Goal: Task Accomplishment & Management: Use online tool/utility

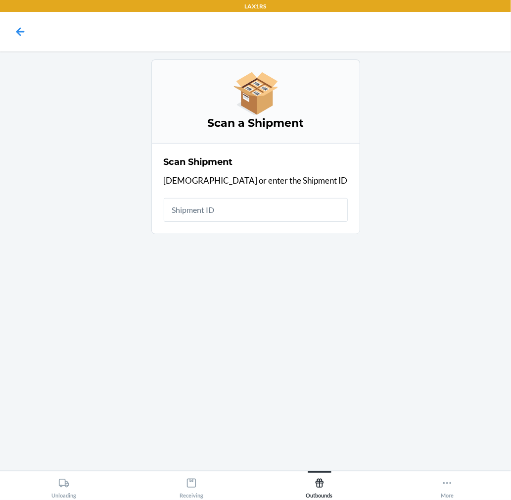
click at [256, 212] on input "text" at bounding box center [256, 210] width 184 height 24
type input "WRERJDEEFKW0Z"
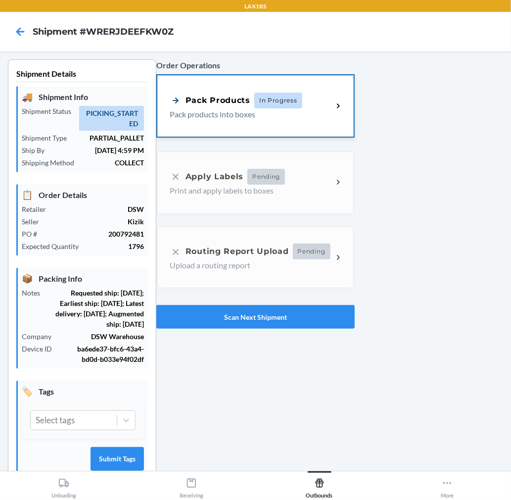
click at [263, 119] on p "Pack products into boxes" at bounding box center [247, 114] width 155 height 12
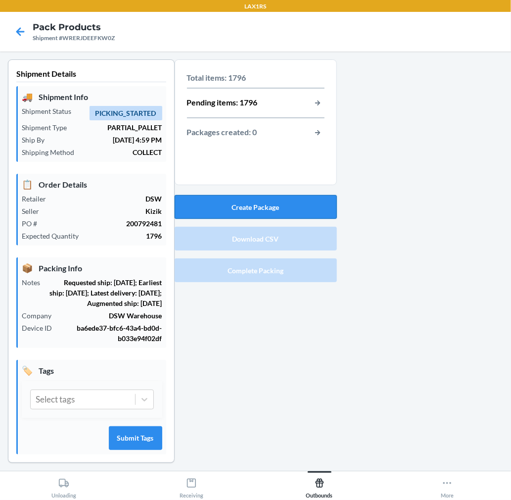
click at [297, 198] on button "Create Package" at bounding box center [256, 207] width 162 height 24
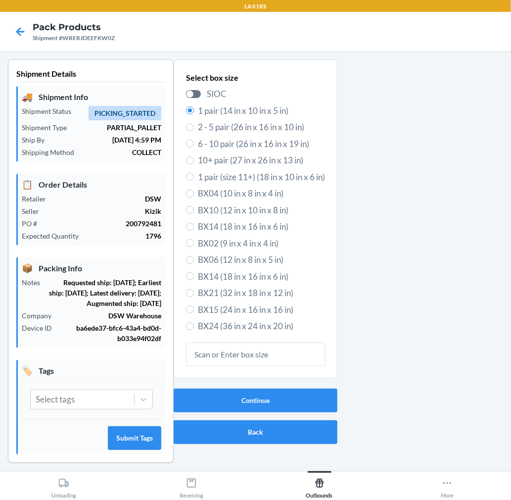
click at [278, 146] on span "6 - 10 pair (26 in x 16 in x 19 in)" at bounding box center [261, 144] width 127 height 13
click at [194, 146] on input "6 - 10 pair (26 in x 16 in x 19 in)" at bounding box center [190, 144] width 8 height 8
radio input "true"
radio input "false"
click at [290, 392] on button "Continue" at bounding box center [256, 400] width 164 height 24
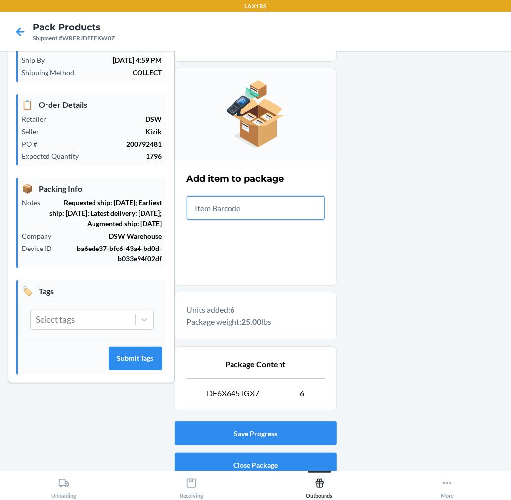
scroll to position [121, 0]
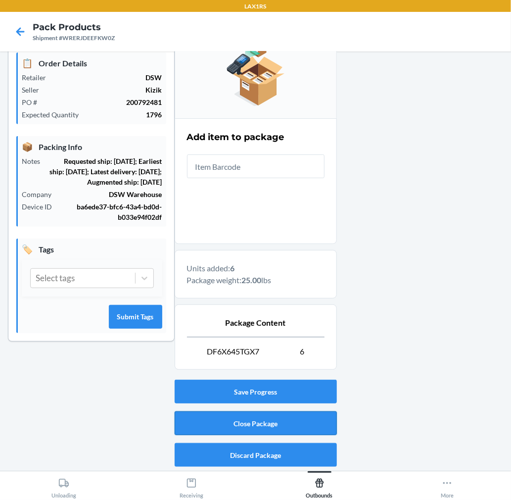
click at [313, 420] on button "Close Package" at bounding box center [256, 423] width 162 height 24
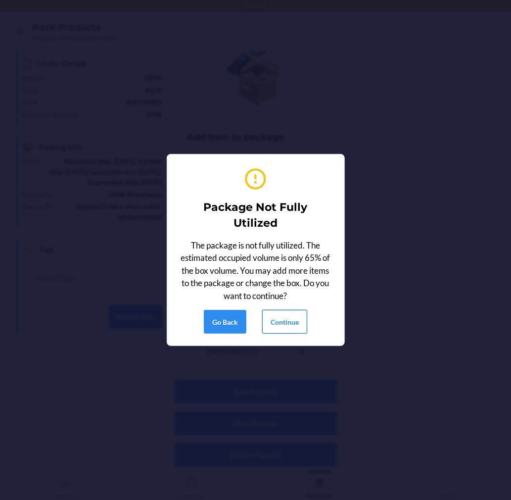
click at [275, 314] on button "Continue" at bounding box center [284, 322] width 45 height 24
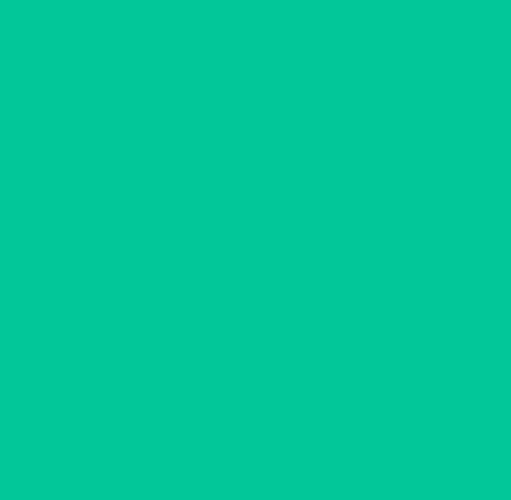
scroll to position [0, 0]
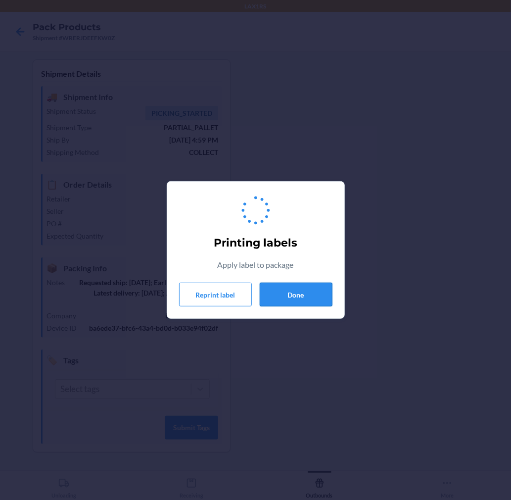
click at [288, 303] on button "Done" at bounding box center [296, 295] width 73 height 24
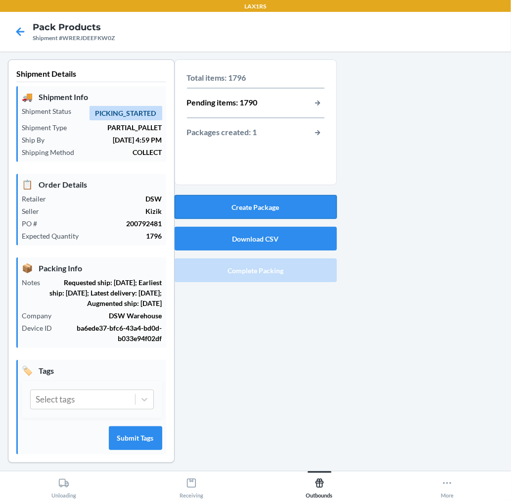
click at [313, 213] on button "Create Package" at bounding box center [256, 207] width 162 height 24
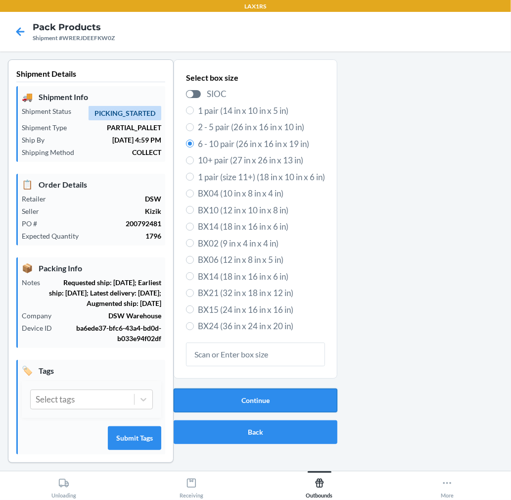
click at [297, 401] on button "Continue" at bounding box center [256, 400] width 164 height 24
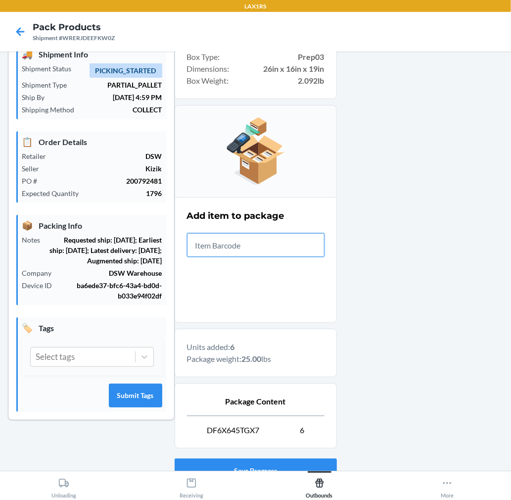
scroll to position [121, 0]
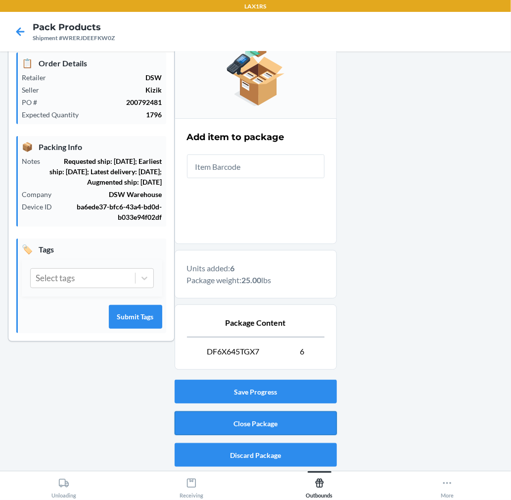
click at [266, 420] on button "Close Package" at bounding box center [256, 423] width 162 height 24
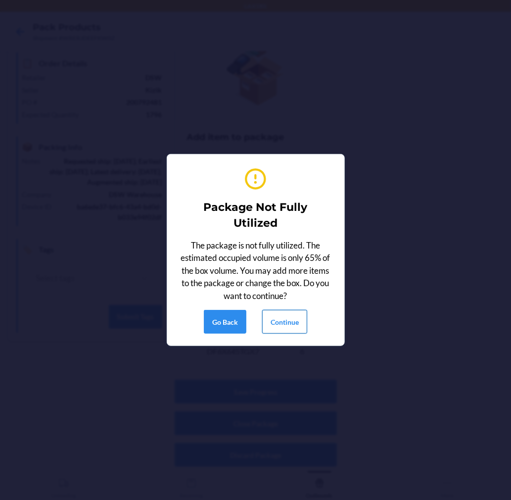
click at [284, 325] on button "Continue" at bounding box center [284, 322] width 45 height 24
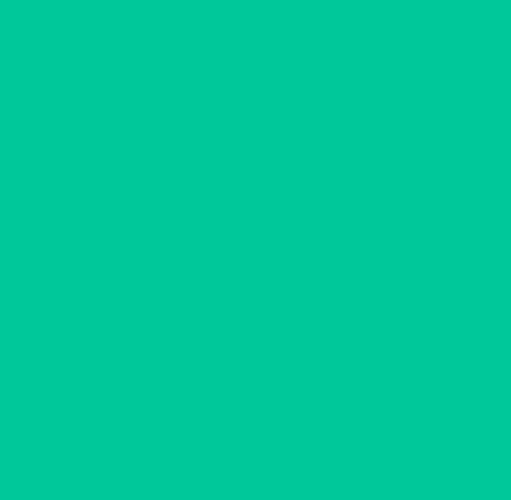
scroll to position [0, 0]
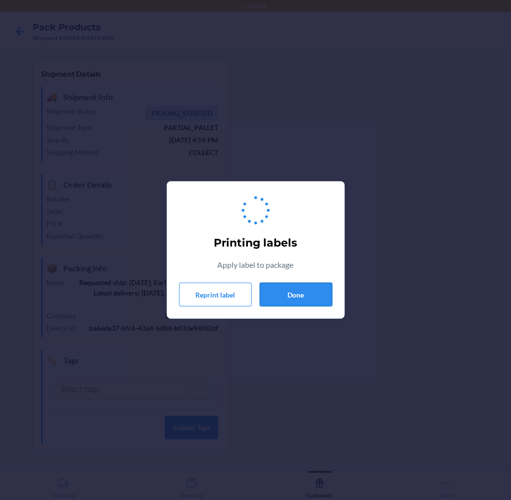
click at [287, 289] on button "Done" at bounding box center [296, 295] width 73 height 24
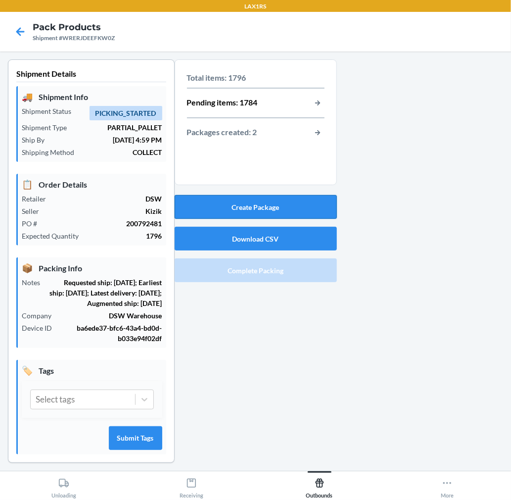
click at [298, 207] on button "Create Package" at bounding box center [256, 207] width 162 height 24
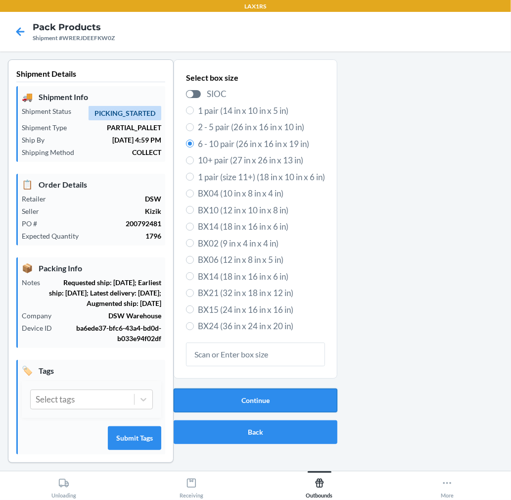
click at [288, 388] on button "Continue" at bounding box center [256, 400] width 164 height 24
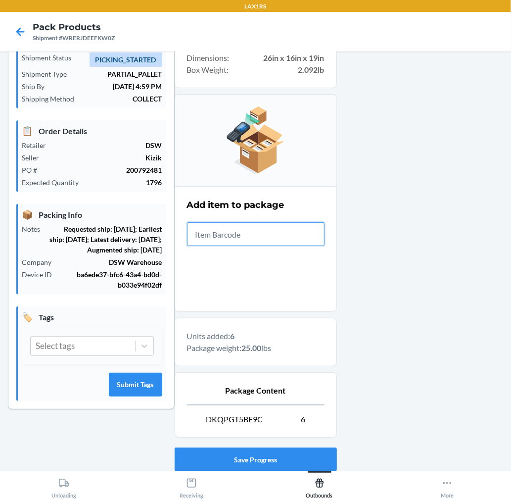
scroll to position [121, 0]
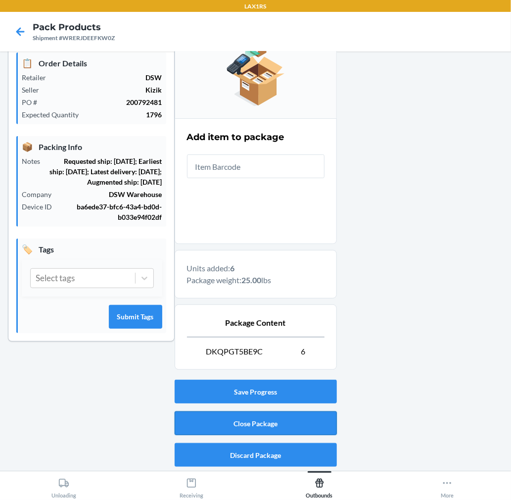
click at [284, 424] on button "Close Package" at bounding box center [256, 423] width 162 height 24
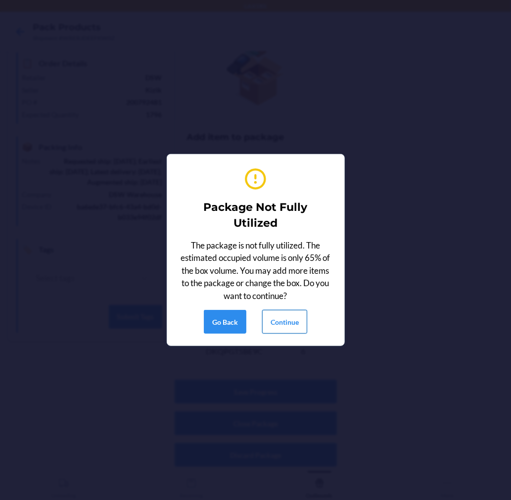
click at [295, 325] on button "Continue" at bounding box center [284, 322] width 45 height 24
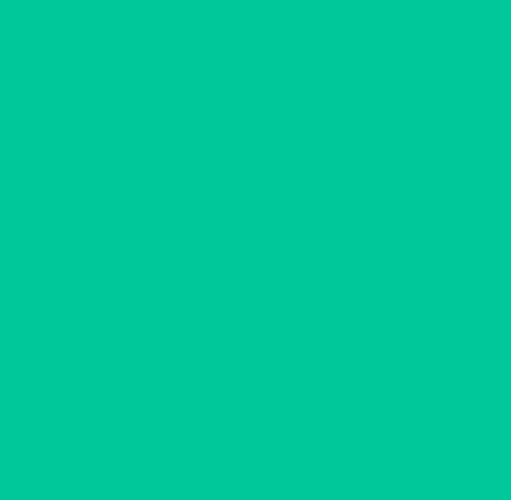
scroll to position [0, 0]
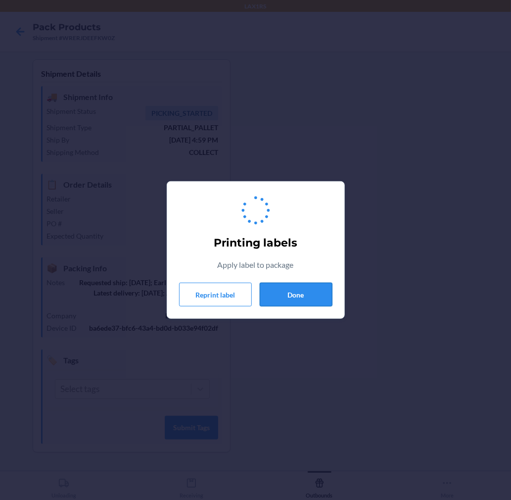
click at [305, 301] on button "Done" at bounding box center [296, 295] width 73 height 24
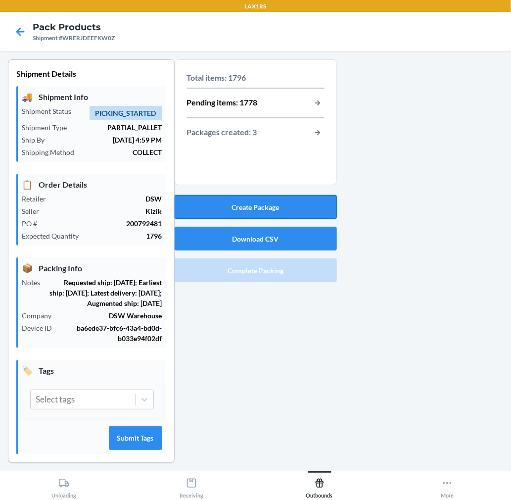
click at [292, 206] on button "Create Package" at bounding box center [256, 207] width 162 height 24
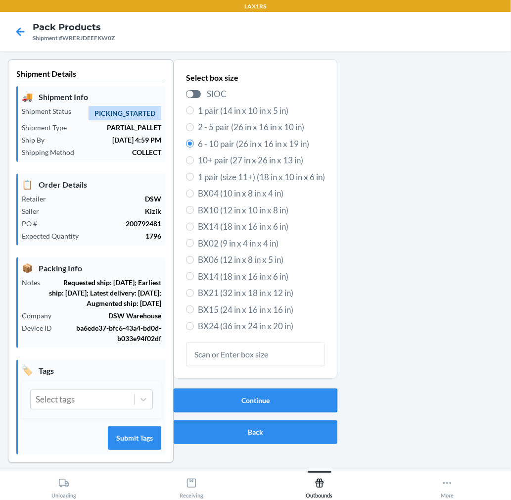
click at [312, 399] on button "Continue" at bounding box center [256, 400] width 164 height 24
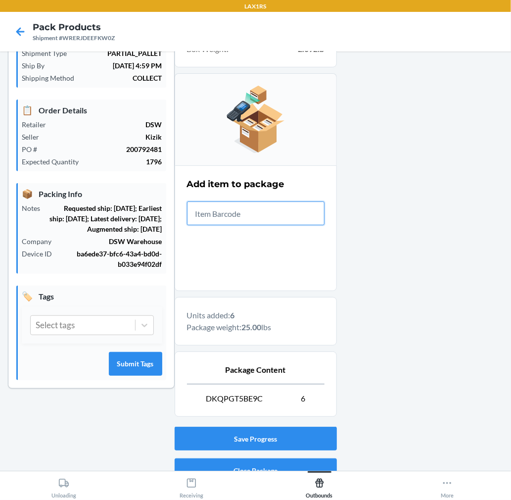
scroll to position [121, 0]
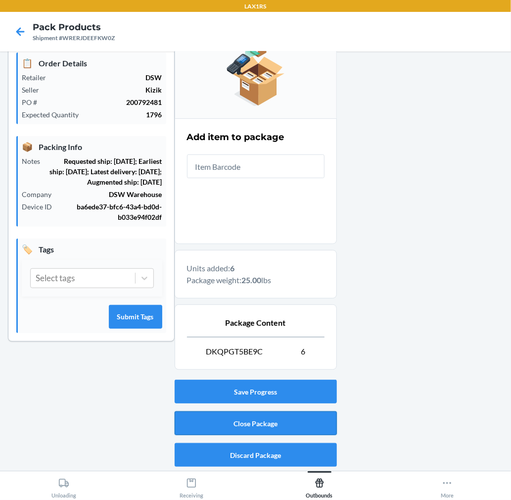
click at [303, 421] on button "Close Package" at bounding box center [256, 423] width 162 height 24
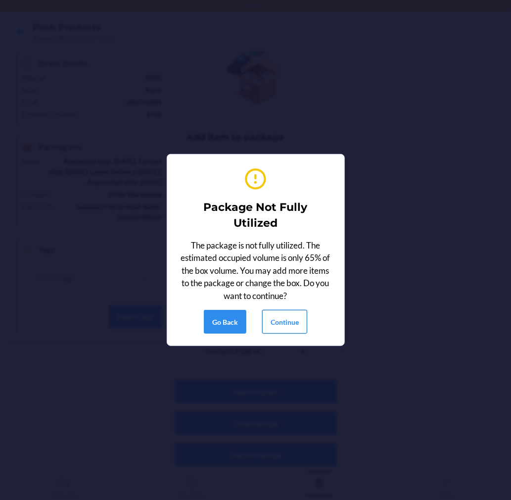
click at [281, 329] on button "Continue" at bounding box center [284, 322] width 45 height 24
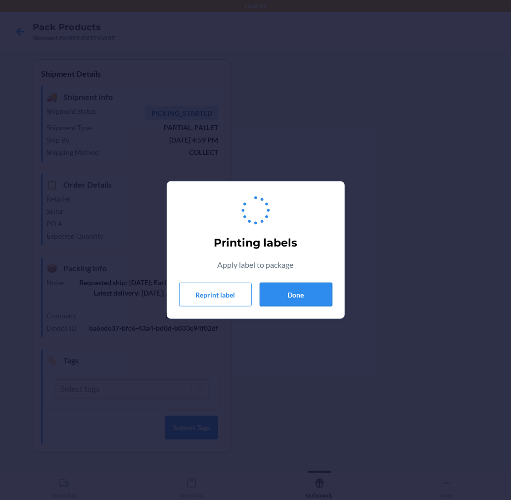
click at [300, 292] on button "Done" at bounding box center [296, 295] width 73 height 24
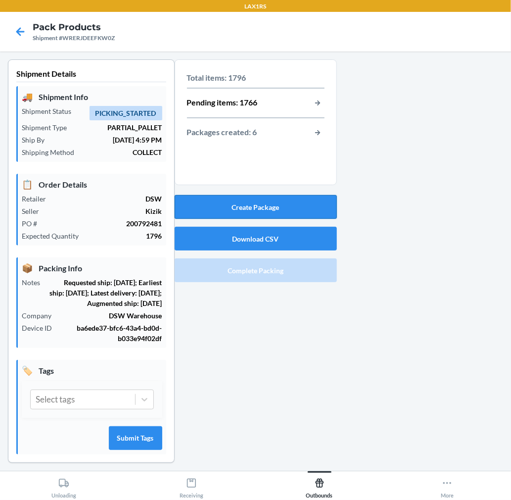
click at [302, 200] on button "Create Package" at bounding box center [256, 207] width 162 height 24
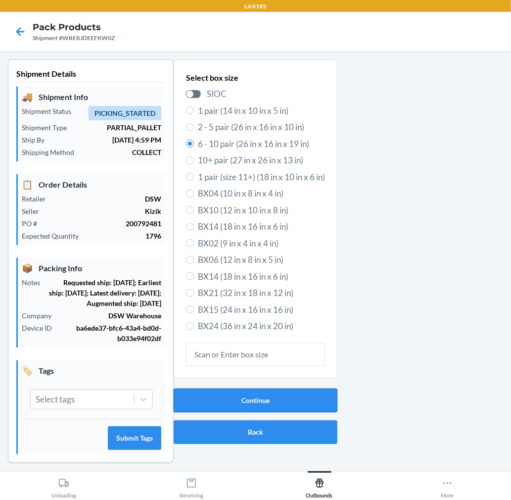
click at [268, 402] on button "Continue" at bounding box center [256, 400] width 164 height 24
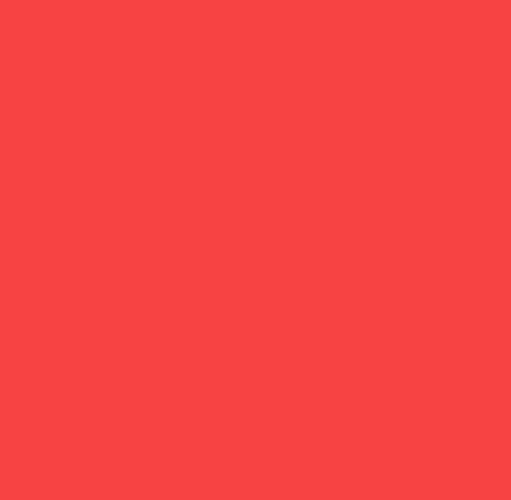
type input "198119046368"
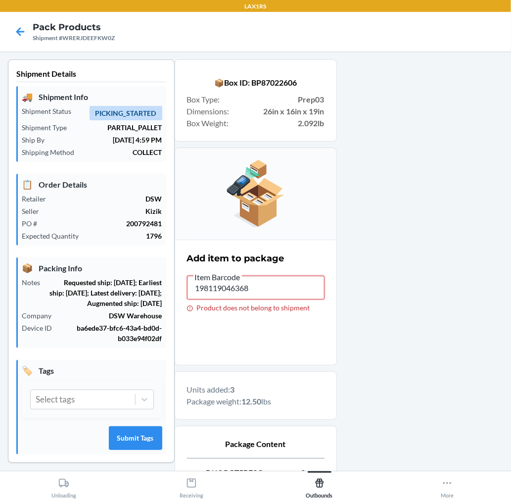
click at [272, 284] on input "198119046368" at bounding box center [256, 288] width 138 height 24
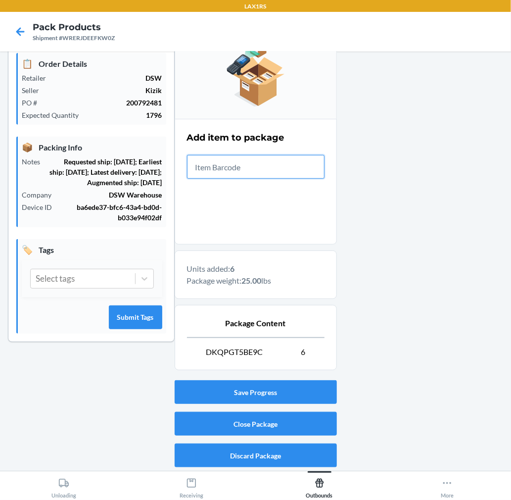
scroll to position [121, 0]
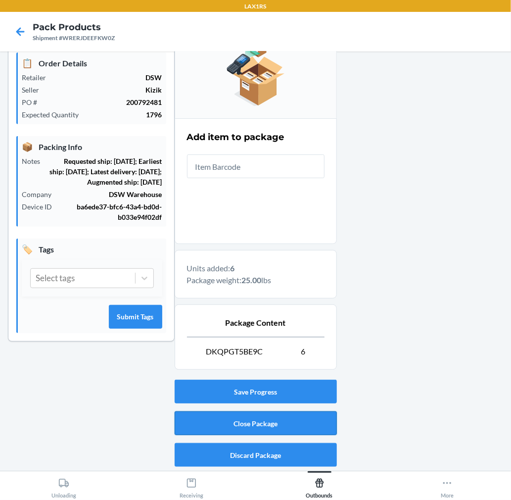
click at [285, 421] on button "Close Package" at bounding box center [256, 423] width 162 height 24
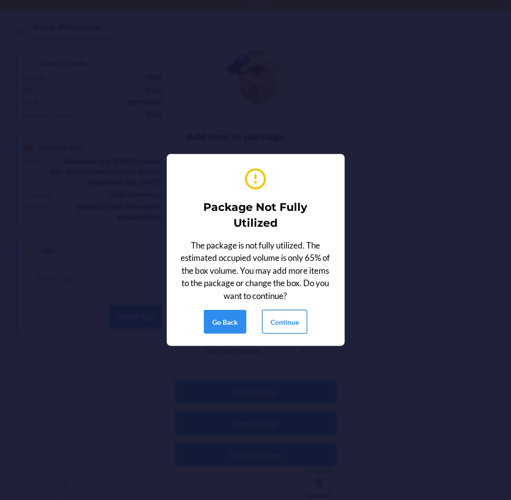
click at [294, 322] on button "Continue" at bounding box center [284, 322] width 45 height 24
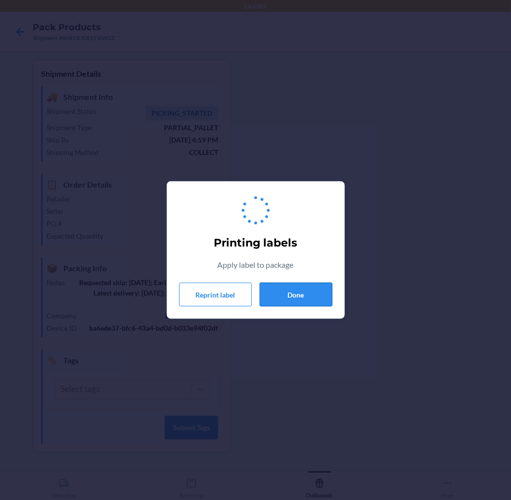
click at [291, 284] on button "Done" at bounding box center [296, 295] width 73 height 24
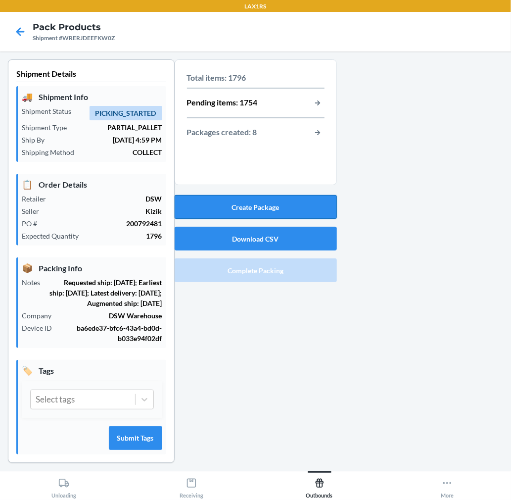
click at [294, 204] on button "Create Package" at bounding box center [256, 207] width 162 height 24
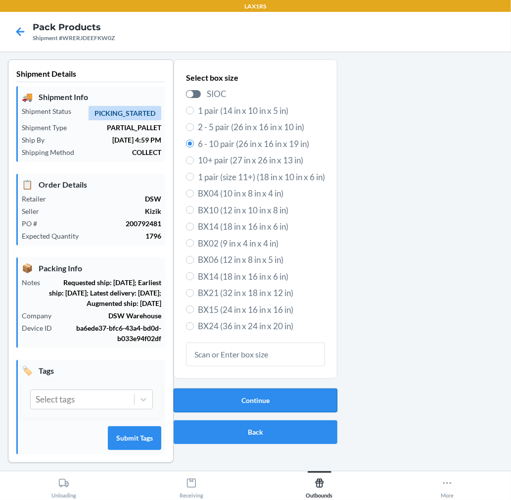
click at [280, 390] on button "Continue" at bounding box center [256, 400] width 164 height 24
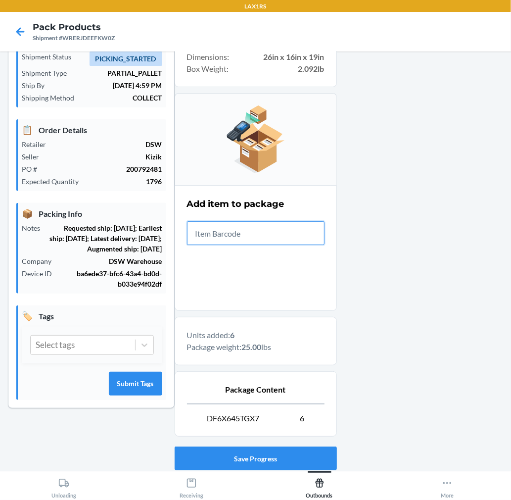
scroll to position [121, 0]
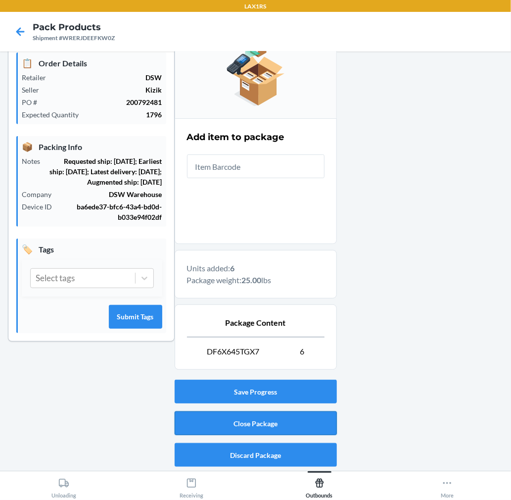
click at [276, 424] on button "Close Package" at bounding box center [256, 423] width 162 height 24
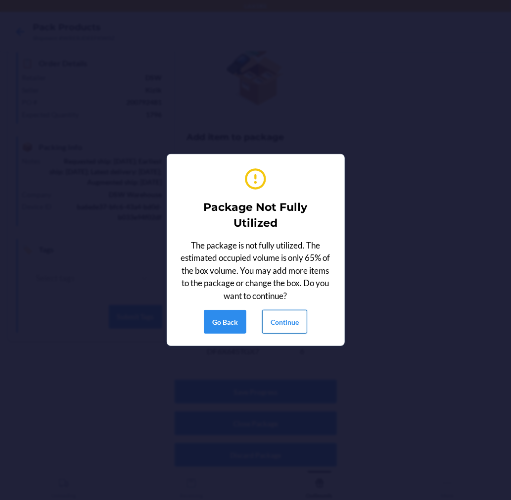
click at [291, 328] on button "Continue" at bounding box center [284, 322] width 45 height 24
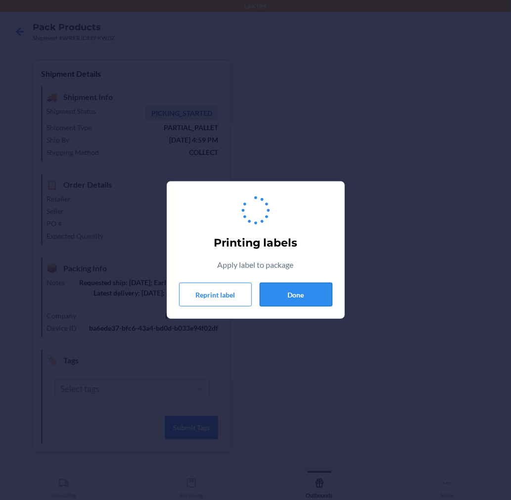
click at [297, 293] on button "Done" at bounding box center [296, 295] width 73 height 24
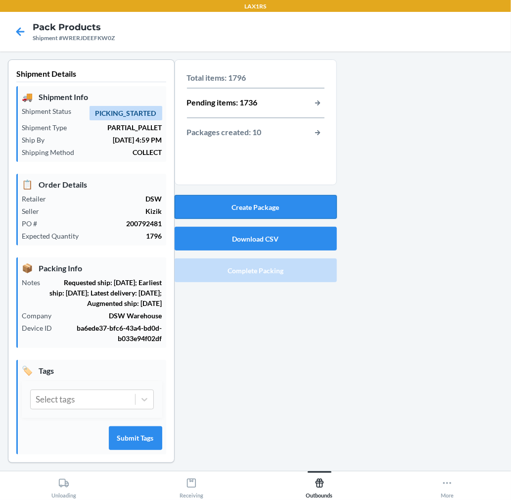
click at [323, 206] on button "Create Package" at bounding box center [256, 207] width 162 height 24
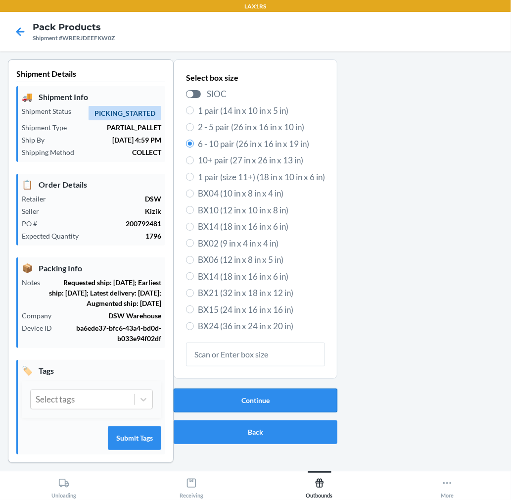
click at [264, 402] on button "Continue" at bounding box center [256, 400] width 164 height 24
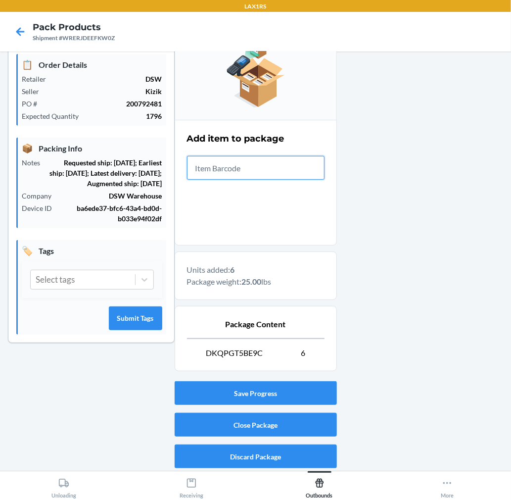
scroll to position [121, 0]
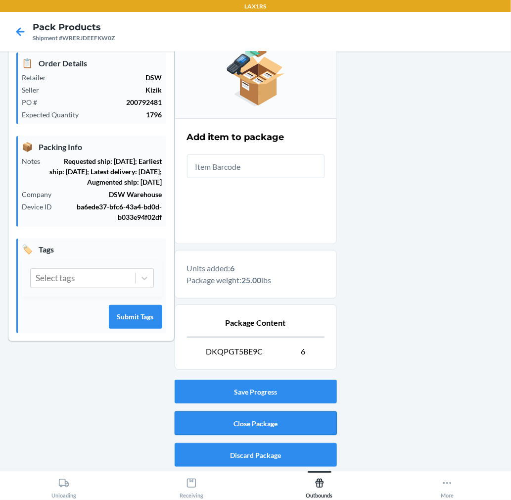
click at [299, 421] on button "Close Package" at bounding box center [256, 423] width 162 height 24
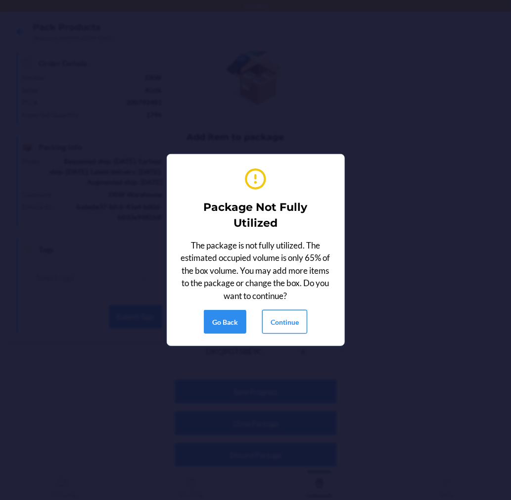
click at [283, 318] on button "Continue" at bounding box center [284, 322] width 45 height 24
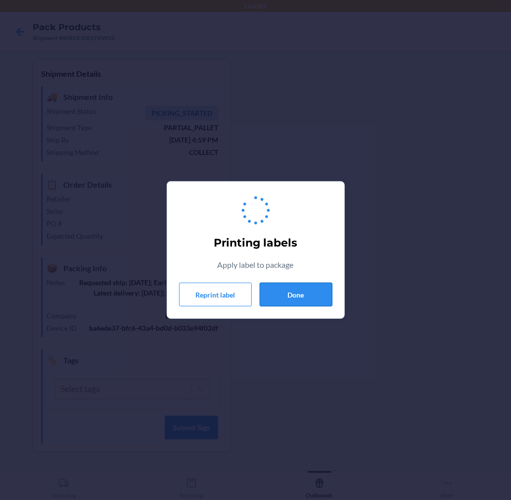
click at [285, 285] on button "Done" at bounding box center [296, 295] width 73 height 24
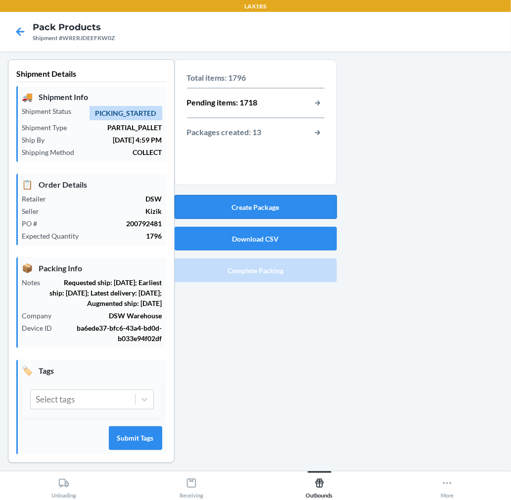
click at [324, 202] on button "Create Package" at bounding box center [256, 207] width 162 height 24
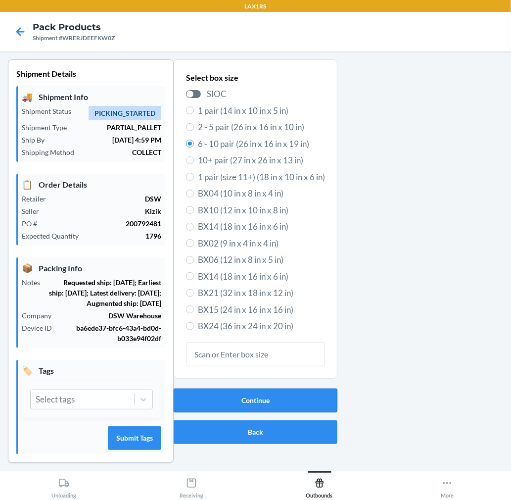
click at [256, 402] on button "Continue" at bounding box center [256, 400] width 164 height 24
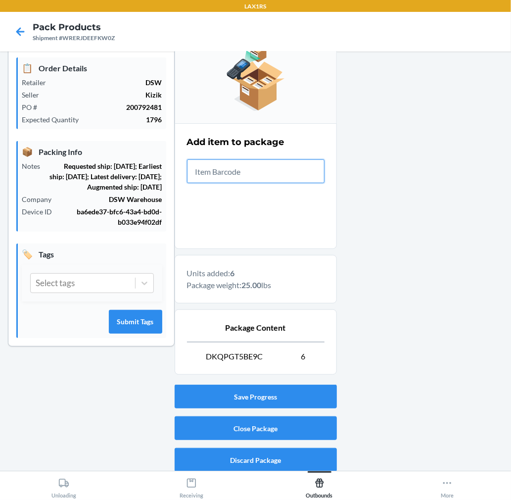
scroll to position [121, 0]
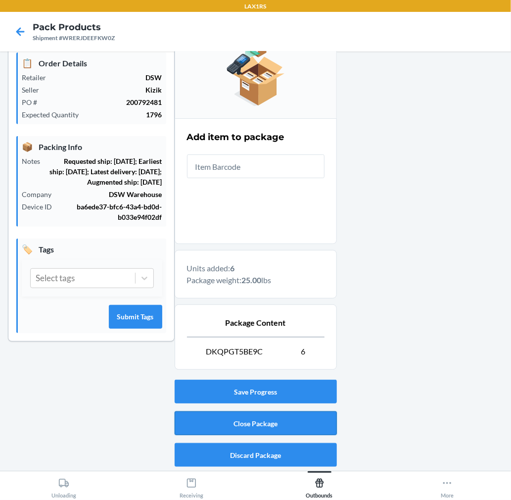
click at [315, 420] on button "Close Package" at bounding box center [256, 423] width 162 height 24
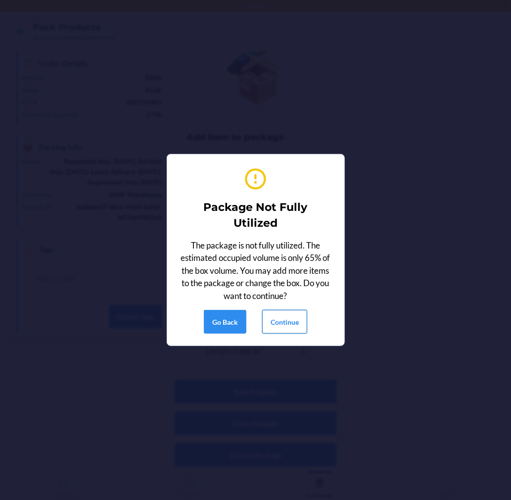
click at [297, 323] on button "Continue" at bounding box center [284, 322] width 45 height 24
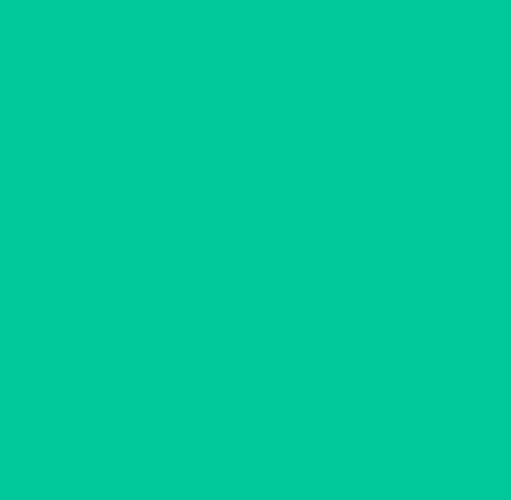
scroll to position [0, 0]
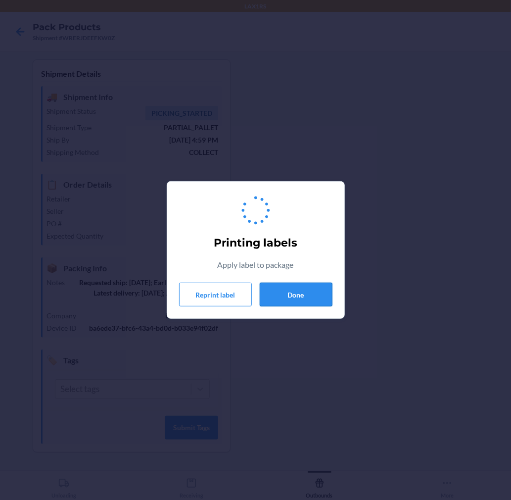
click at [284, 286] on button "Done" at bounding box center [296, 295] width 73 height 24
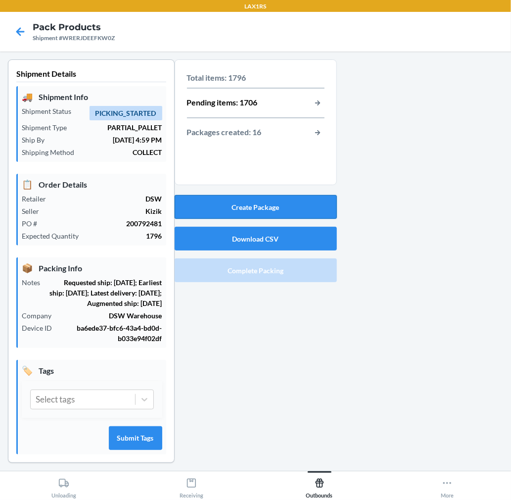
click at [285, 212] on button "Create Package" at bounding box center [256, 207] width 162 height 24
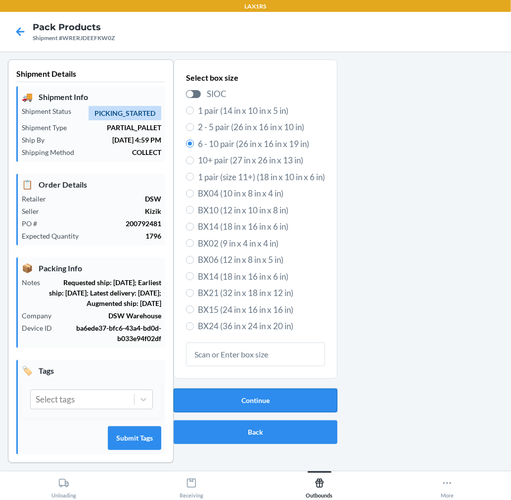
click at [293, 402] on button "Continue" at bounding box center [256, 400] width 164 height 24
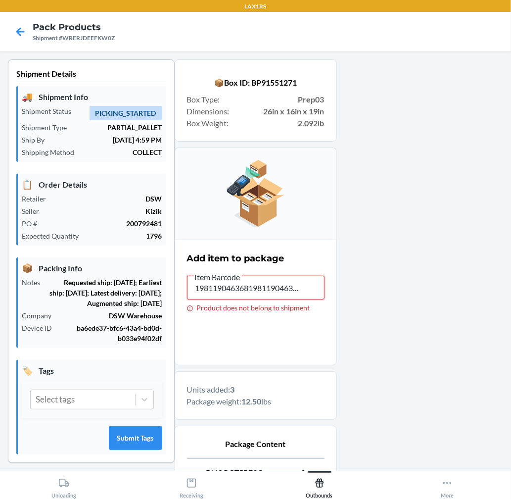
click at [284, 289] on input "198119046368198119046368" at bounding box center [256, 288] width 138 height 24
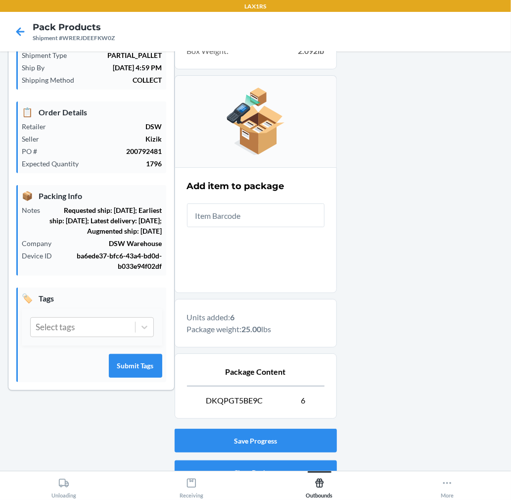
scroll to position [121, 0]
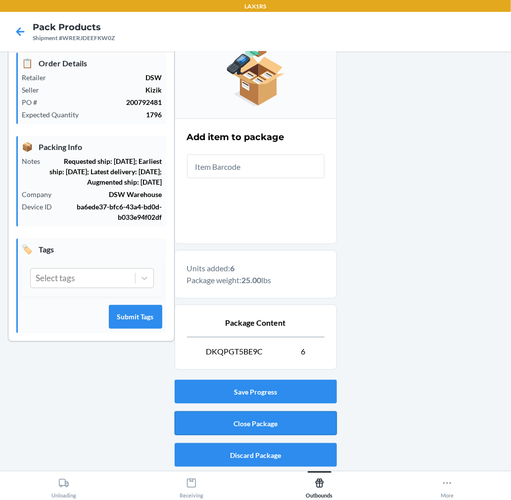
click at [275, 417] on button "Close Package" at bounding box center [256, 423] width 162 height 24
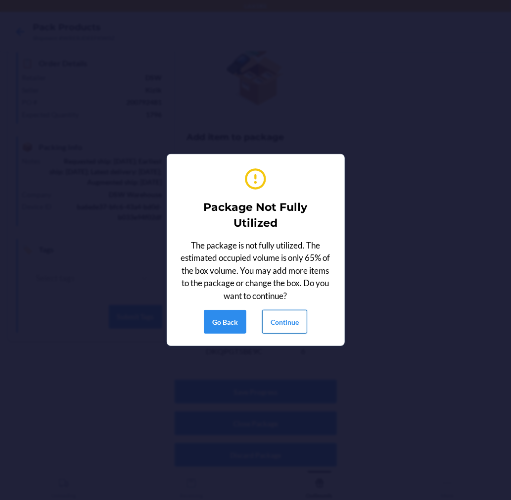
click at [288, 320] on button "Continue" at bounding box center [284, 322] width 45 height 24
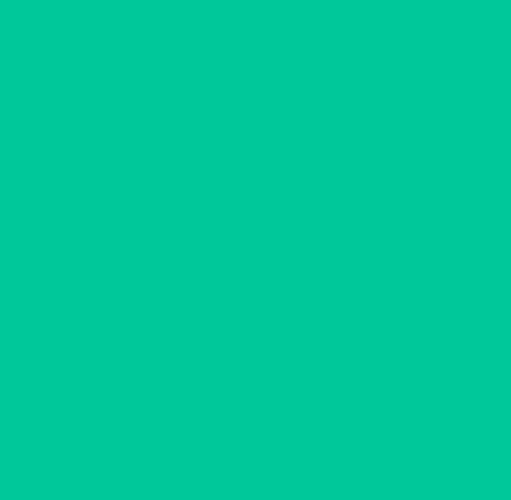
scroll to position [0, 0]
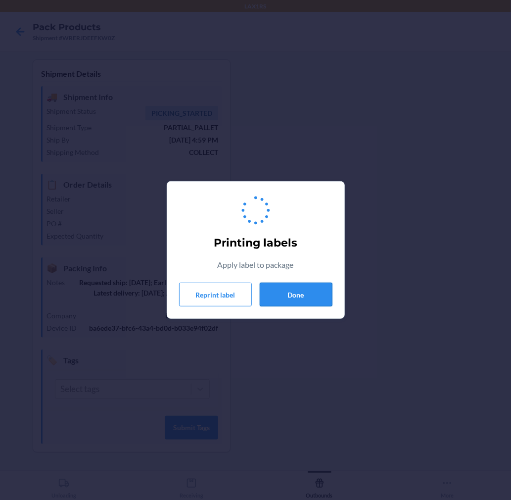
click at [289, 295] on button "Done" at bounding box center [296, 295] width 73 height 24
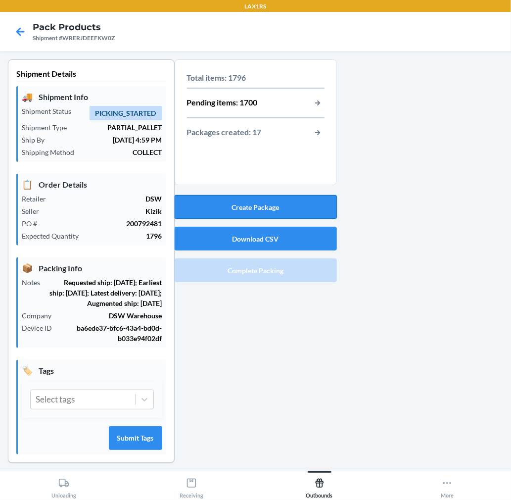
click at [281, 209] on button "Create Package" at bounding box center [256, 207] width 162 height 24
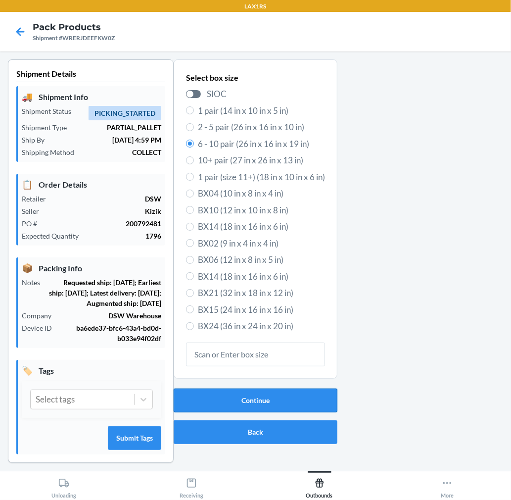
click at [279, 406] on button "Continue" at bounding box center [256, 400] width 164 height 24
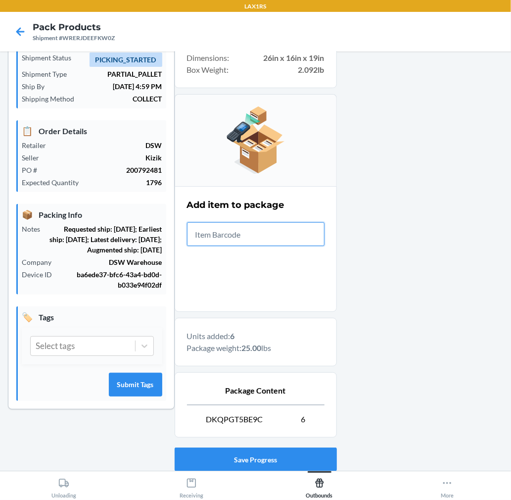
scroll to position [121, 0]
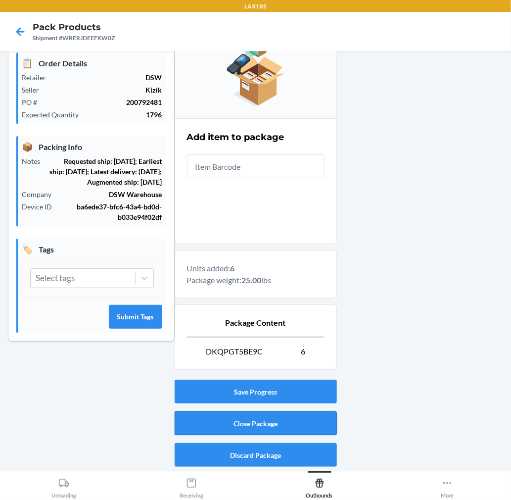
click at [303, 420] on button "Close Package" at bounding box center [256, 423] width 162 height 24
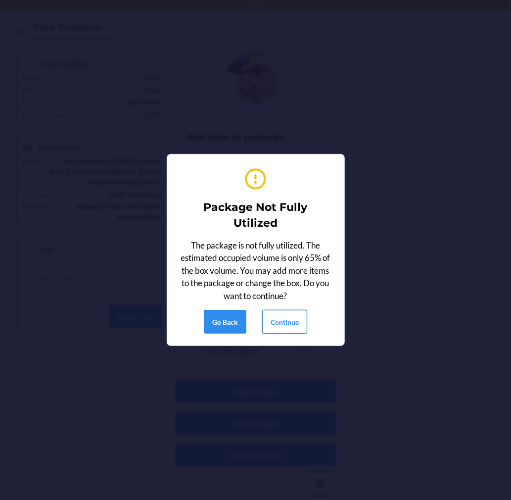
click at [295, 324] on button "Continue" at bounding box center [284, 322] width 45 height 24
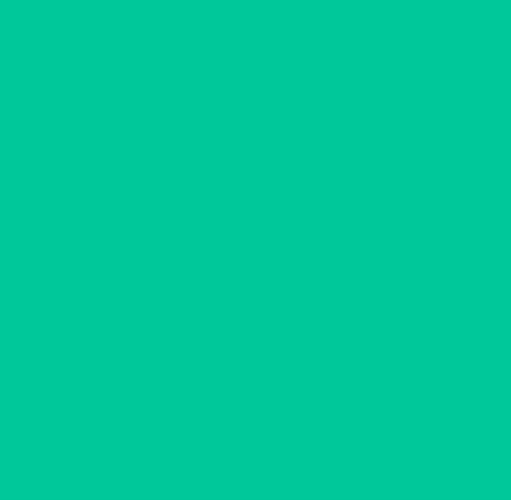
scroll to position [0, 0]
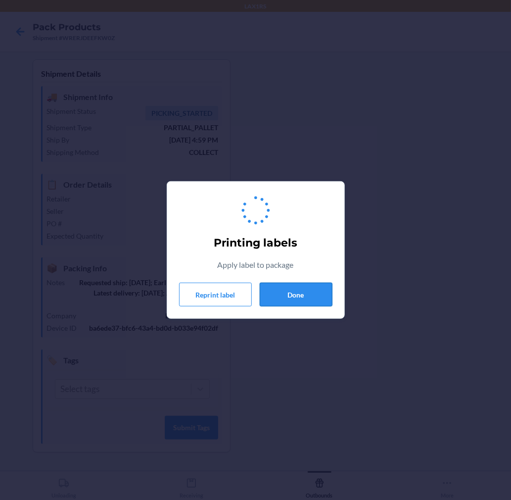
click at [300, 296] on button "Done" at bounding box center [296, 295] width 73 height 24
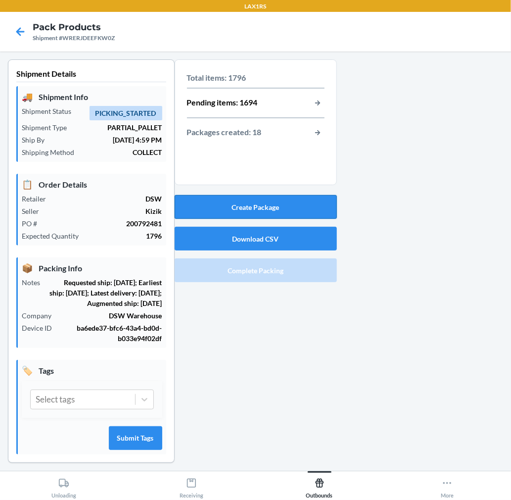
click at [311, 218] on button "Create Package" at bounding box center [256, 207] width 162 height 24
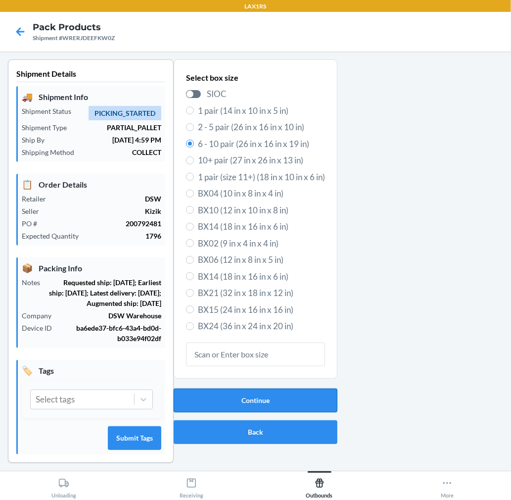
click at [318, 394] on button "Continue" at bounding box center [256, 400] width 164 height 24
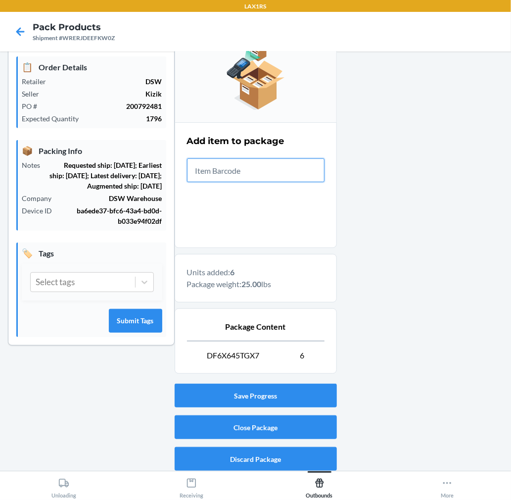
scroll to position [121, 0]
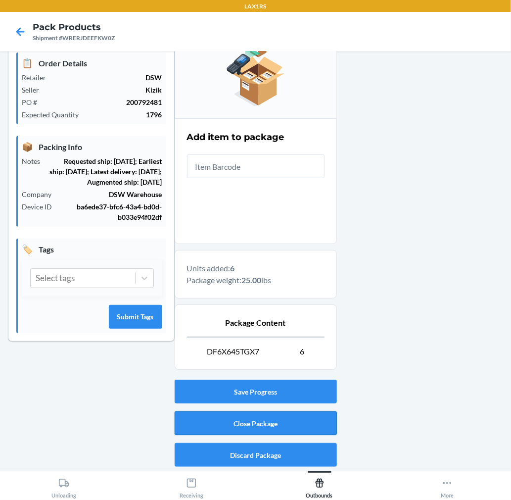
click at [301, 416] on button "Close Package" at bounding box center [256, 423] width 162 height 24
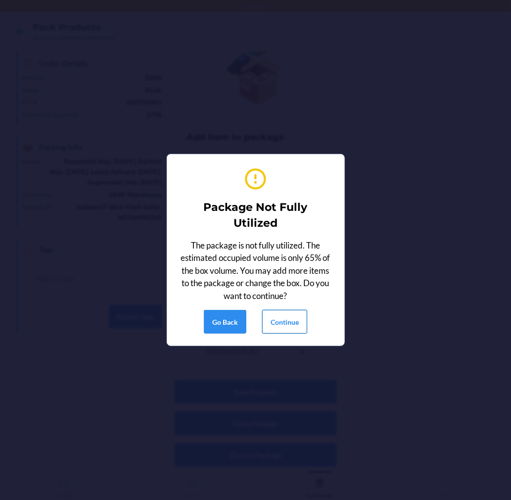
click at [275, 325] on button "Continue" at bounding box center [284, 322] width 45 height 24
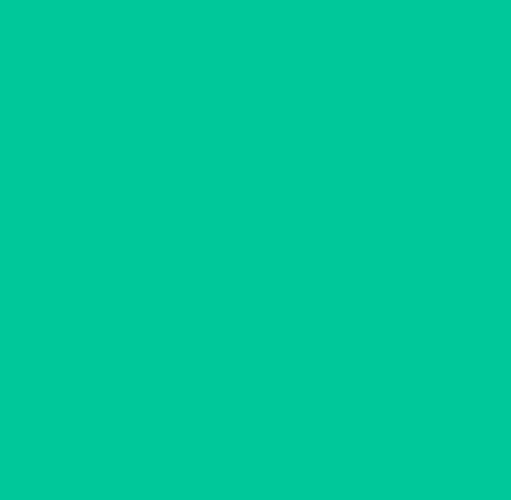
scroll to position [0, 0]
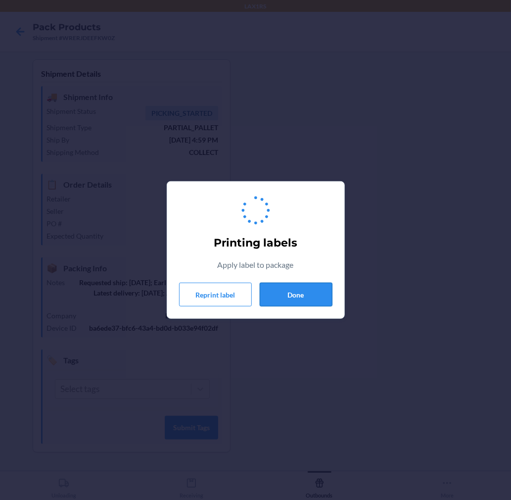
click at [288, 306] on button "Done" at bounding box center [296, 295] width 73 height 24
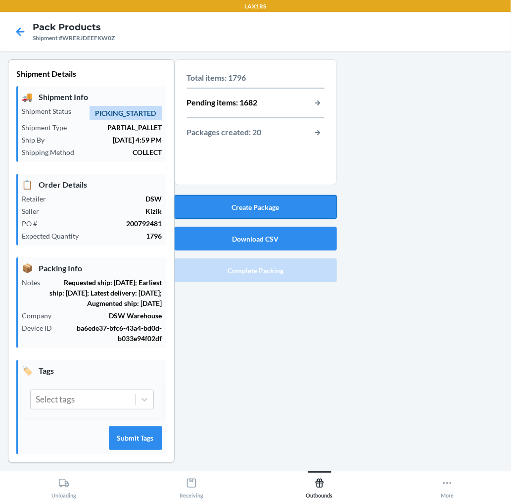
click at [286, 217] on button "Create Package" at bounding box center [256, 207] width 162 height 24
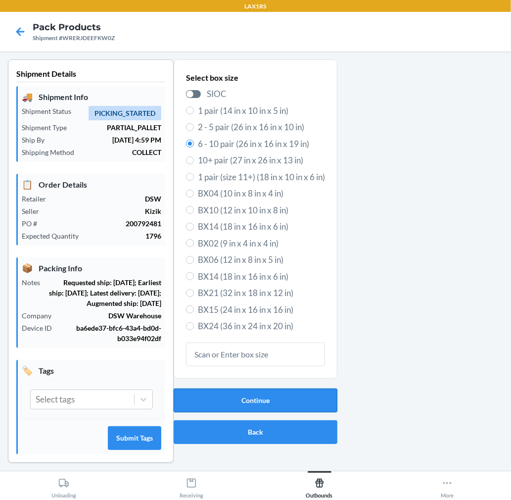
click at [255, 394] on button "Continue" at bounding box center [256, 400] width 164 height 24
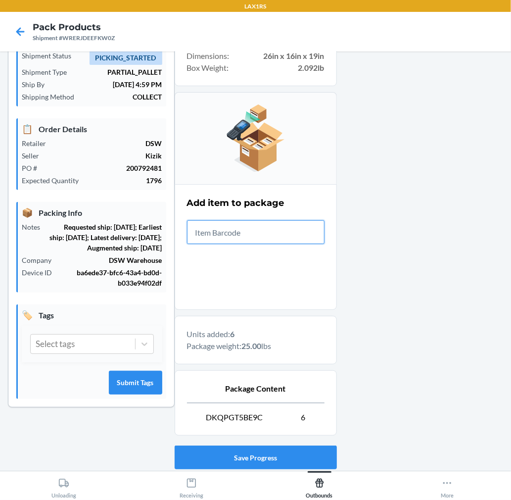
scroll to position [121, 0]
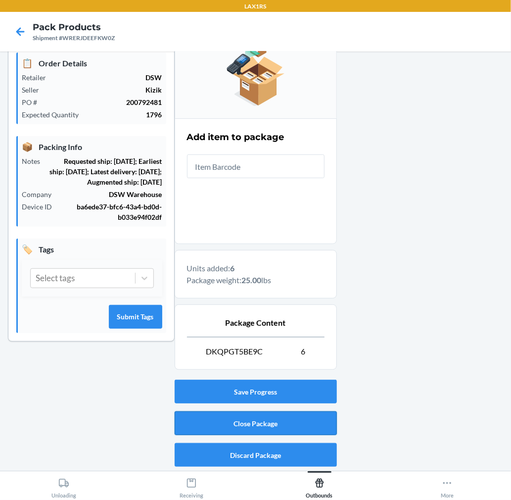
click at [313, 422] on button "Close Package" at bounding box center [256, 423] width 162 height 24
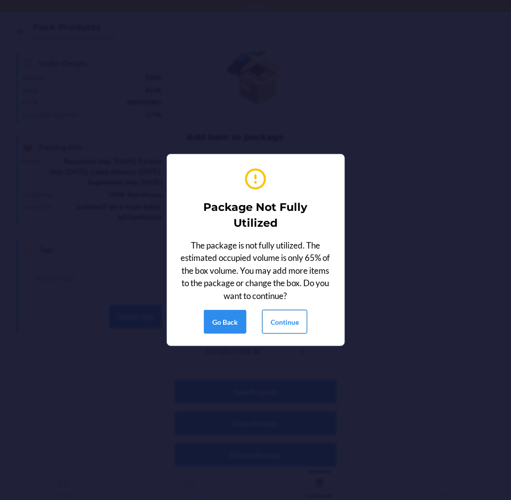
click at [287, 325] on button "Continue" at bounding box center [284, 322] width 45 height 24
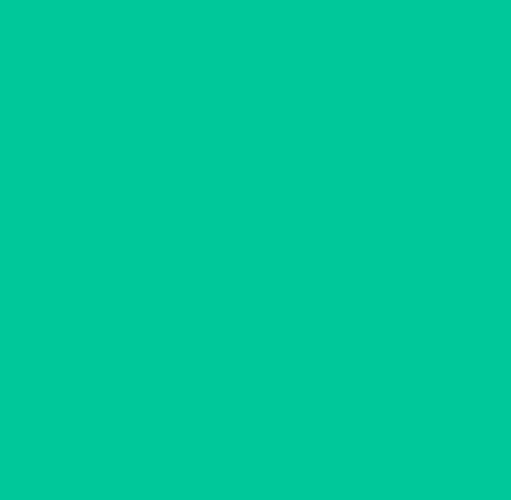
scroll to position [0, 0]
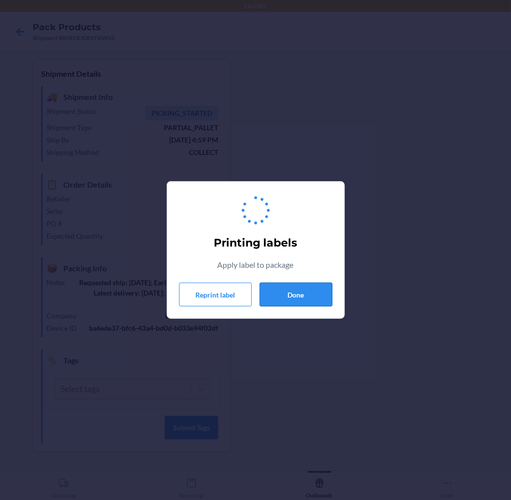
click at [304, 299] on button "Done" at bounding box center [296, 295] width 73 height 24
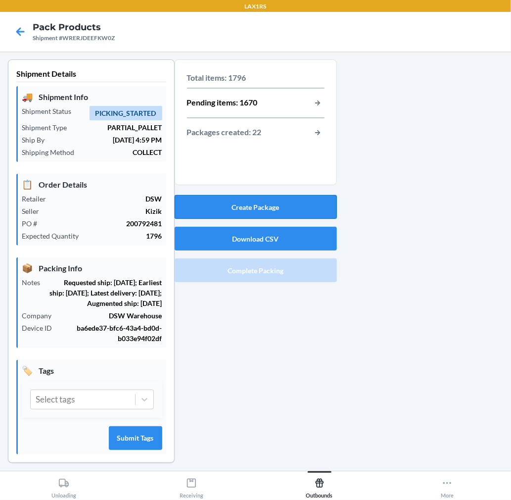
click at [303, 199] on button "Create Package" at bounding box center [256, 207] width 162 height 24
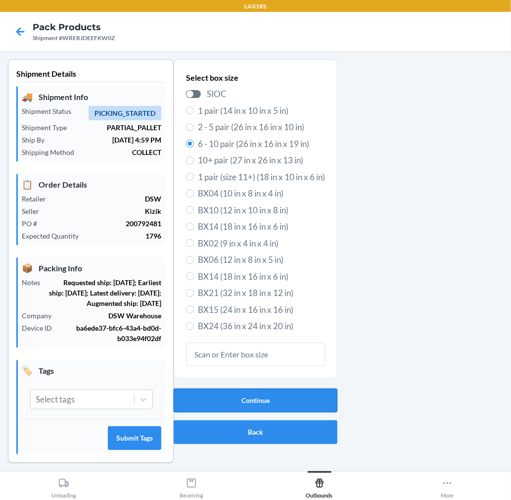
click at [264, 389] on button "Continue" at bounding box center [256, 400] width 164 height 24
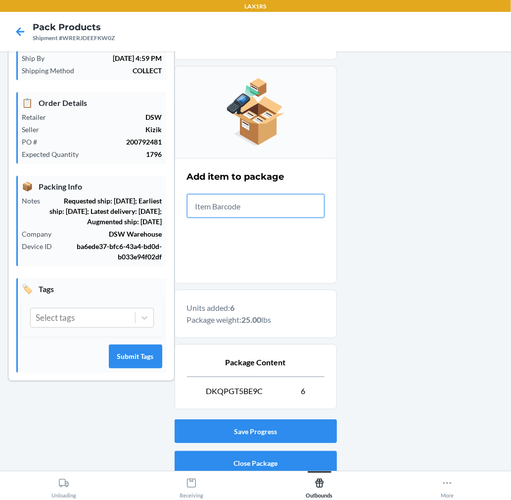
scroll to position [121, 0]
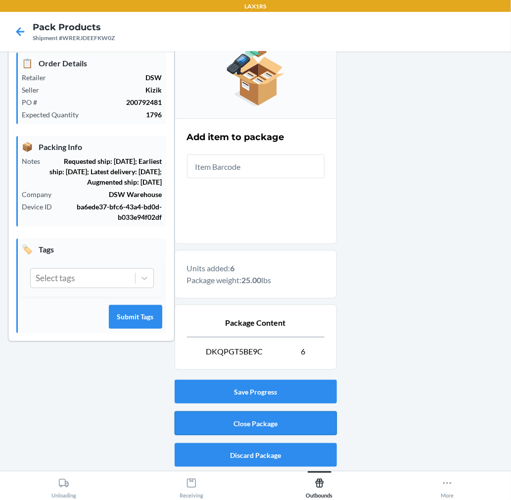
click at [302, 431] on button "Close Package" at bounding box center [256, 423] width 162 height 24
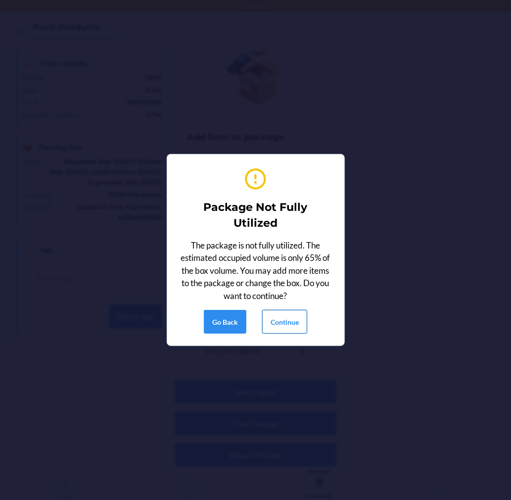
click at [286, 312] on button "Continue" at bounding box center [284, 322] width 45 height 24
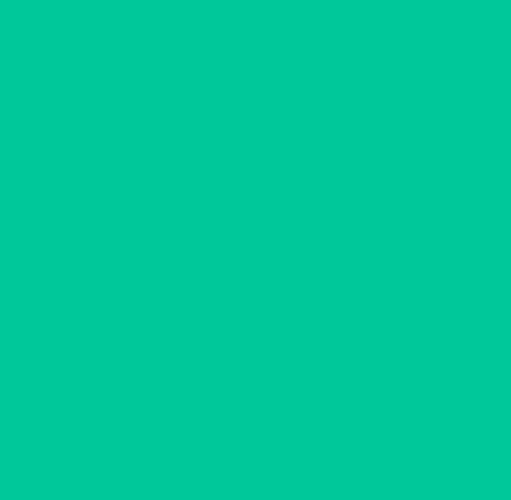
scroll to position [0, 0]
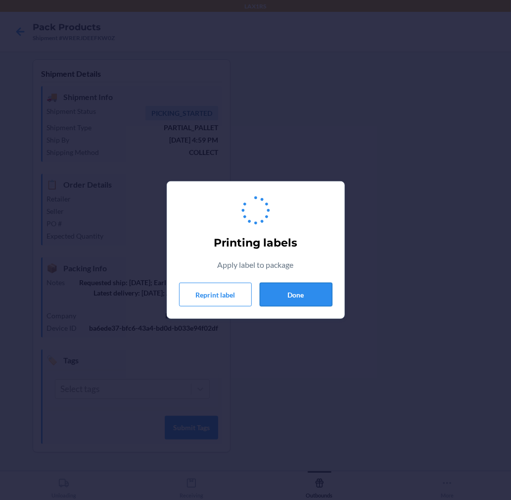
click at [288, 293] on button "Done" at bounding box center [296, 295] width 73 height 24
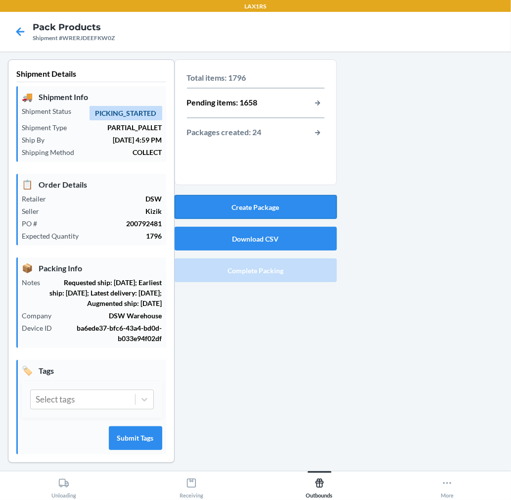
click at [300, 212] on button "Create Package" at bounding box center [256, 207] width 162 height 24
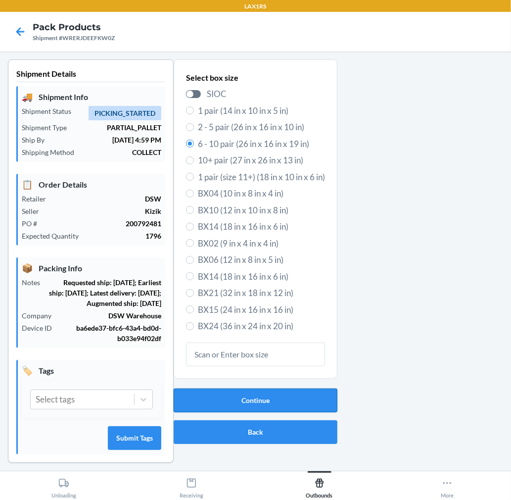
click at [249, 394] on button "Continue" at bounding box center [256, 400] width 164 height 24
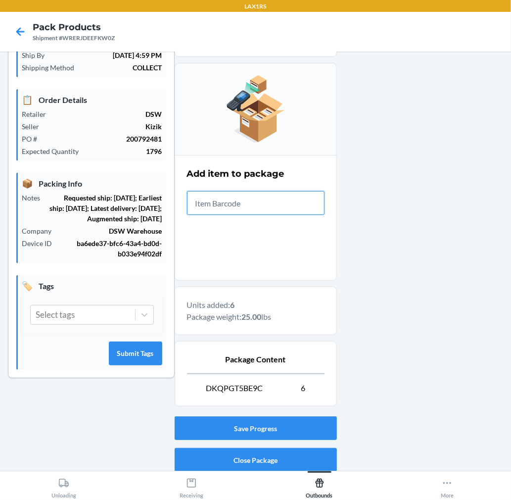
scroll to position [121, 0]
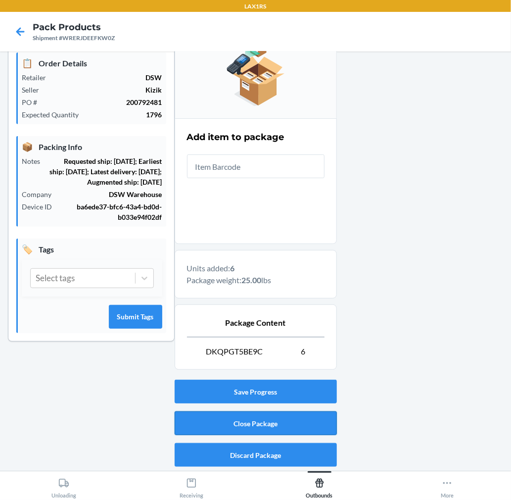
click at [238, 417] on button "Close Package" at bounding box center [256, 423] width 162 height 24
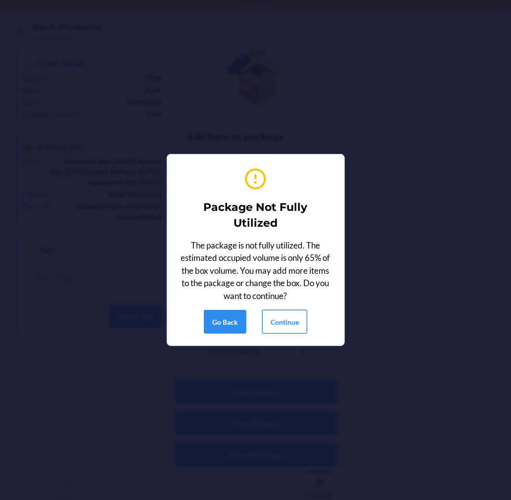
click at [277, 327] on button "Continue" at bounding box center [284, 322] width 45 height 24
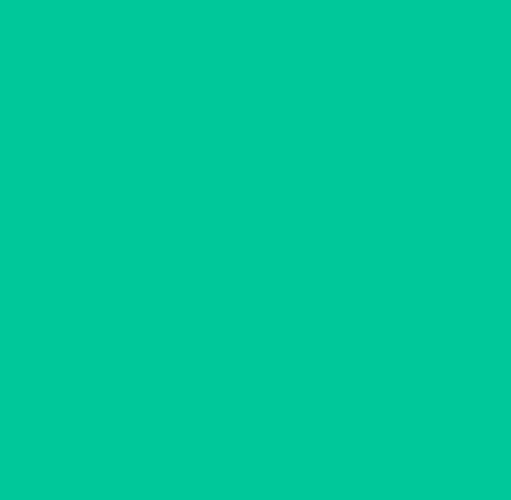
click at [280, 317] on section "Printing labels Apply label to package Reprint label Done" at bounding box center [256, 250] width 178 height 138
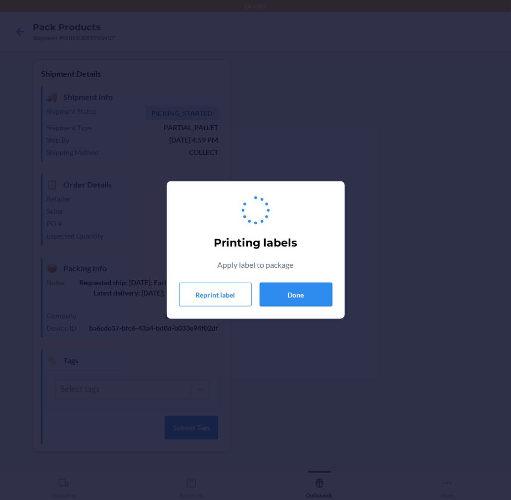
click at [285, 296] on button "Done" at bounding box center [296, 295] width 73 height 24
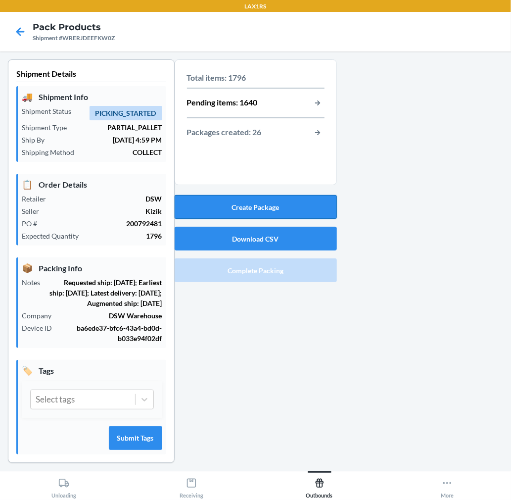
click at [271, 215] on button "Create Package" at bounding box center [256, 207] width 162 height 24
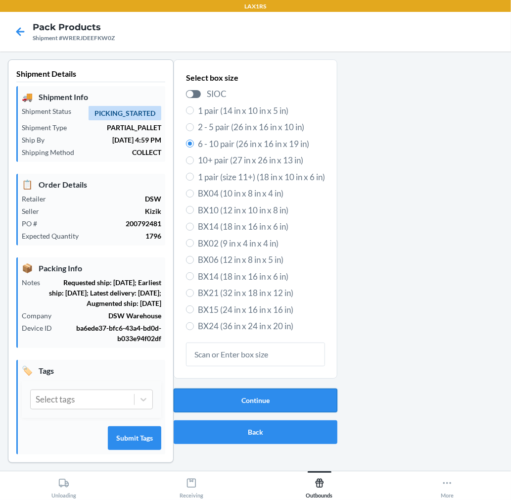
click at [258, 399] on button "Continue" at bounding box center [256, 400] width 164 height 24
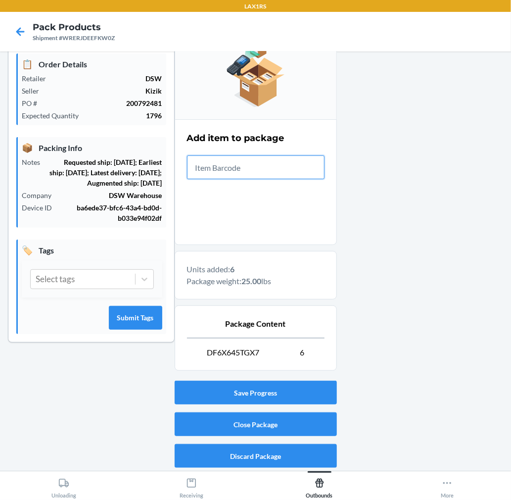
scroll to position [121, 0]
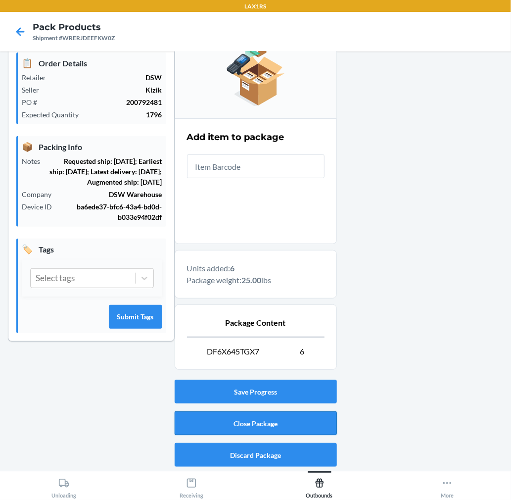
click at [280, 417] on button "Close Package" at bounding box center [256, 423] width 162 height 24
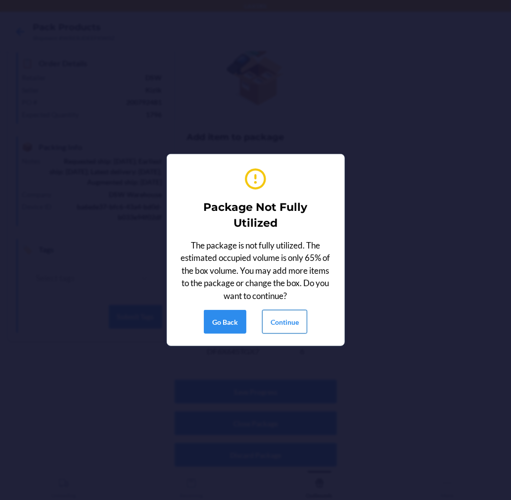
click at [285, 321] on button "Continue" at bounding box center [284, 322] width 45 height 24
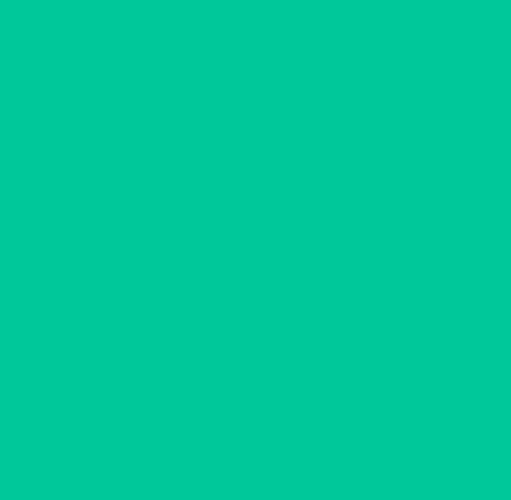
scroll to position [0, 0]
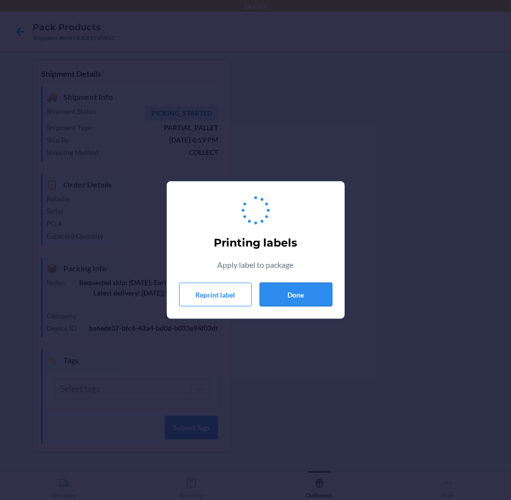
click at [289, 291] on button "Done" at bounding box center [296, 295] width 73 height 24
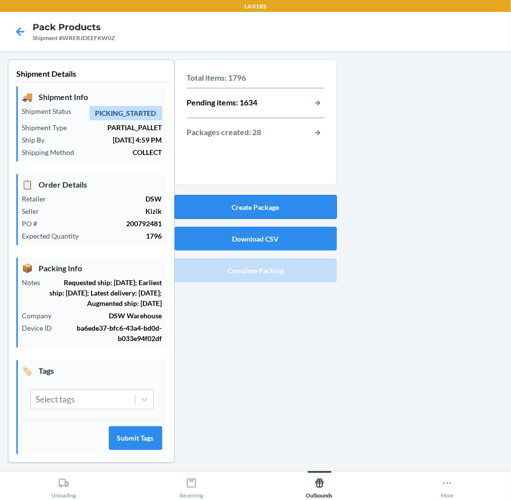
click at [289, 211] on button "Create Package" at bounding box center [256, 207] width 162 height 24
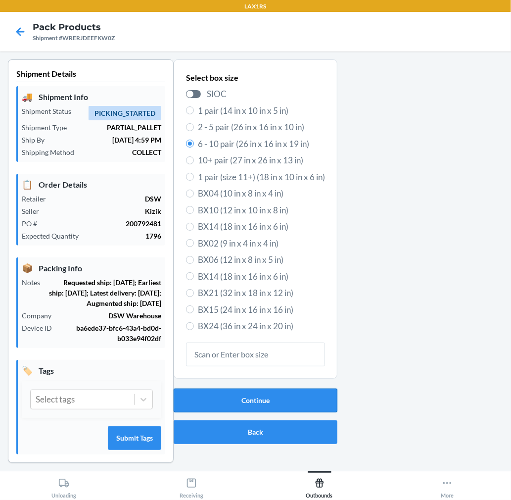
click at [259, 394] on button "Continue" at bounding box center [256, 400] width 164 height 24
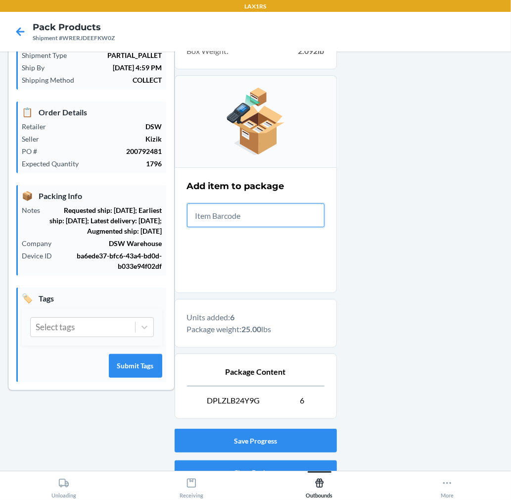
scroll to position [121, 0]
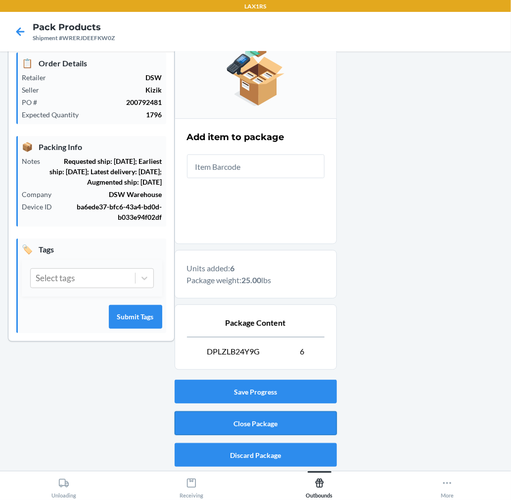
click at [296, 416] on button "Close Package" at bounding box center [256, 423] width 162 height 24
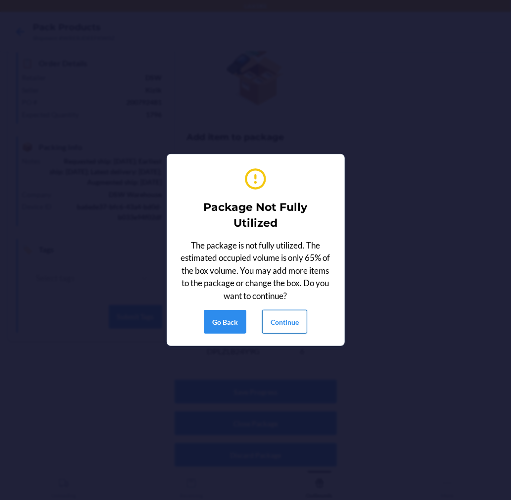
click at [289, 328] on button "Continue" at bounding box center [284, 322] width 45 height 24
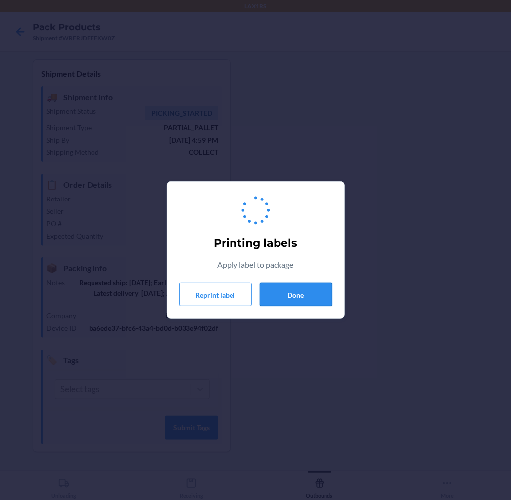
click at [292, 303] on button "Done" at bounding box center [296, 295] width 73 height 24
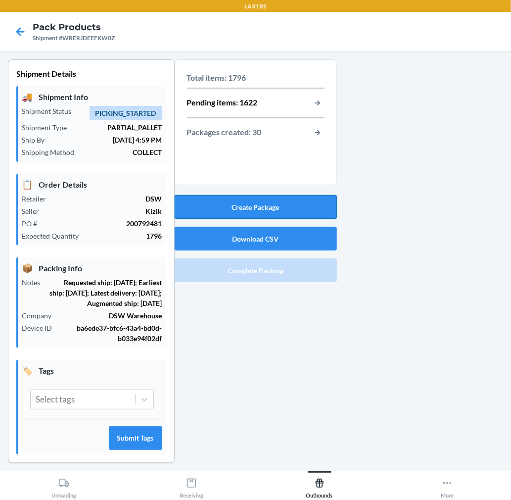
click at [295, 211] on button "Create Package" at bounding box center [256, 207] width 162 height 24
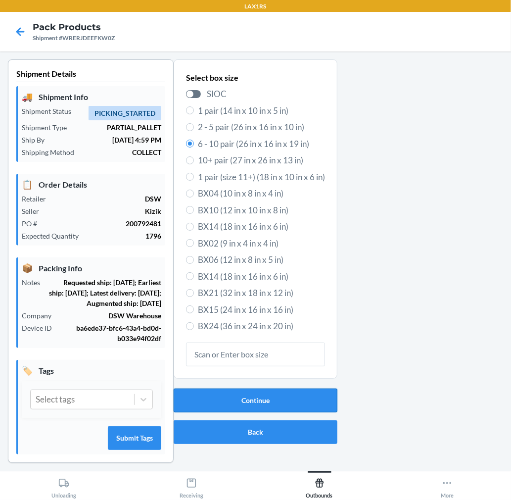
click at [265, 392] on button "Continue" at bounding box center [256, 400] width 164 height 24
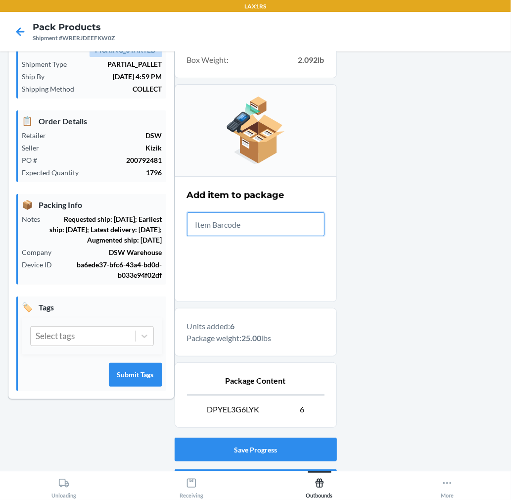
scroll to position [121, 0]
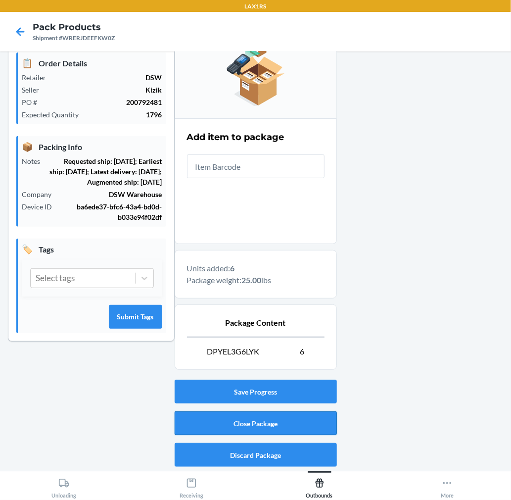
click at [312, 426] on button "Close Package" at bounding box center [256, 423] width 162 height 24
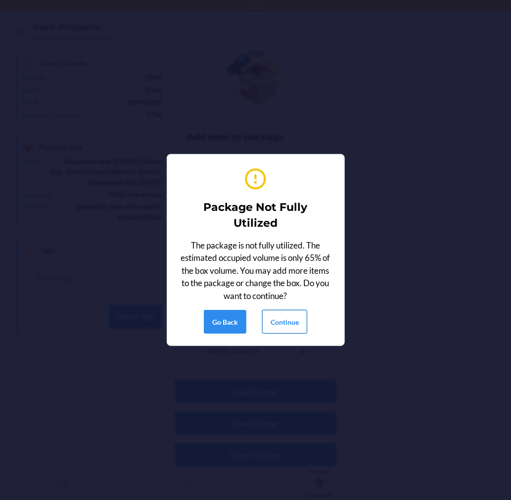
click at [292, 325] on button "Continue" at bounding box center [284, 322] width 45 height 24
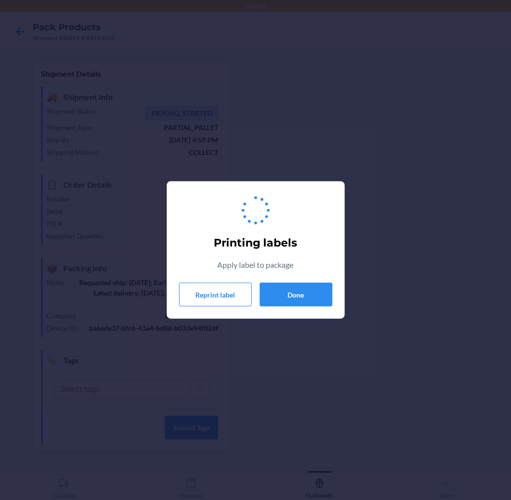
click at [292, 281] on div "Printing labels Apply label to package Reprint label Done" at bounding box center [255, 250] width 153 height 121
click at [290, 291] on button "Done" at bounding box center [296, 295] width 73 height 24
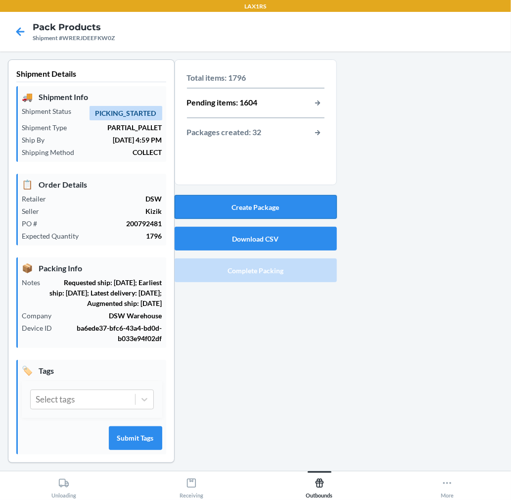
click at [300, 205] on button "Create Package" at bounding box center [256, 207] width 162 height 24
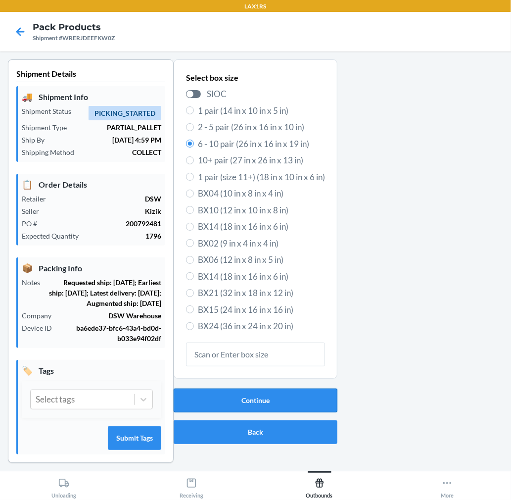
click at [290, 407] on button "Continue" at bounding box center [256, 400] width 164 height 24
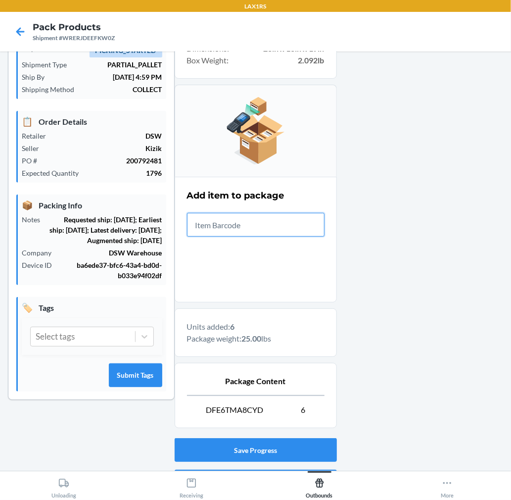
scroll to position [121, 0]
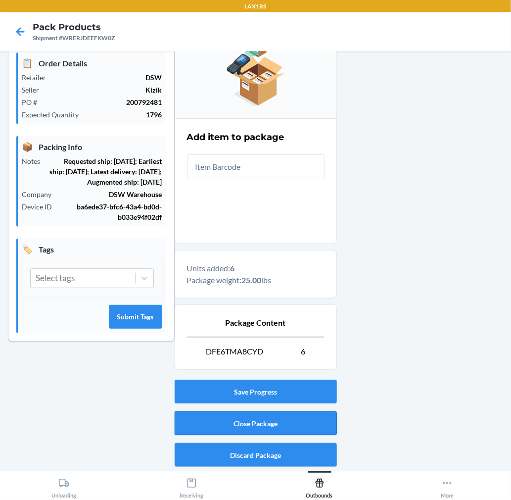
click at [317, 417] on button "Close Package" at bounding box center [256, 423] width 162 height 24
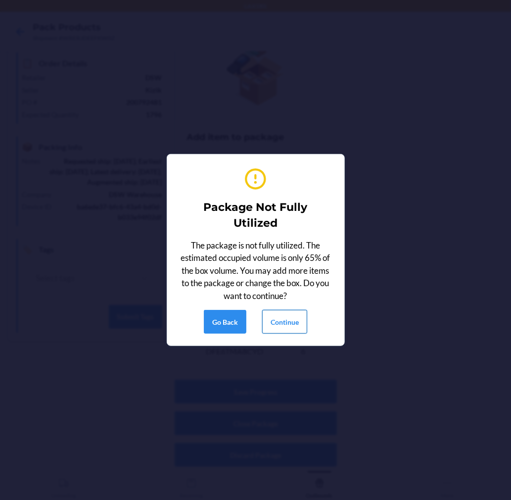
click at [285, 320] on button "Continue" at bounding box center [284, 322] width 45 height 24
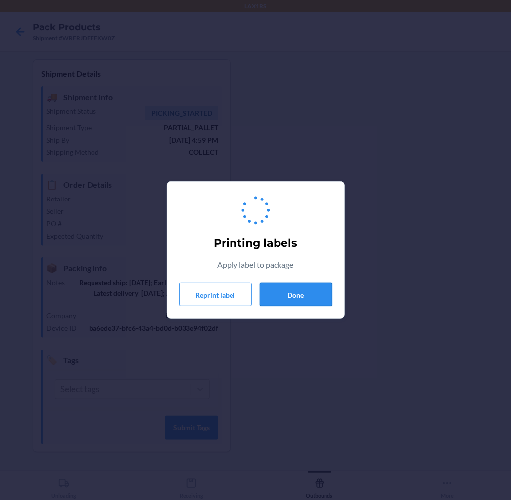
click at [291, 298] on button "Done" at bounding box center [296, 295] width 73 height 24
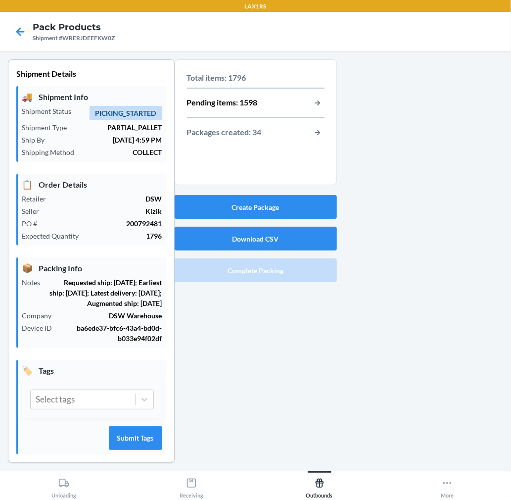
click at [290, 220] on div "Create Package Download CSV Complete Packing" at bounding box center [256, 238] width 162 height 95
click at [290, 215] on button "Create Package" at bounding box center [256, 207] width 162 height 24
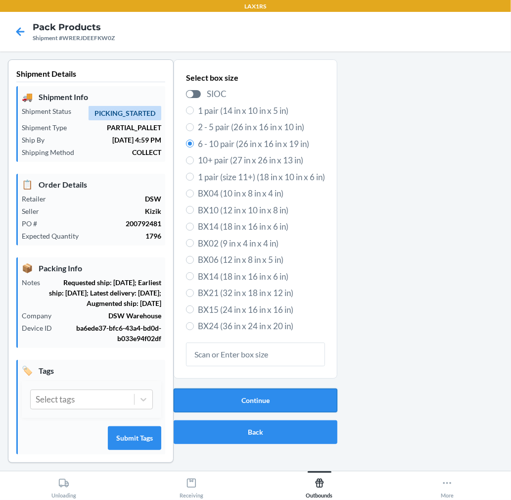
click at [263, 392] on button "Continue" at bounding box center [256, 400] width 164 height 24
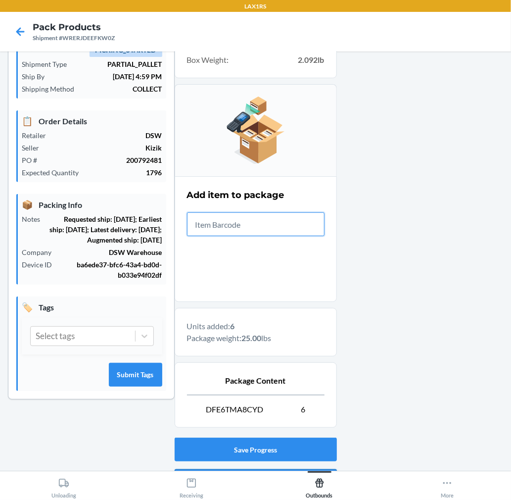
scroll to position [121, 0]
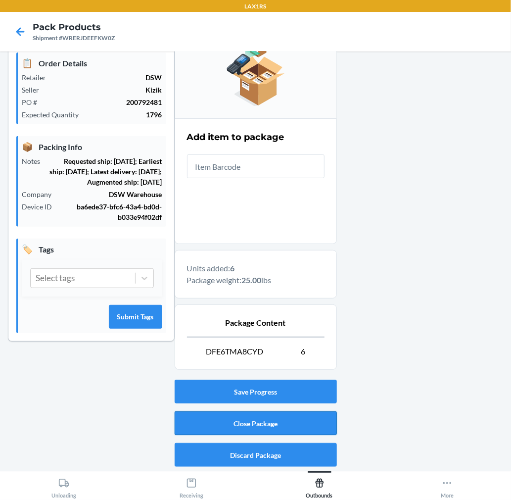
click at [310, 430] on button "Close Package" at bounding box center [256, 423] width 162 height 24
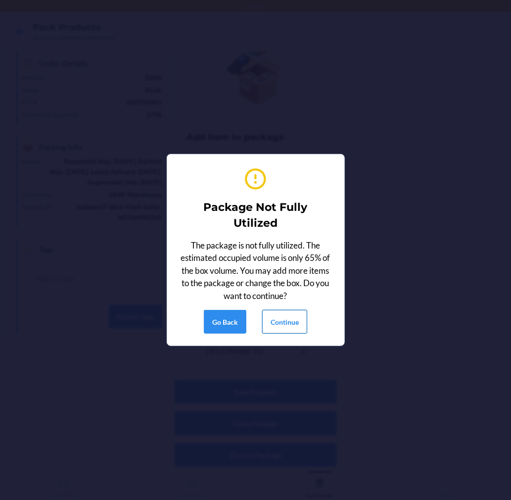
click at [281, 324] on button "Continue" at bounding box center [284, 322] width 45 height 24
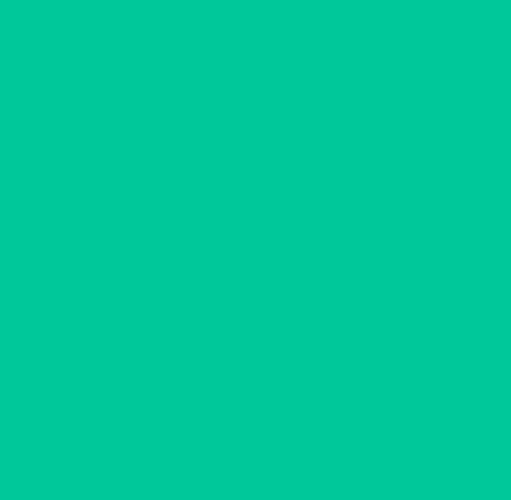
scroll to position [0, 0]
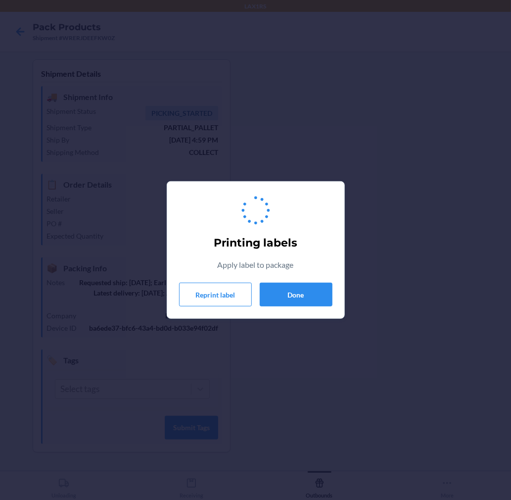
click at [301, 279] on div "Printing labels Apply label to package Reprint label Done" at bounding box center [255, 250] width 153 height 121
click at [300, 288] on button "Done" at bounding box center [296, 295] width 73 height 24
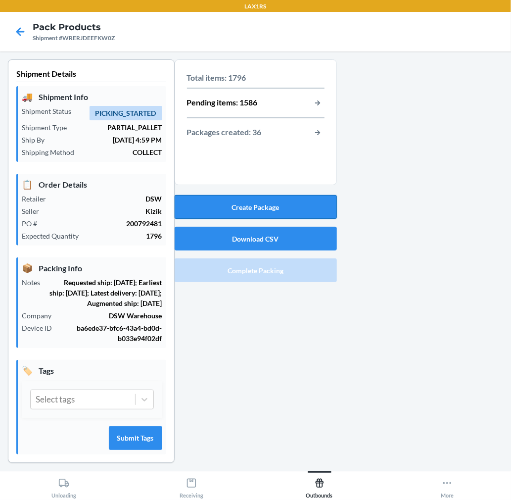
click at [297, 210] on button "Create Package" at bounding box center [256, 207] width 162 height 24
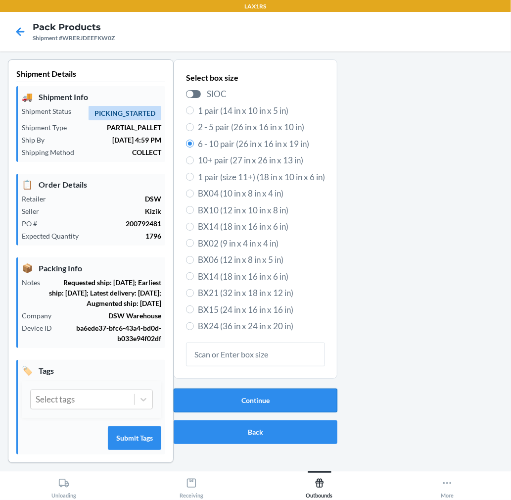
click at [295, 398] on button "Continue" at bounding box center [256, 400] width 164 height 24
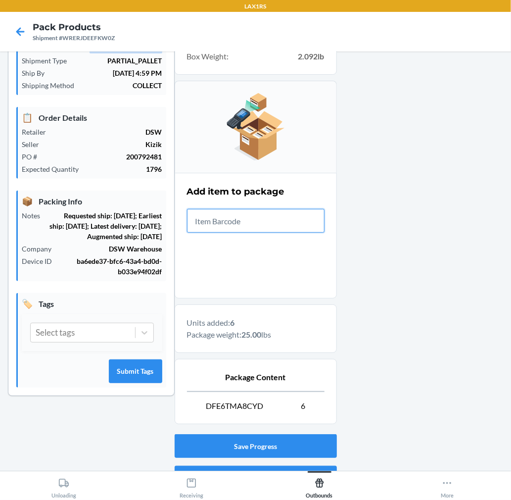
scroll to position [121, 0]
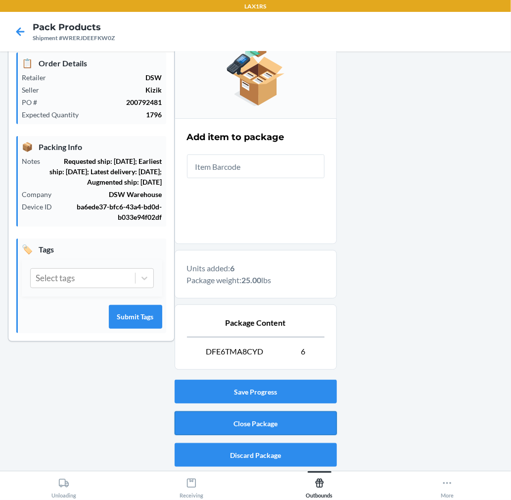
click at [289, 432] on button "Close Package" at bounding box center [256, 423] width 162 height 24
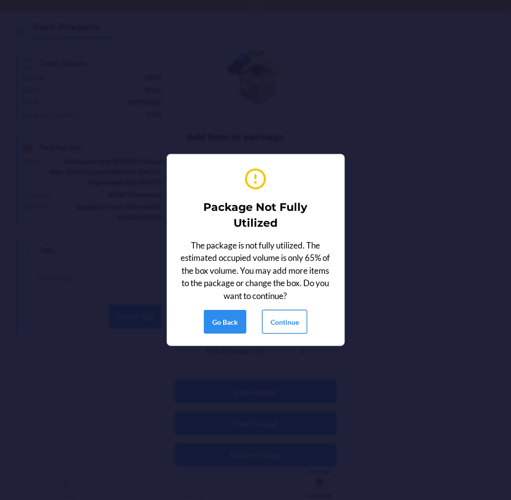
click at [280, 324] on button "Continue" at bounding box center [284, 322] width 45 height 24
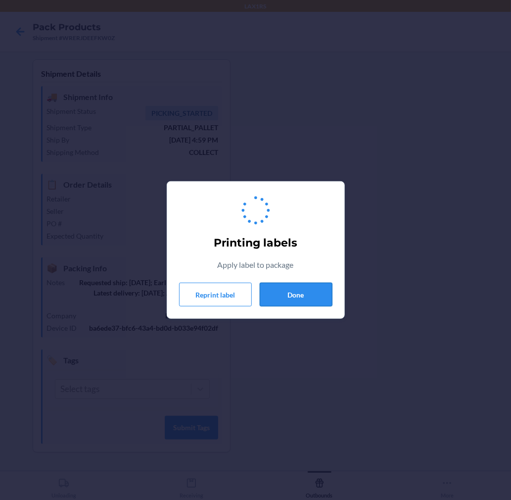
click at [298, 305] on button "Done" at bounding box center [296, 295] width 73 height 24
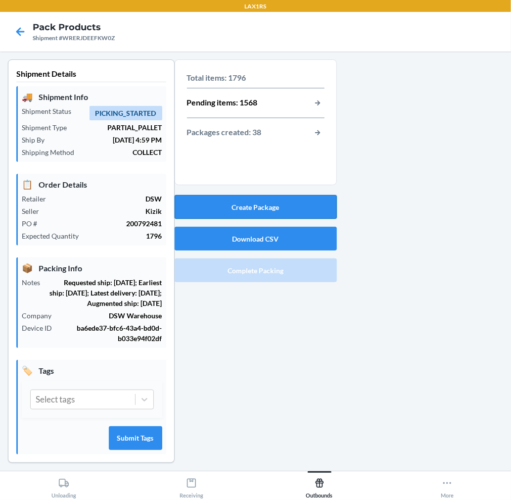
click at [300, 206] on button "Create Package" at bounding box center [256, 207] width 162 height 24
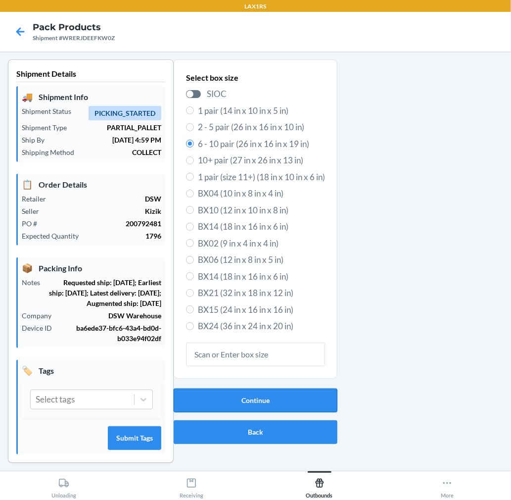
click at [218, 396] on button "Continue" at bounding box center [256, 400] width 164 height 24
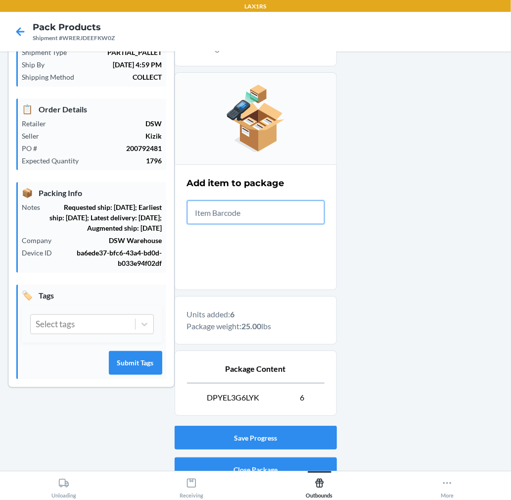
scroll to position [121, 0]
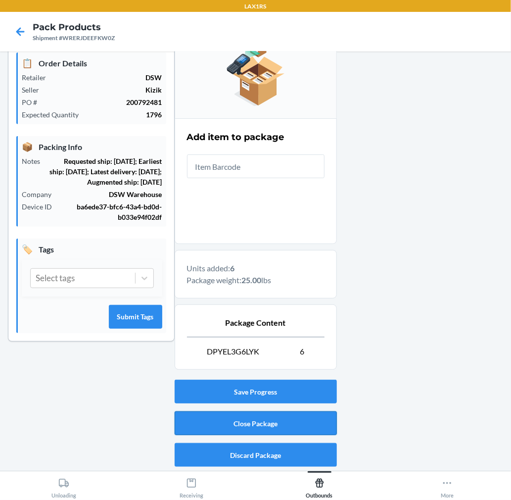
click at [260, 415] on button "Close Package" at bounding box center [256, 423] width 162 height 24
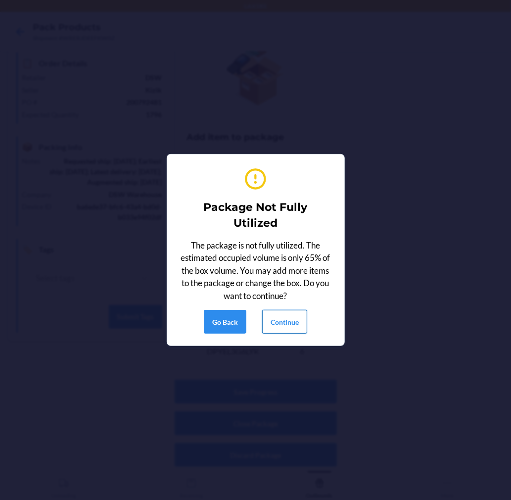
click at [272, 317] on button "Continue" at bounding box center [284, 322] width 45 height 24
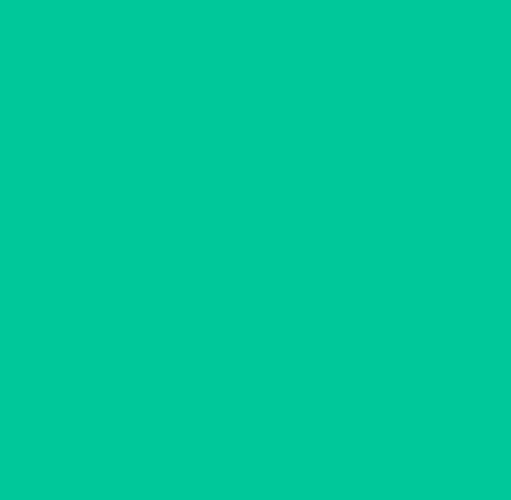
scroll to position [0, 0]
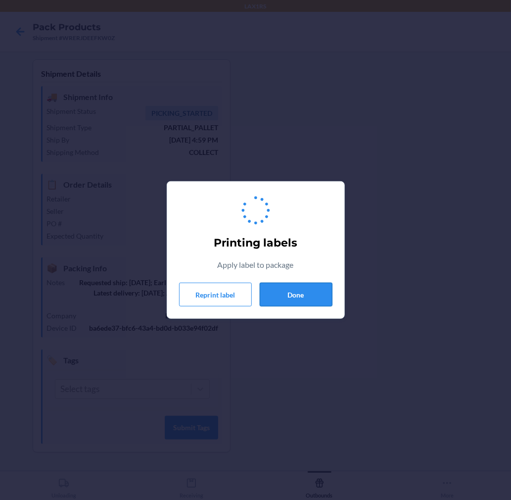
click at [289, 295] on button "Done" at bounding box center [296, 295] width 73 height 24
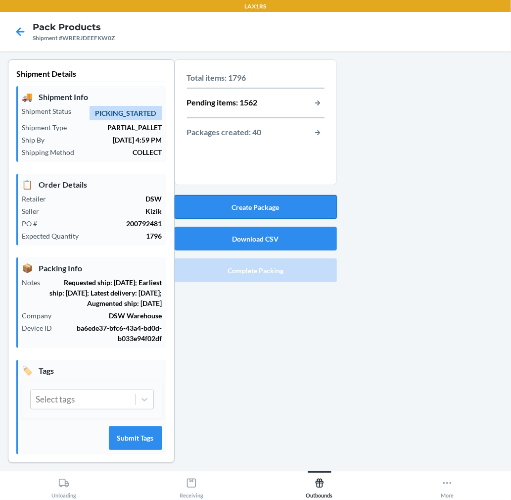
click at [285, 209] on button "Create Package" at bounding box center [256, 207] width 162 height 24
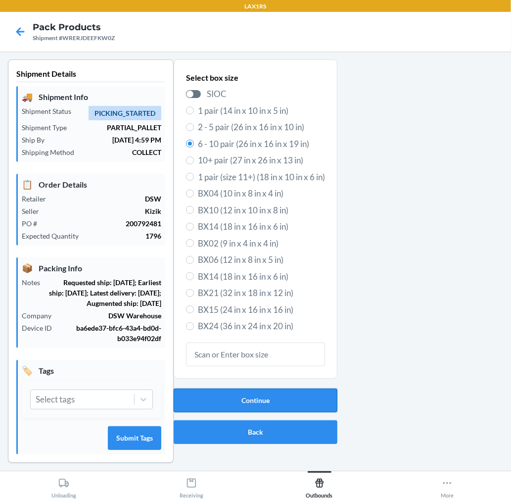
click at [283, 395] on button "Continue" at bounding box center [256, 400] width 164 height 24
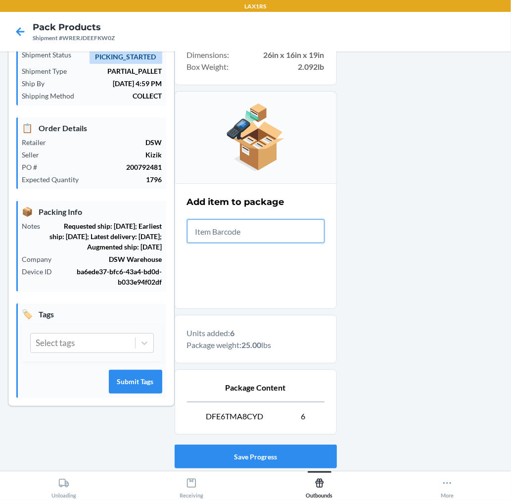
scroll to position [121, 0]
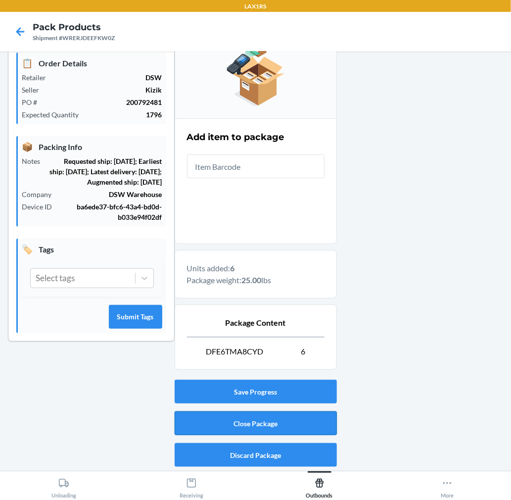
click at [313, 422] on button "Close Package" at bounding box center [256, 423] width 162 height 24
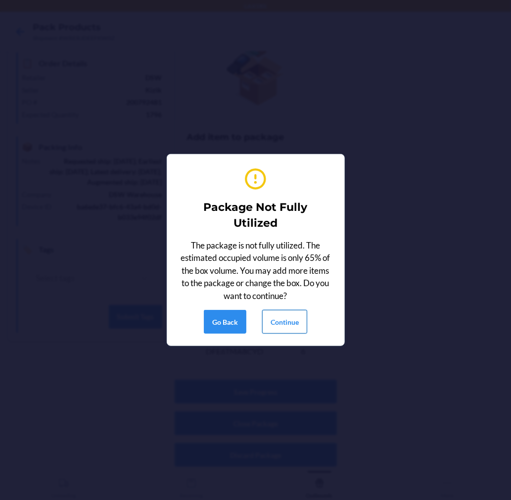
click at [290, 328] on button "Continue" at bounding box center [284, 322] width 45 height 24
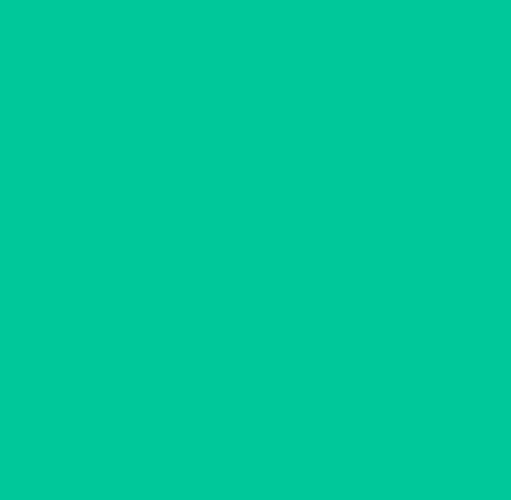
scroll to position [0, 0]
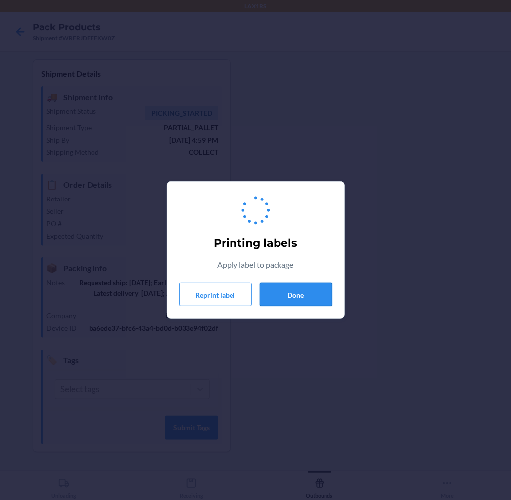
click at [304, 299] on button "Done" at bounding box center [296, 295] width 73 height 24
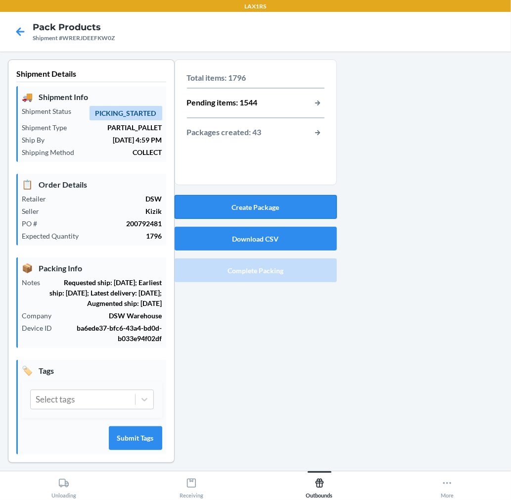
click at [292, 206] on button "Create Package" at bounding box center [256, 207] width 162 height 24
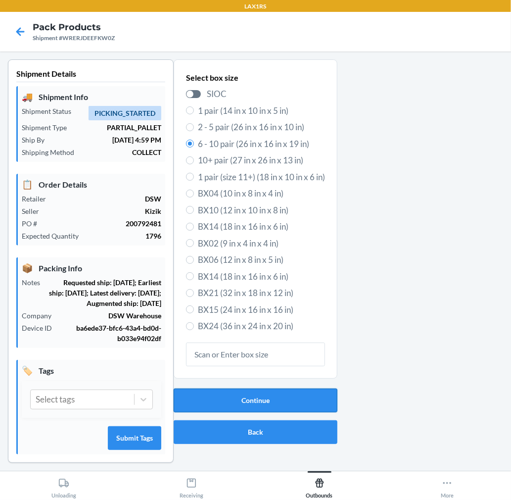
click at [255, 399] on button "Continue" at bounding box center [256, 400] width 164 height 24
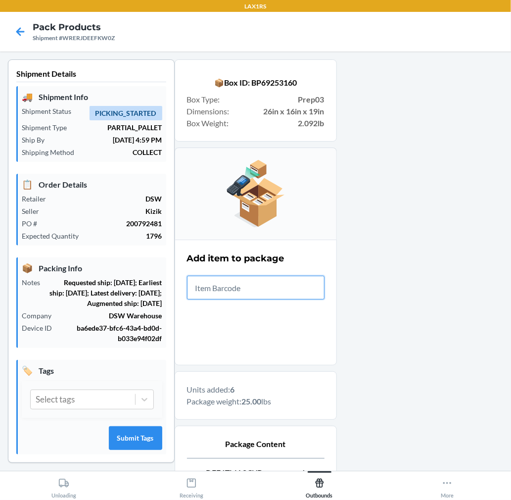
scroll to position [121, 0]
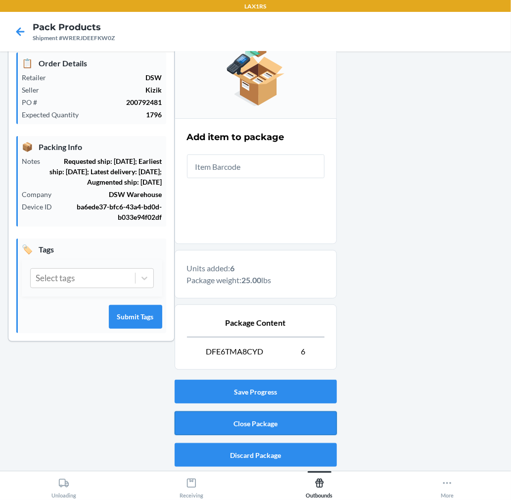
click at [309, 424] on button "Close Package" at bounding box center [256, 423] width 162 height 24
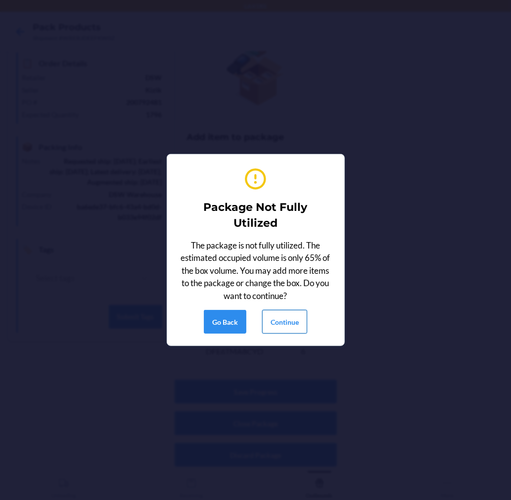
click at [289, 320] on button "Continue" at bounding box center [284, 322] width 45 height 24
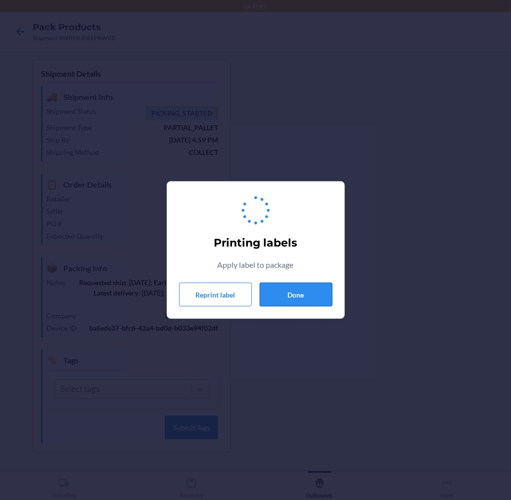
click at [290, 289] on button "Done" at bounding box center [296, 295] width 73 height 24
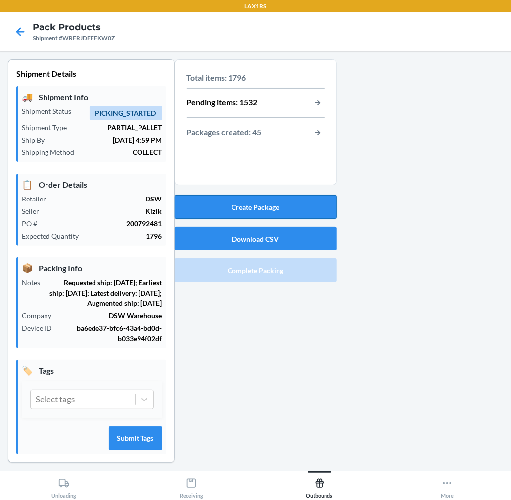
click at [283, 204] on button "Create Package" at bounding box center [256, 207] width 162 height 24
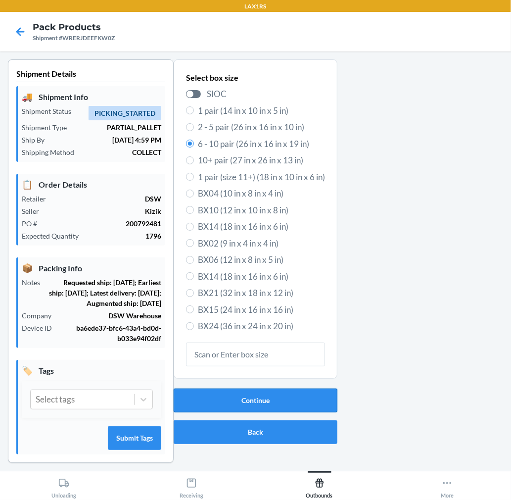
click at [302, 401] on button "Continue" at bounding box center [256, 400] width 164 height 24
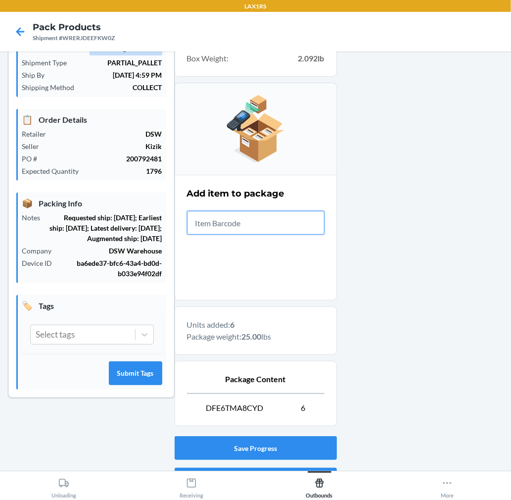
scroll to position [121, 0]
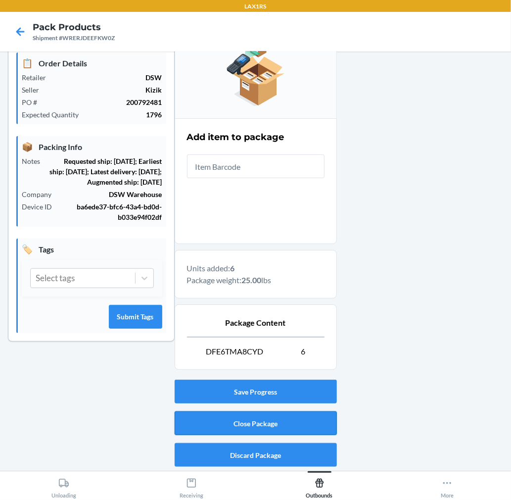
click at [311, 418] on button "Close Package" at bounding box center [256, 423] width 162 height 24
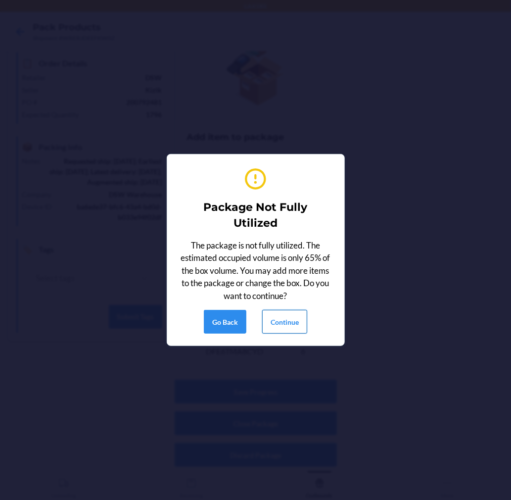
click at [302, 323] on button "Continue" at bounding box center [284, 322] width 45 height 24
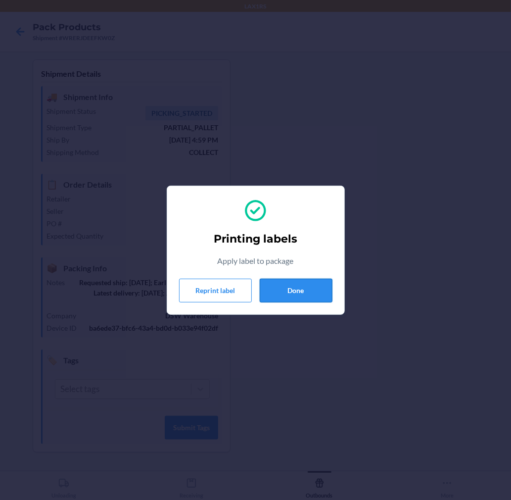
click at [299, 284] on button "Done" at bounding box center [296, 291] width 73 height 24
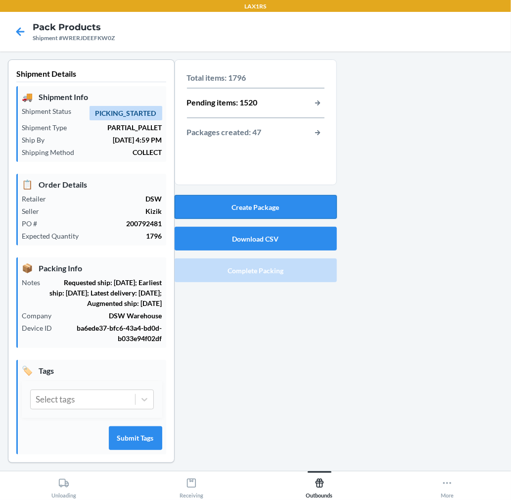
click at [315, 208] on button "Create Package" at bounding box center [256, 207] width 162 height 24
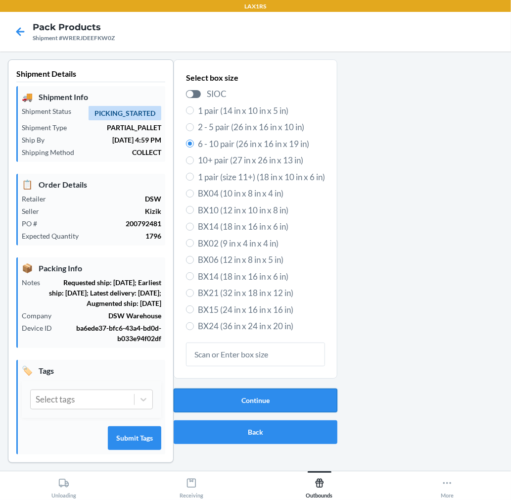
click at [284, 390] on button "Continue" at bounding box center [256, 400] width 164 height 24
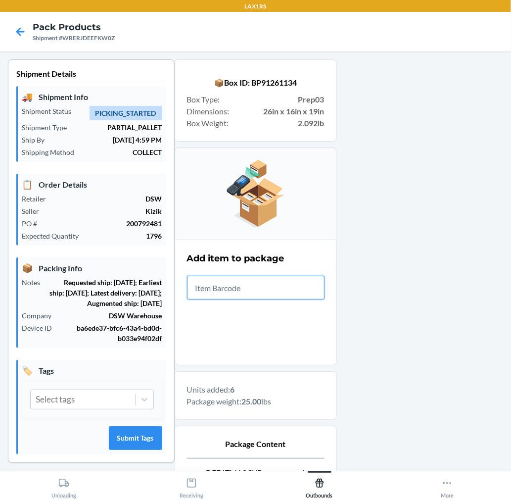
scroll to position [121, 0]
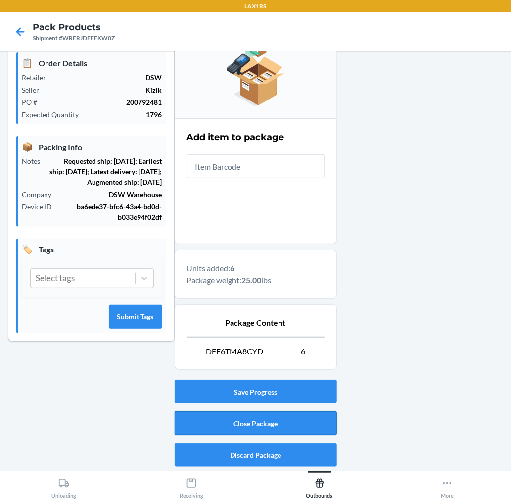
click at [287, 425] on button "Close Package" at bounding box center [256, 423] width 162 height 24
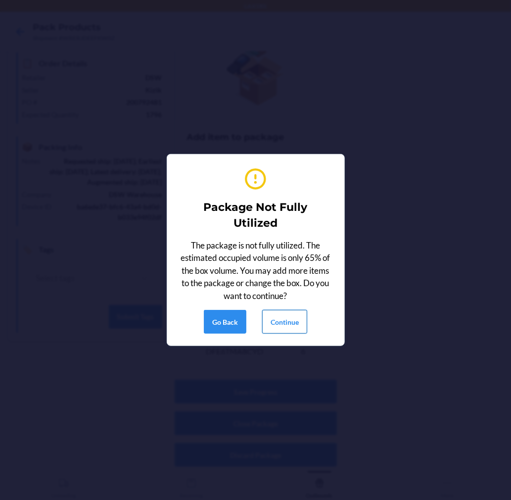
click at [288, 322] on button "Continue" at bounding box center [284, 322] width 45 height 24
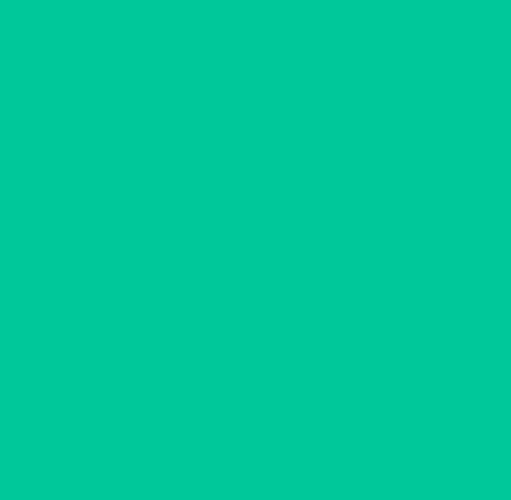
scroll to position [0, 0]
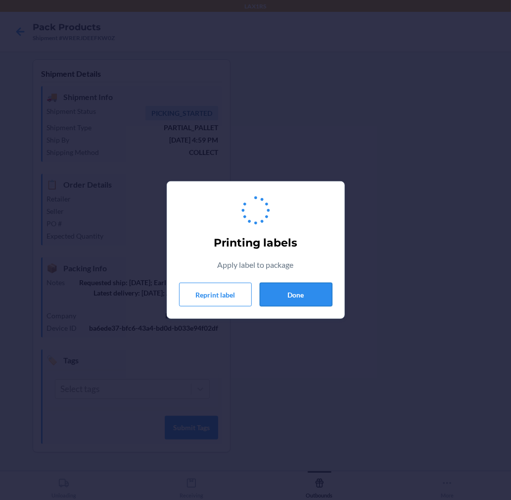
click at [297, 293] on button "Done" at bounding box center [296, 295] width 73 height 24
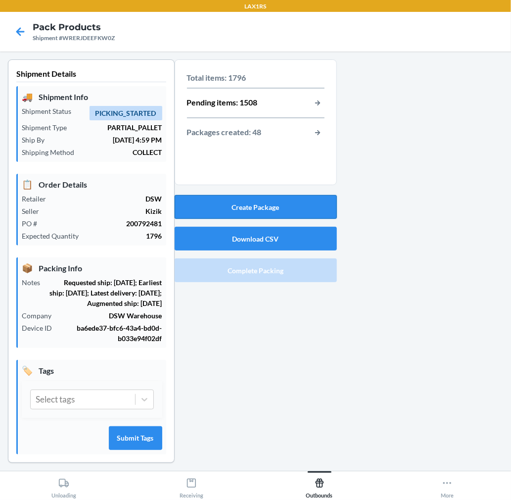
click at [290, 211] on button "Create Package" at bounding box center [256, 207] width 162 height 24
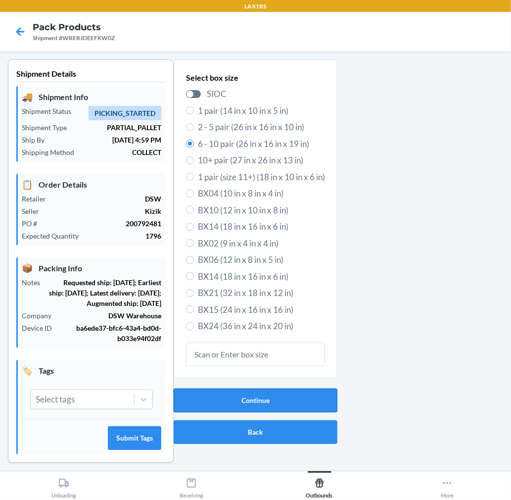
click at [212, 396] on button "Continue" at bounding box center [256, 400] width 164 height 24
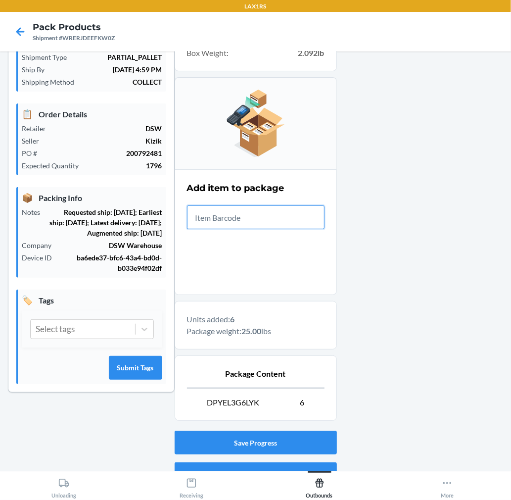
scroll to position [121, 0]
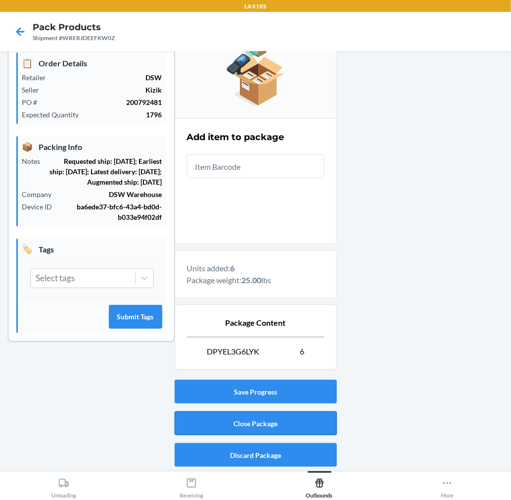
click at [316, 426] on button "Close Package" at bounding box center [256, 423] width 162 height 24
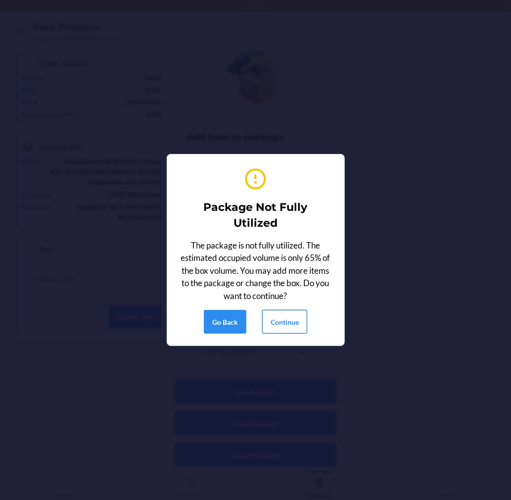
click at [286, 320] on button "Continue" at bounding box center [284, 322] width 45 height 24
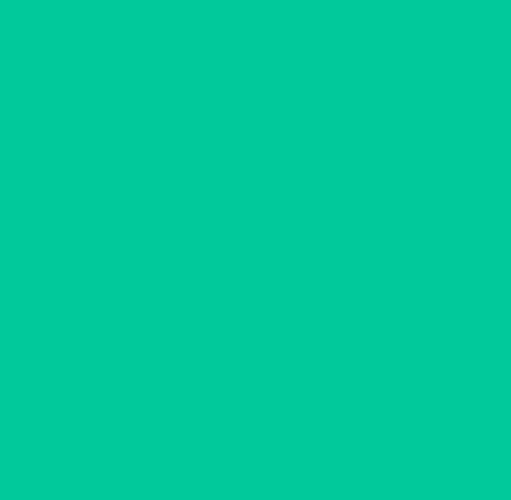
scroll to position [0, 0]
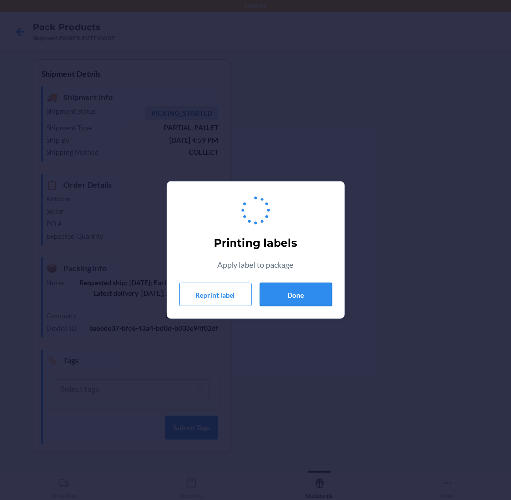
click at [289, 296] on button "Done" at bounding box center [296, 295] width 73 height 24
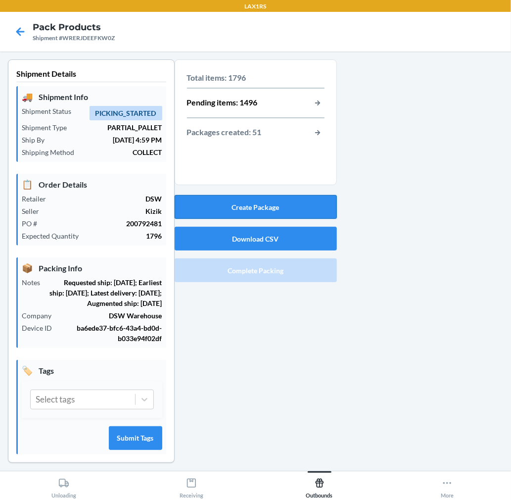
click at [300, 209] on button "Create Package" at bounding box center [256, 207] width 162 height 24
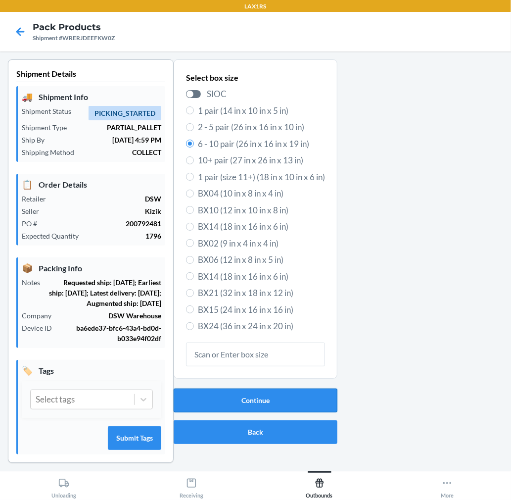
click at [279, 396] on button "Continue" at bounding box center [256, 400] width 164 height 24
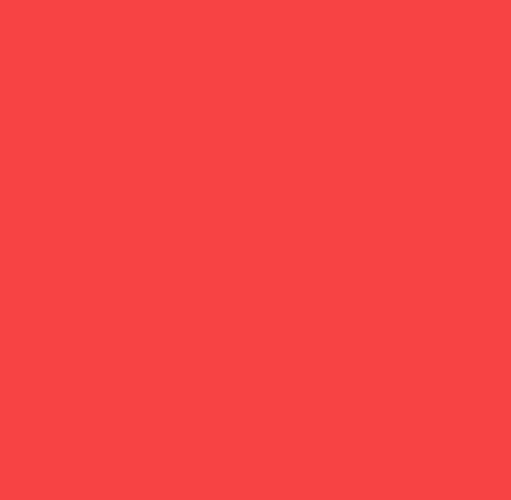
type input "198119046290"
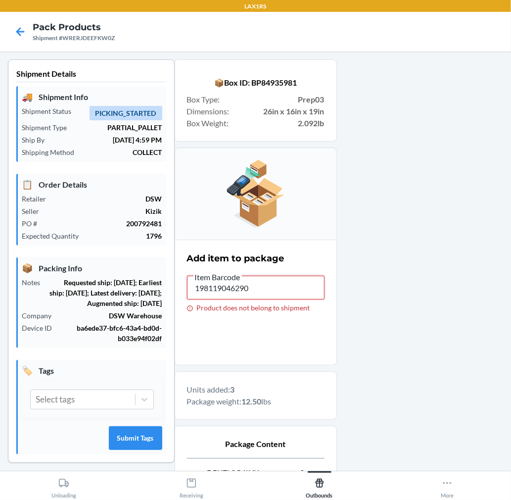
click at [247, 285] on input "198119046290" at bounding box center [256, 288] width 138 height 24
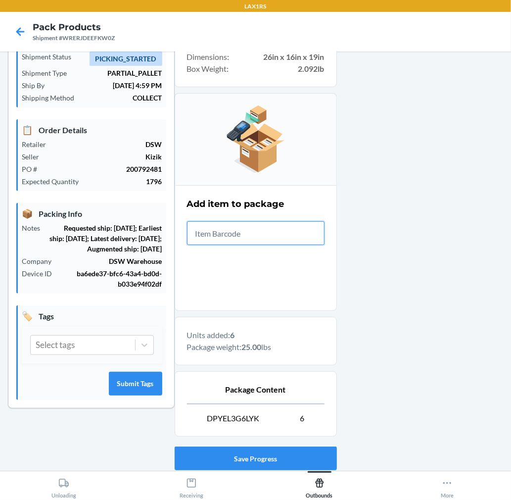
scroll to position [121, 0]
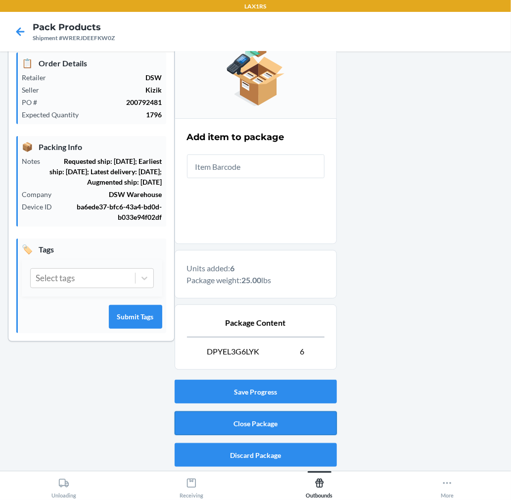
click at [310, 417] on button "Close Package" at bounding box center [256, 423] width 162 height 24
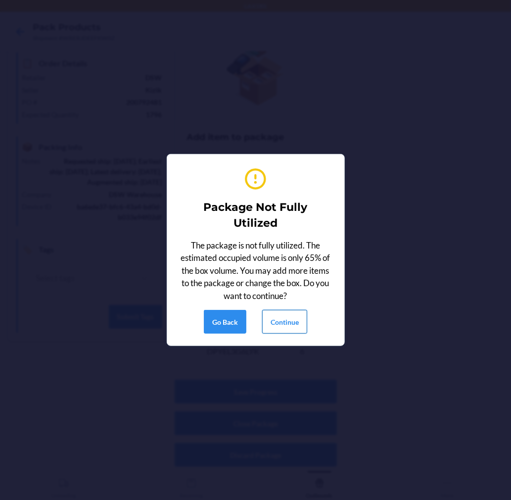
click at [292, 320] on button "Continue" at bounding box center [284, 322] width 45 height 24
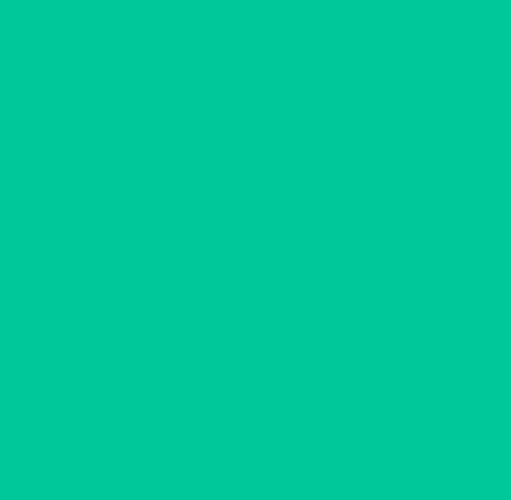
scroll to position [0, 0]
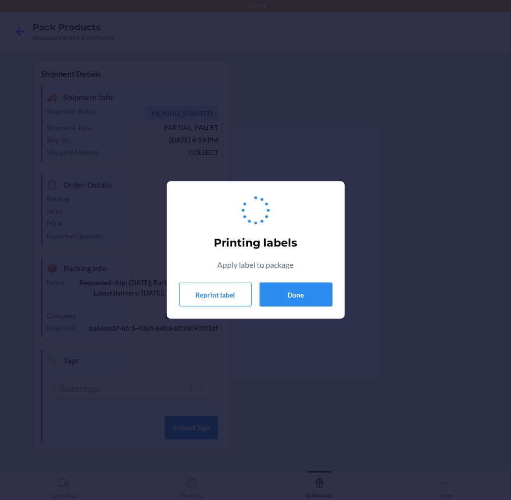
click at [312, 301] on button "Done" at bounding box center [296, 295] width 73 height 24
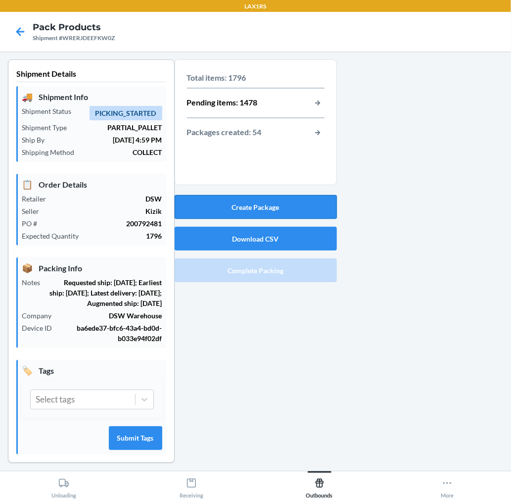
click at [271, 199] on button "Create Package" at bounding box center [256, 207] width 162 height 24
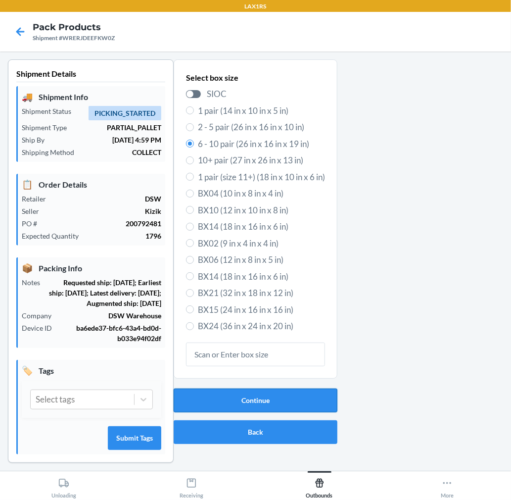
click at [264, 399] on button "Continue" at bounding box center [256, 400] width 164 height 24
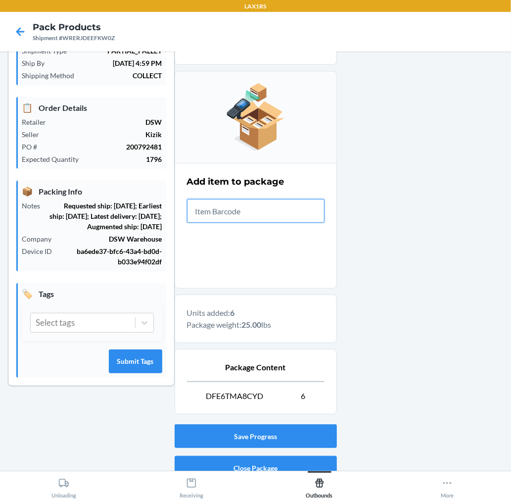
scroll to position [121, 0]
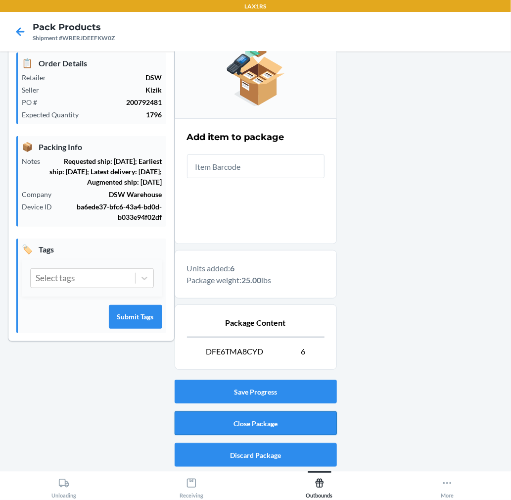
click at [279, 414] on button "Close Package" at bounding box center [256, 423] width 162 height 24
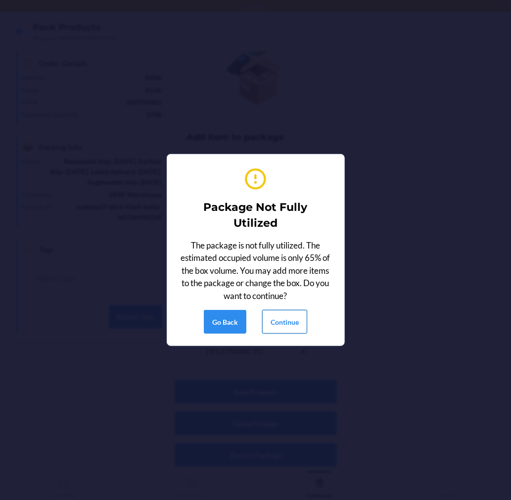
click at [300, 321] on button "Continue" at bounding box center [284, 322] width 45 height 24
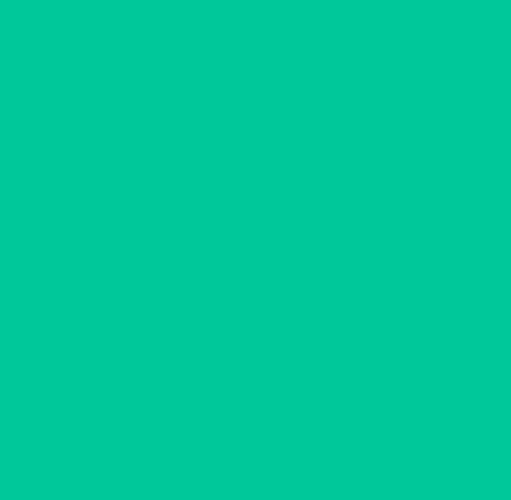
scroll to position [0, 0]
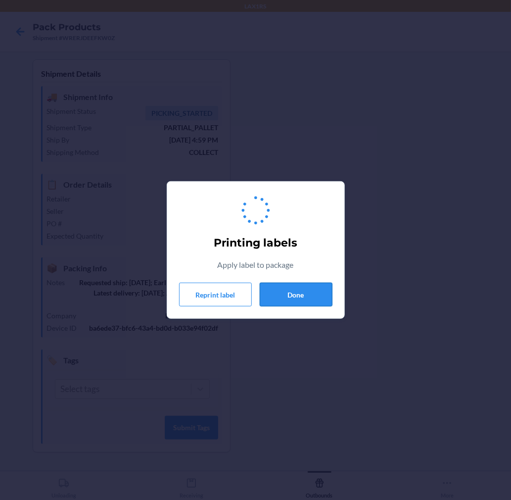
click at [293, 291] on button "Done" at bounding box center [296, 295] width 73 height 24
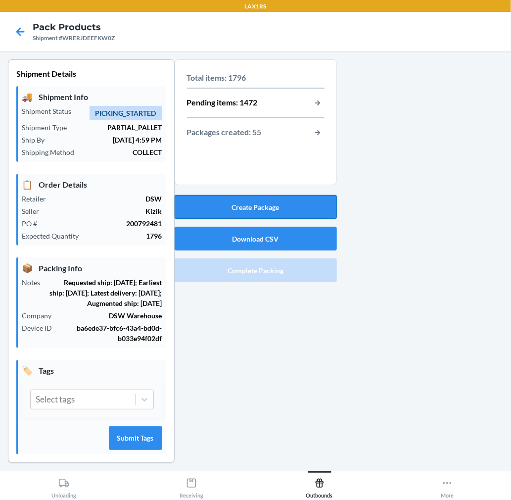
click at [297, 209] on button "Create Package" at bounding box center [256, 207] width 162 height 24
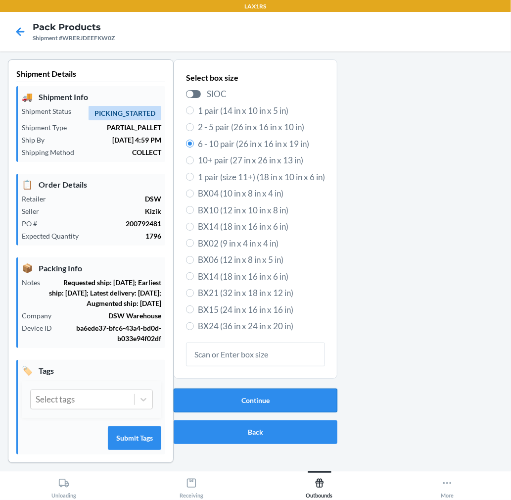
click at [275, 404] on button "Continue" at bounding box center [256, 400] width 164 height 24
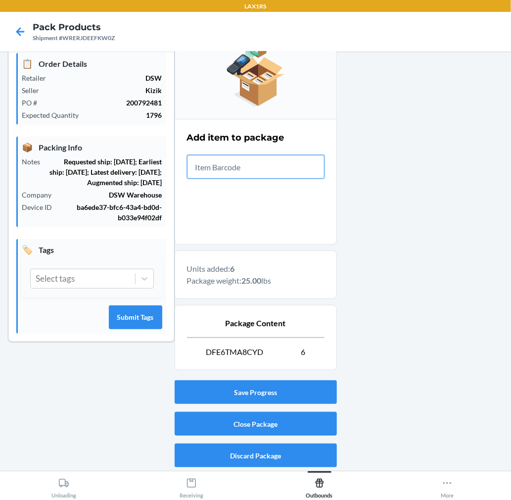
scroll to position [121, 0]
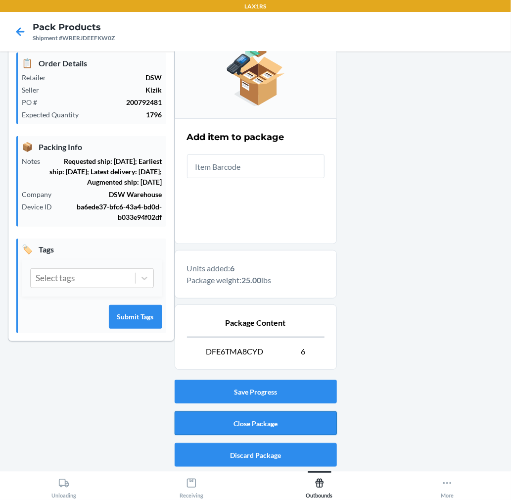
click at [270, 415] on button "Close Package" at bounding box center [256, 423] width 162 height 24
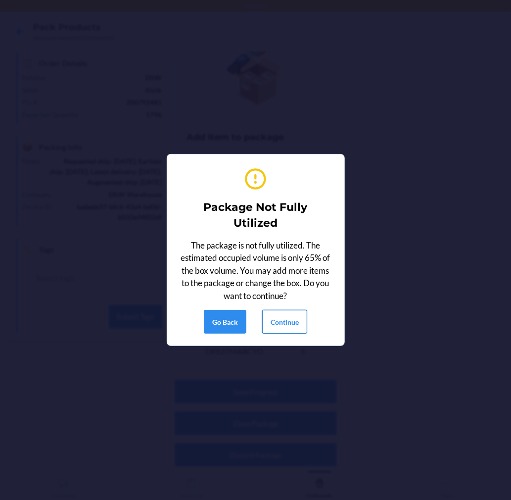
click at [273, 330] on button "Continue" at bounding box center [284, 322] width 45 height 24
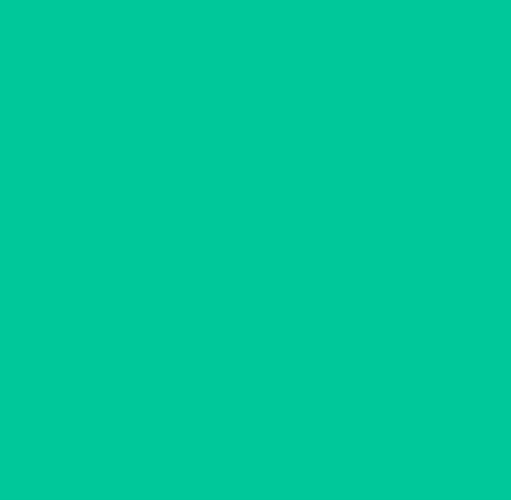
scroll to position [0, 0]
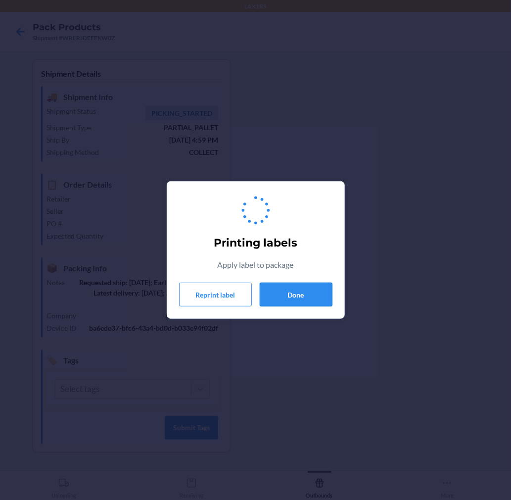
click at [302, 297] on button "Done" at bounding box center [296, 295] width 73 height 24
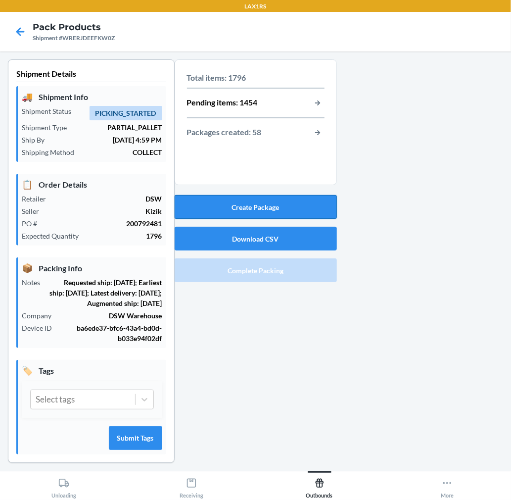
click at [300, 205] on button "Create Package" at bounding box center [256, 207] width 162 height 24
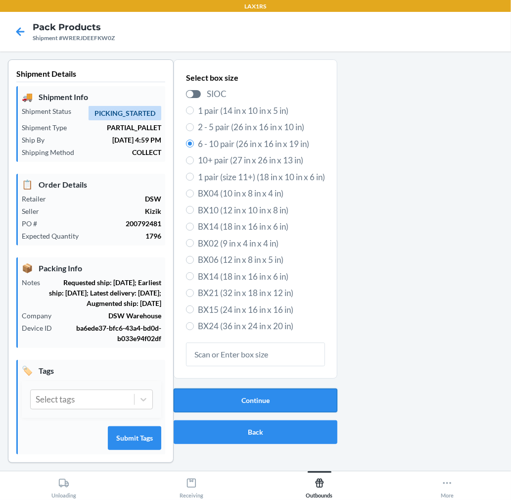
click at [293, 397] on button "Continue" at bounding box center [256, 400] width 164 height 24
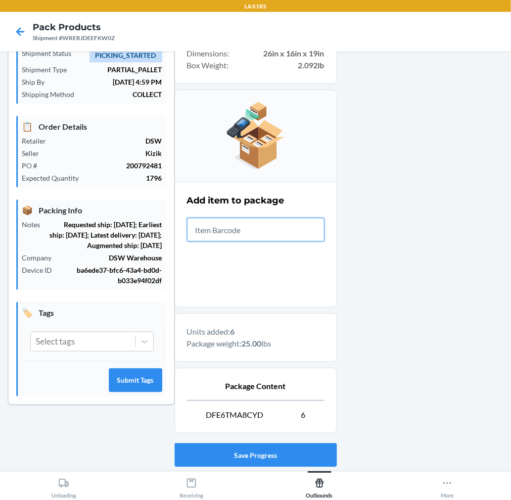
scroll to position [121, 0]
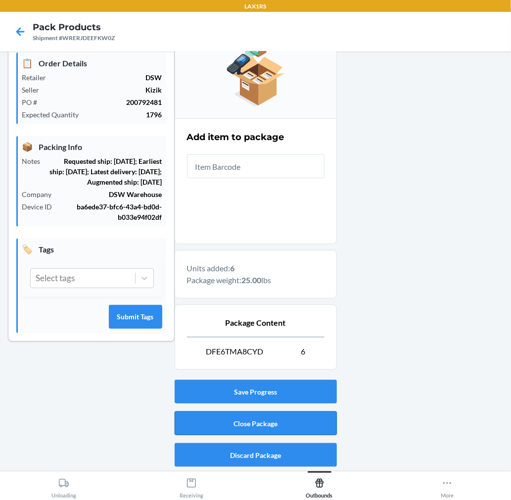
click at [305, 416] on button "Close Package" at bounding box center [256, 423] width 162 height 24
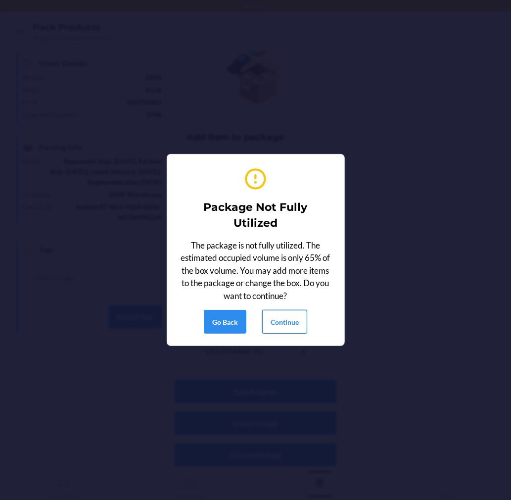
click at [292, 326] on button "Continue" at bounding box center [284, 322] width 45 height 24
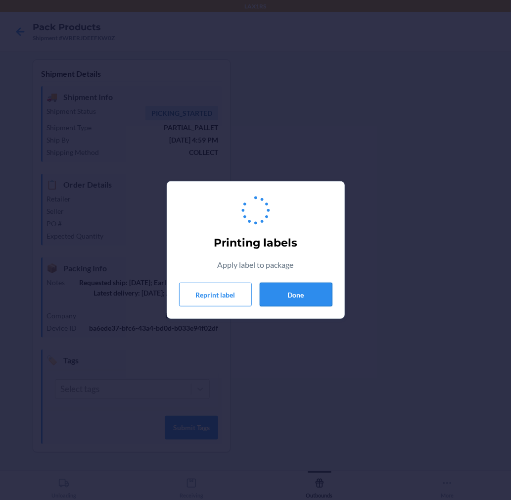
click at [295, 292] on button "Done" at bounding box center [296, 295] width 73 height 24
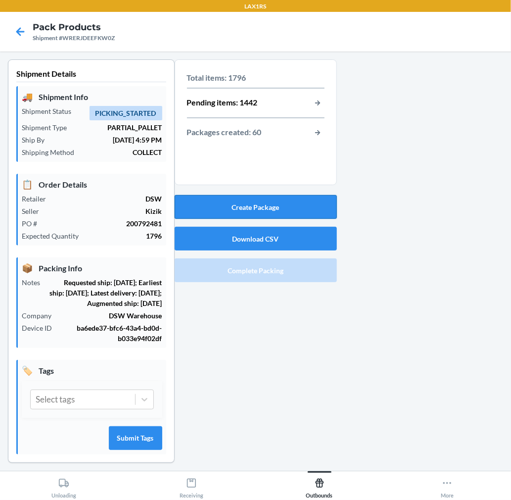
click at [292, 210] on button "Create Package" at bounding box center [256, 207] width 162 height 24
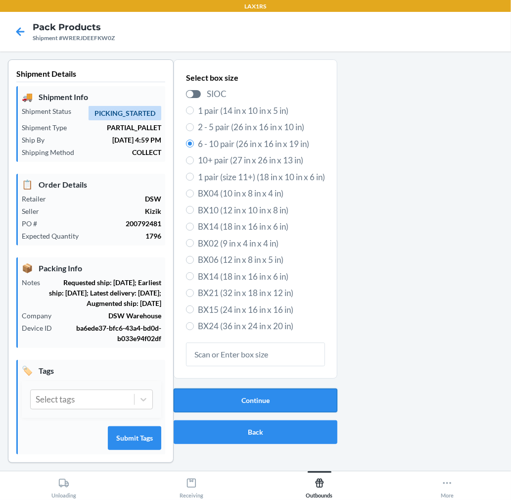
click at [289, 401] on button "Continue" at bounding box center [256, 400] width 164 height 24
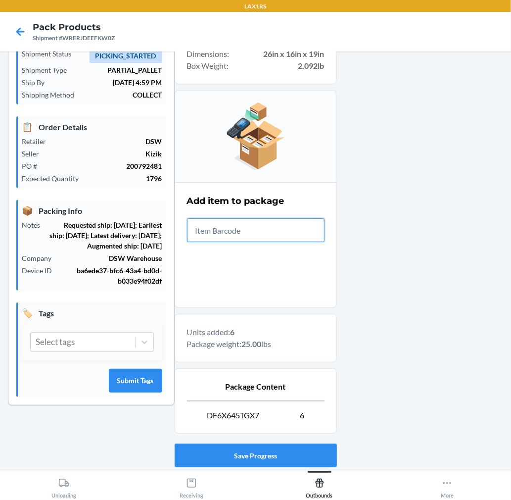
scroll to position [121, 0]
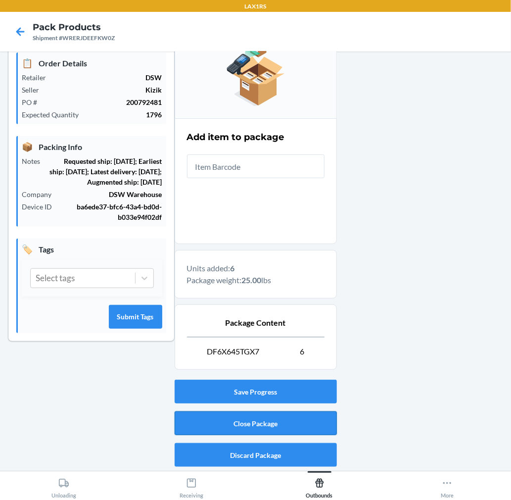
click at [312, 423] on button "Close Package" at bounding box center [256, 423] width 162 height 24
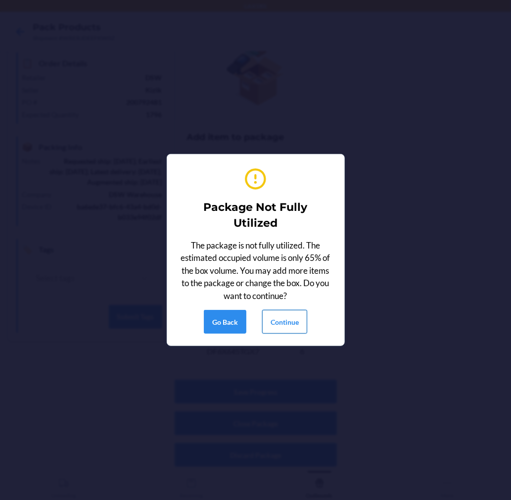
click at [296, 313] on button "Continue" at bounding box center [284, 322] width 45 height 24
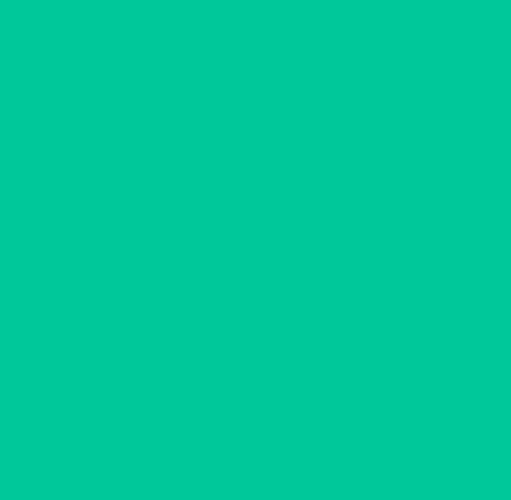
scroll to position [0, 0]
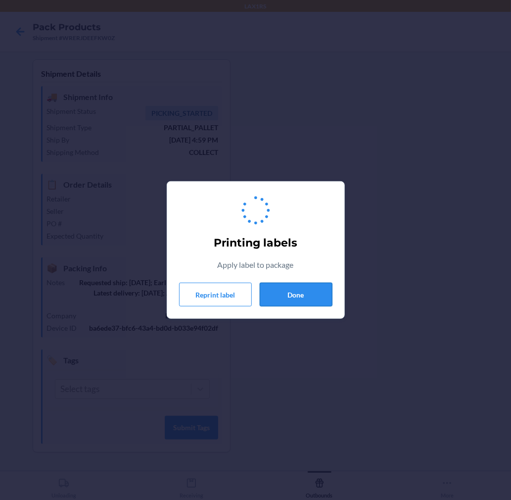
click at [301, 292] on button "Done" at bounding box center [296, 295] width 73 height 24
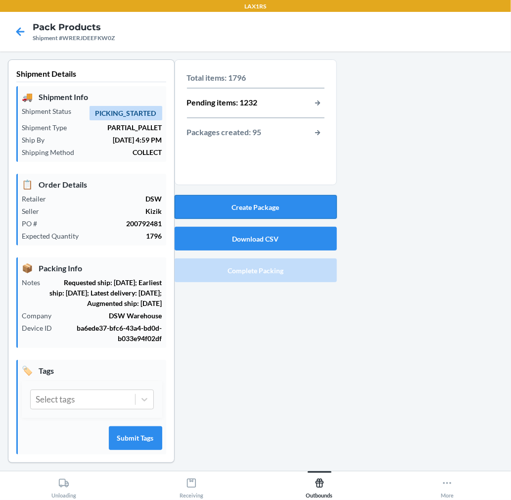
click at [297, 199] on button "Create Package" at bounding box center [256, 207] width 162 height 24
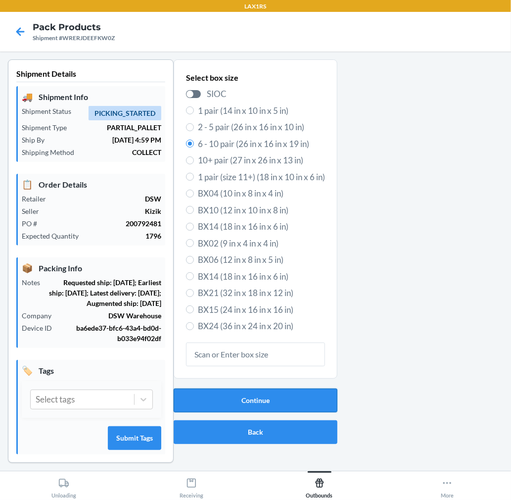
click at [295, 388] on button "Continue" at bounding box center [256, 400] width 164 height 24
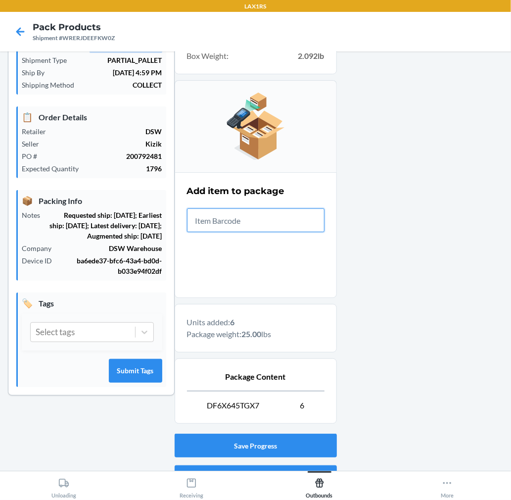
scroll to position [121, 0]
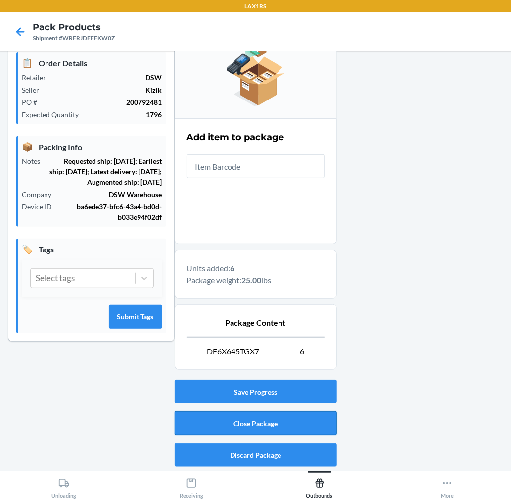
click at [320, 425] on button "Close Package" at bounding box center [256, 423] width 162 height 24
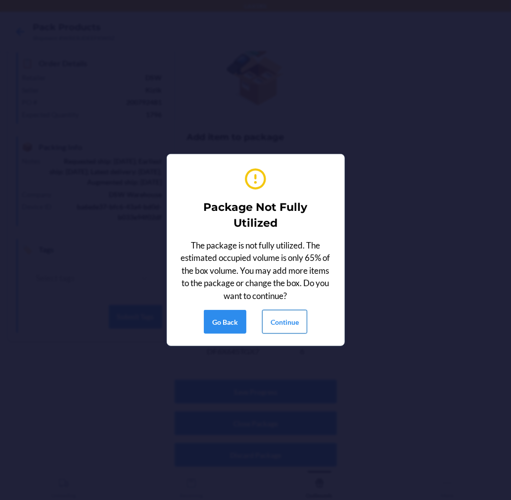
click at [291, 314] on button "Continue" at bounding box center [284, 322] width 45 height 24
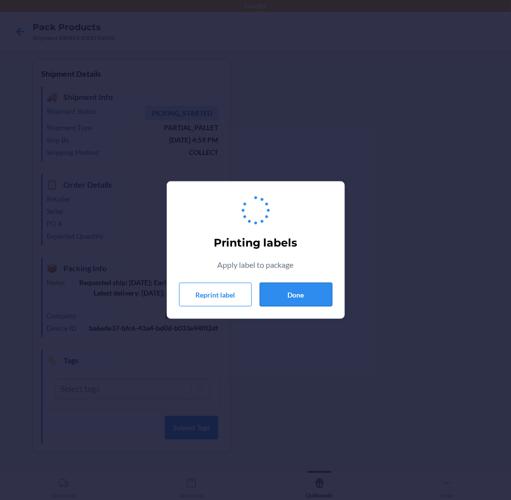
click at [292, 303] on button "Done" at bounding box center [296, 295] width 73 height 24
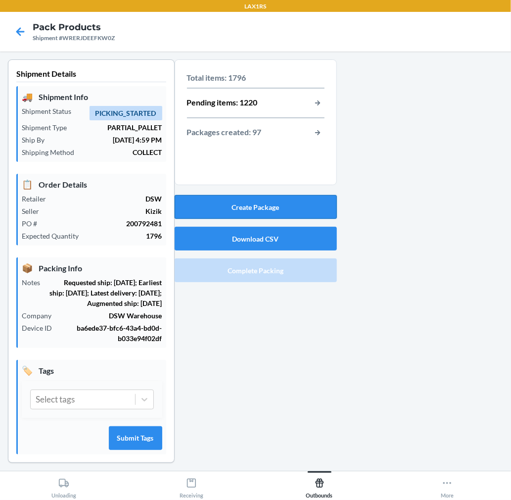
click at [300, 203] on button "Create Package" at bounding box center [256, 207] width 162 height 24
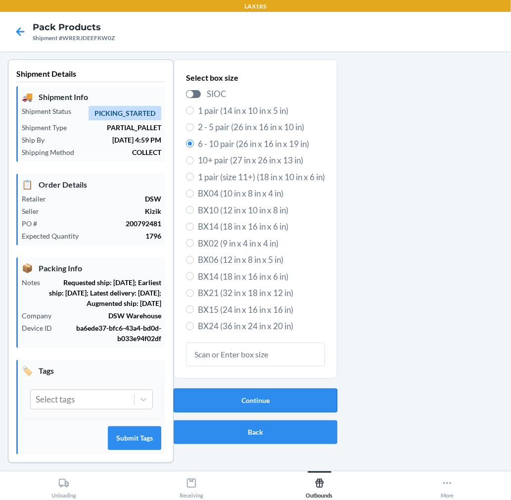
click at [304, 409] on button "Continue" at bounding box center [256, 400] width 164 height 24
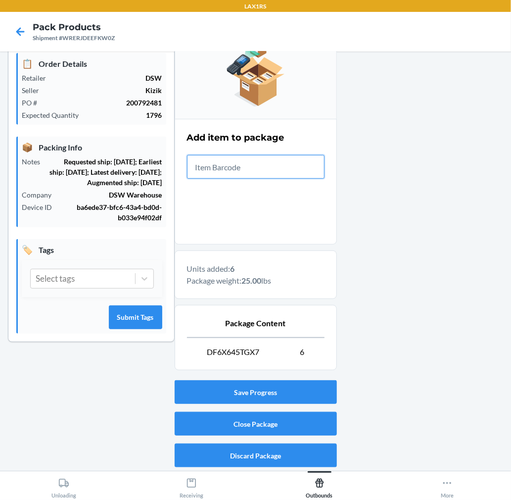
scroll to position [121, 0]
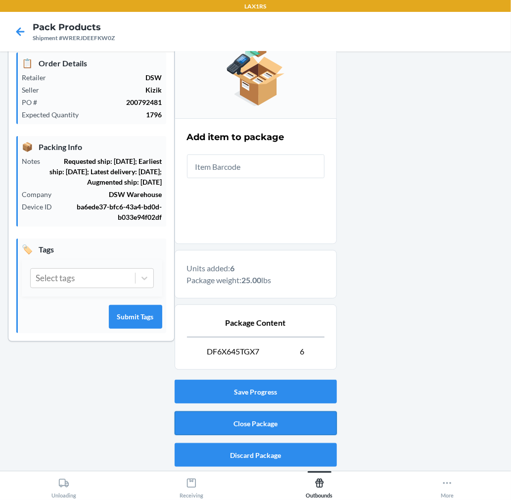
click at [318, 420] on button "Close Package" at bounding box center [256, 423] width 162 height 24
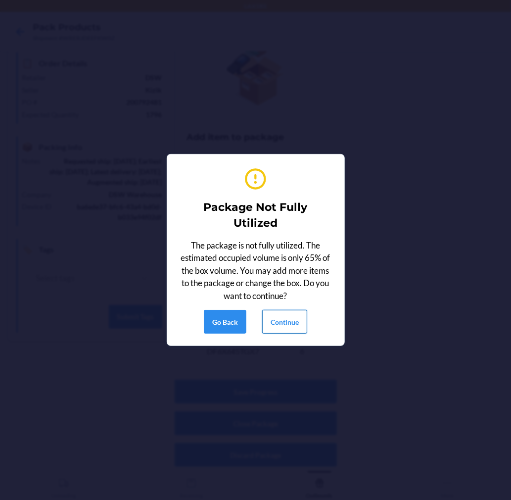
click at [283, 322] on button "Continue" at bounding box center [284, 322] width 45 height 24
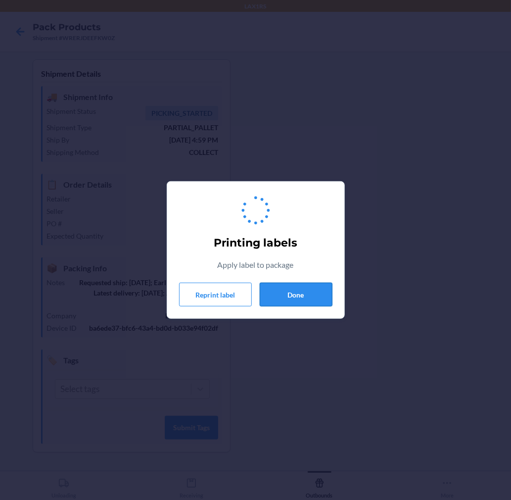
click at [290, 286] on button "Done" at bounding box center [296, 295] width 73 height 24
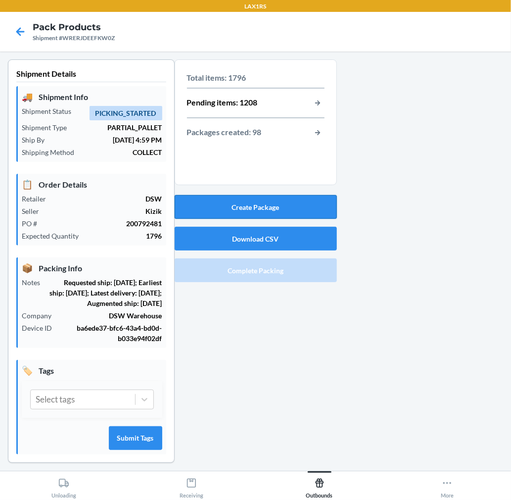
click at [279, 213] on button "Create Package" at bounding box center [256, 207] width 162 height 24
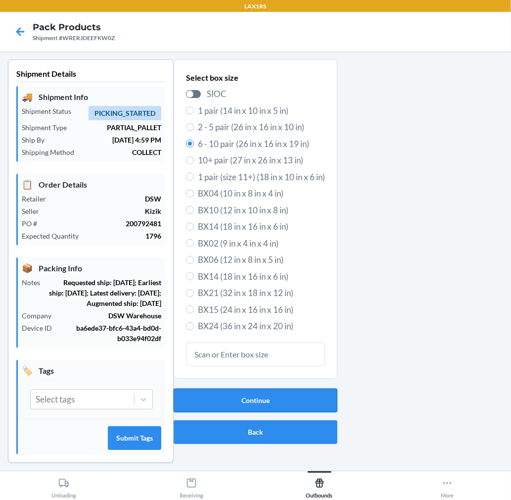
click at [288, 409] on button "Continue" at bounding box center [256, 400] width 164 height 24
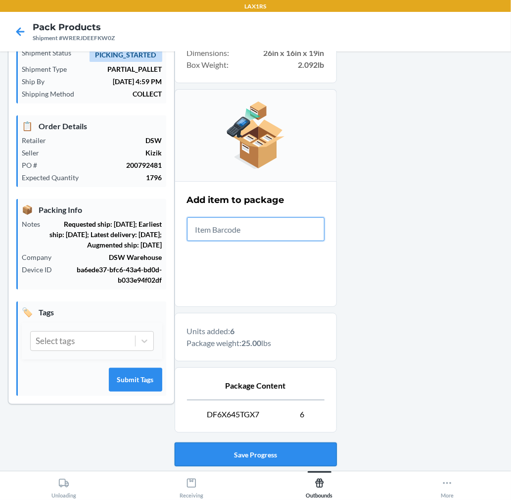
scroll to position [121, 0]
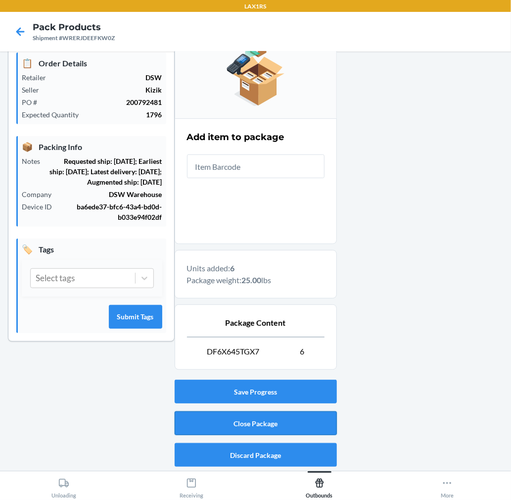
click at [304, 414] on button "Close Package" at bounding box center [256, 423] width 162 height 24
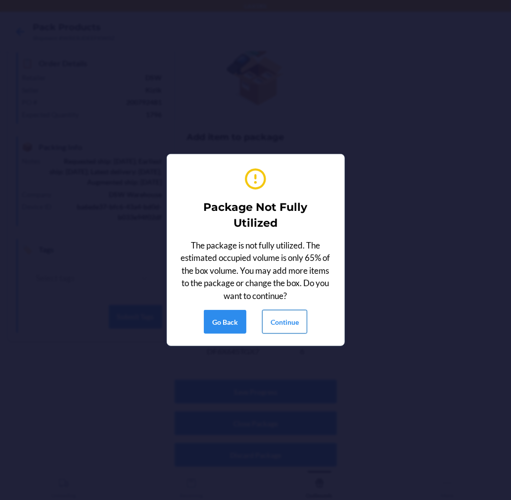
click at [289, 323] on button "Continue" at bounding box center [284, 322] width 45 height 24
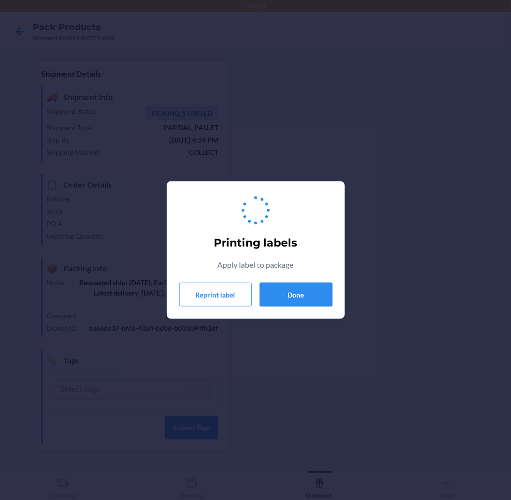
click at [298, 295] on button "Done" at bounding box center [296, 295] width 73 height 24
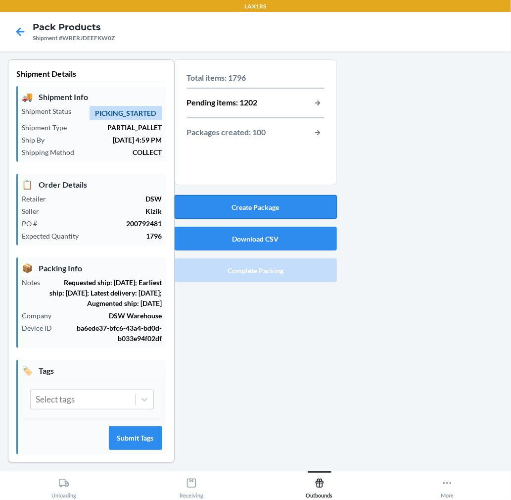
click at [288, 198] on button "Create Package" at bounding box center [256, 207] width 162 height 24
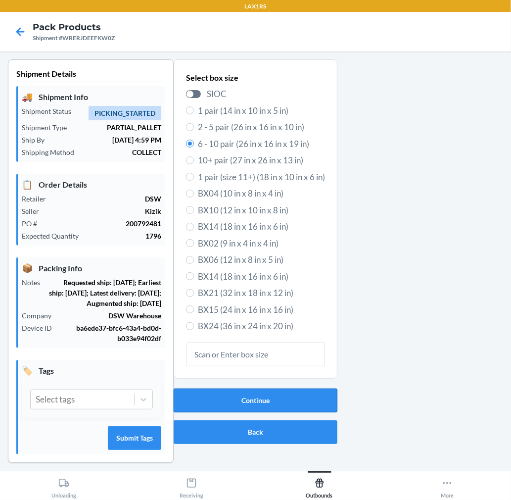
click at [278, 398] on button "Continue" at bounding box center [256, 400] width 164 height 24
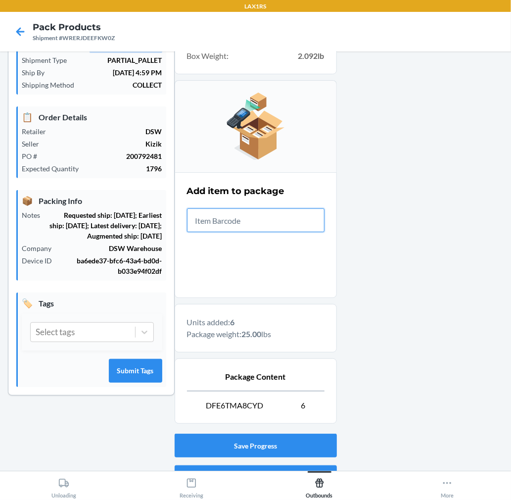
scroll to position [121, 0]
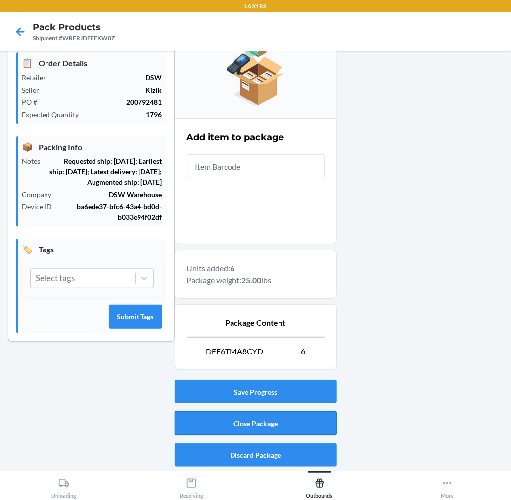
click at [295, 433] on button "Close Package" at bounding box center [256, 423] width 162 height 24
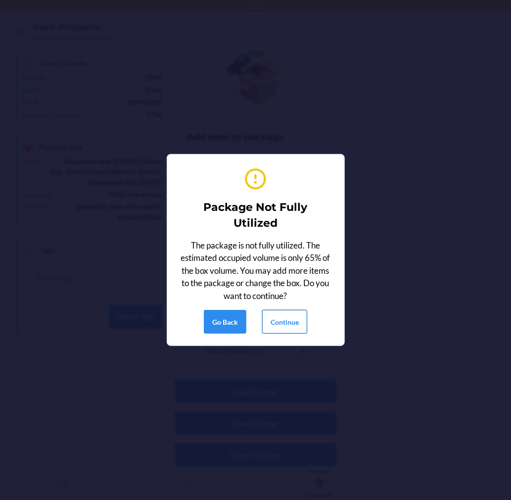
click at [301, 321] on button "Continue" at bounding box center [284, 322] width 45 height 24
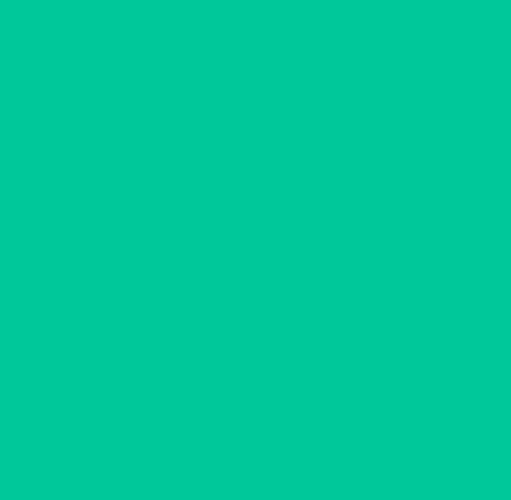
scroll to position [0, 0]
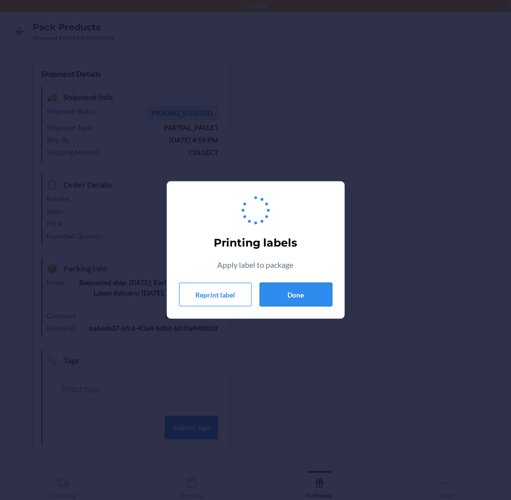
click at [288, 295] on button "Done" at bounding box center [296, 295] width 73 height 24
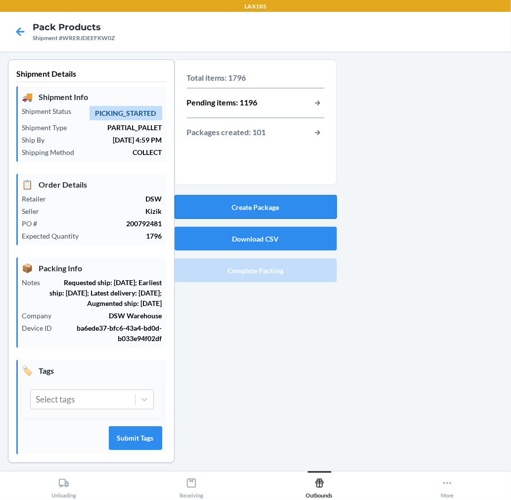
click at [293, 211] on button "Create Package" at bounding box center [256, 207] width 162 height 24
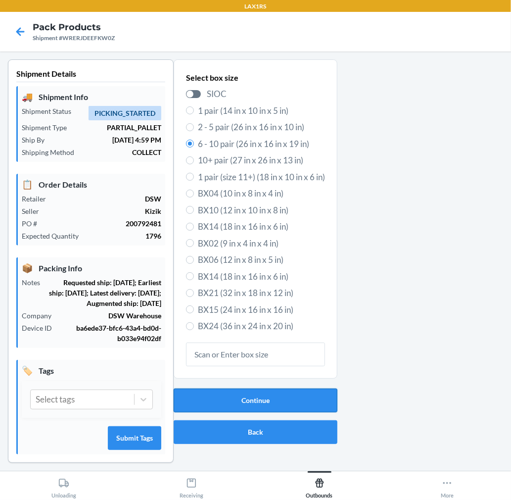
click at [286, 397] on button "Continue" at bounding box center [256, 400] width 164 height 24
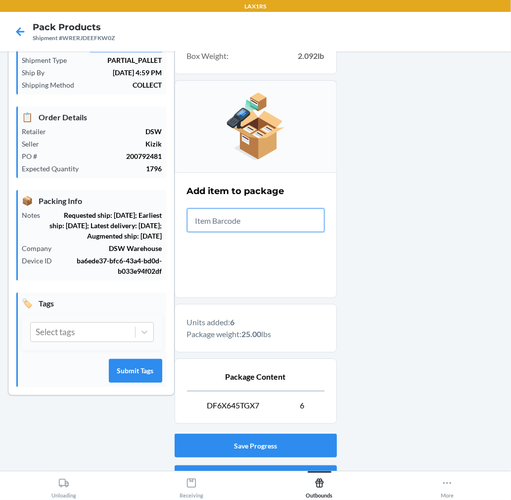
scroll to position [121, 0]
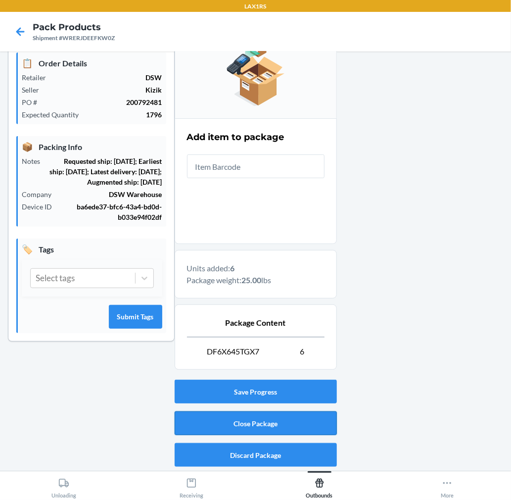
click at [315, 432] on button "Close Package" at bounding box center [256, 423] width 162 height 24
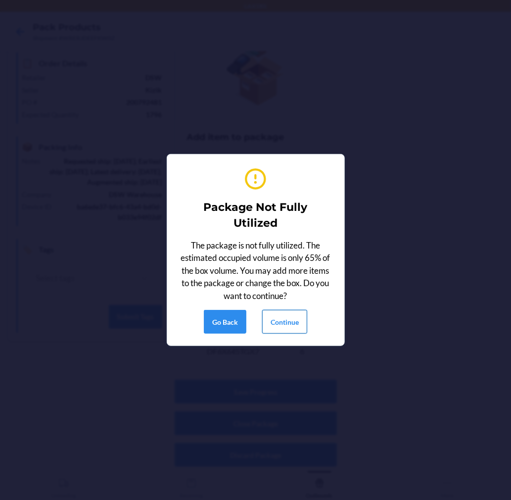
click at [295, 325] on button "Continue" at bounding box center [284, 322] width 45 height 24
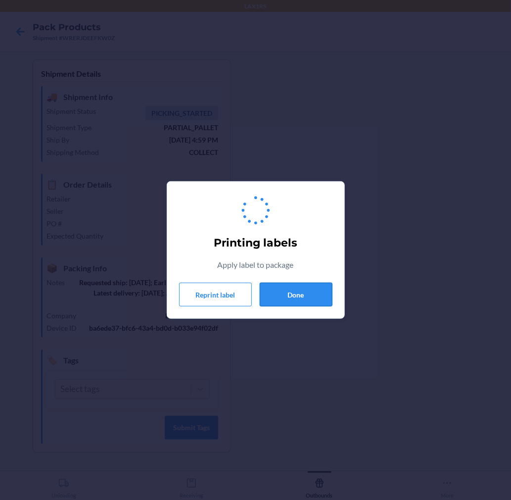
click at [294, 302] on button "Done" at bounding box center [296, 295] width 73 height 24
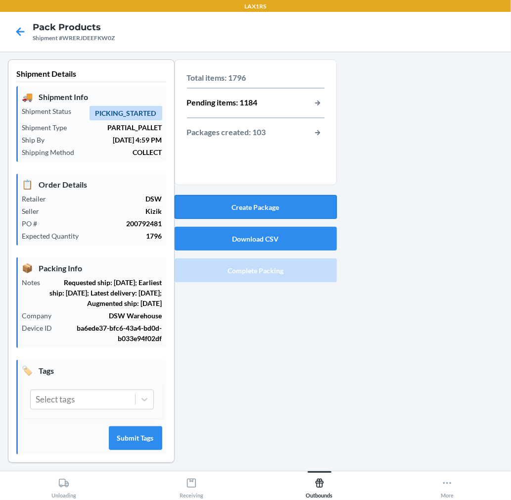
click at [279, 203] on button "Create Package" at bounding box center [256, 207] width 162 height 24
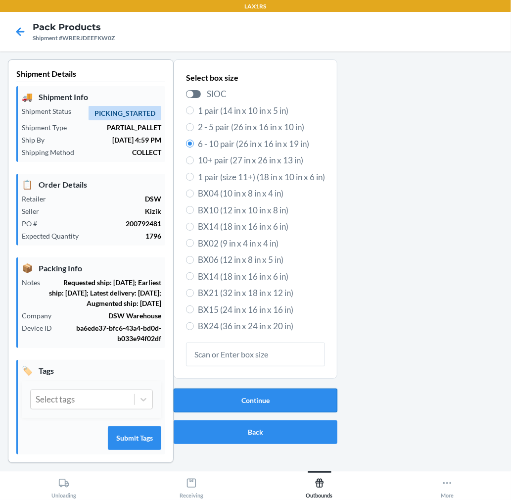
click at [291, 391] on button "Continue" at bounding box center [256, 400] width 164 height 24
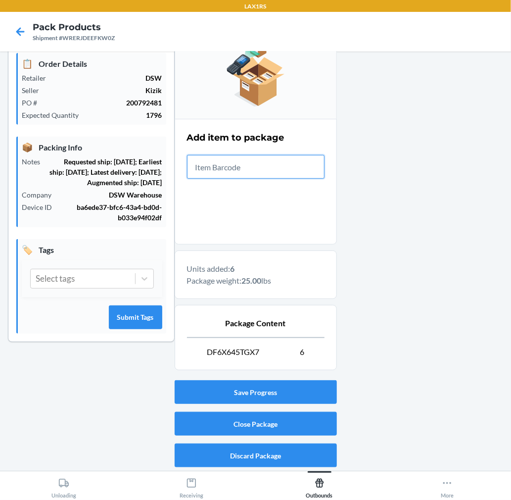
scroll to position [121, 0]
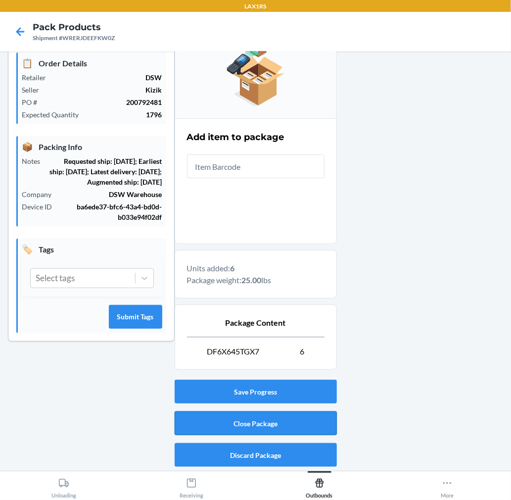
click at [317, 427] on button "Close Package" at bounding box center [256, 423] width 162 height 24
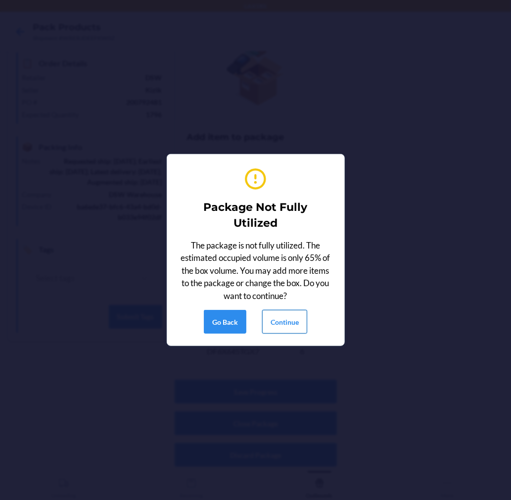
click at [294, 323] on button "Continue" at bounding box center [284, 322] width 45 height 24
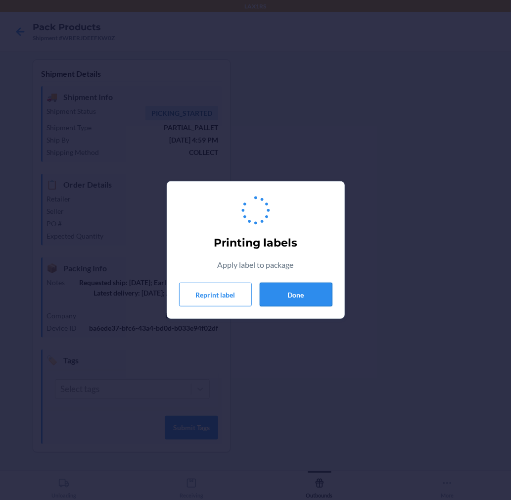
click at [294, 298] on button "Done" at bounding box center [296, 295] width 73 height 24
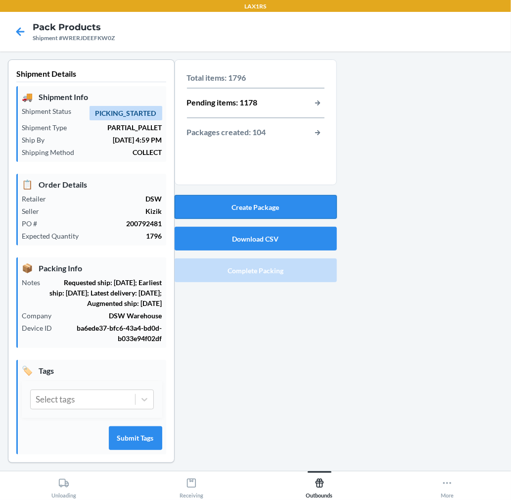
click at [300, 198] on button "Create Package" at bounding box center [256, 207] width 162 height 24
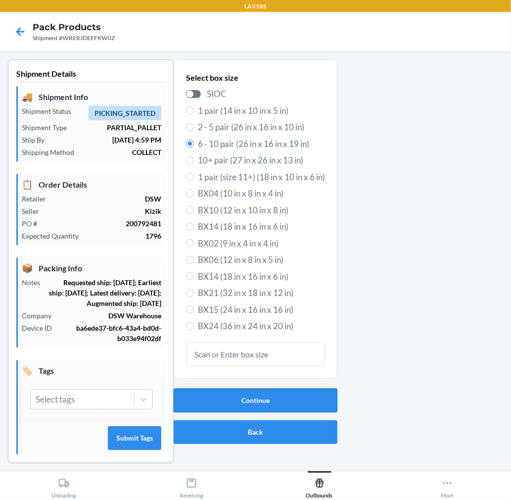
click at [224, 399] on button "Continue" at bounding box center [256, 400] width 164 height 24
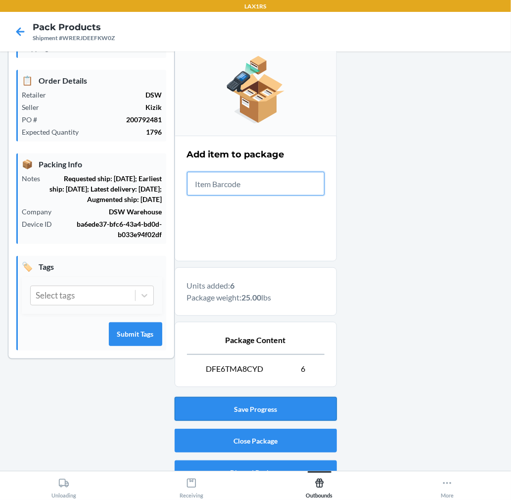
scroll to position [110, 0]
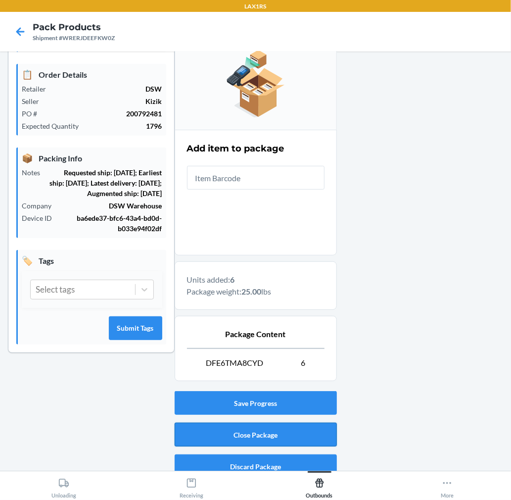
click at [298, 429] on button "Close Package" at bounding box center [256, 435] width 162 height 24
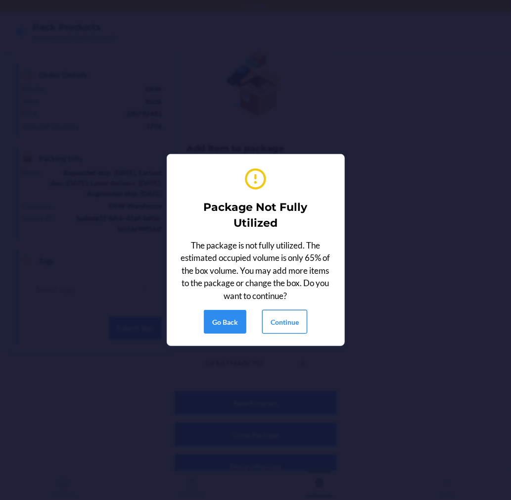
click at [291, 324] on button "Continue" at bounding box center [284, 322] width 45 height 24
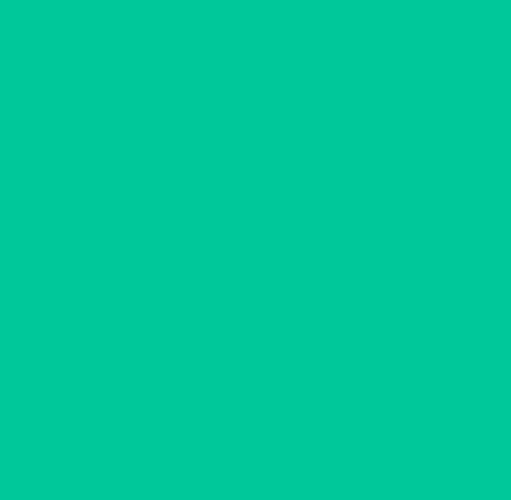
scroll to position [0, 0]
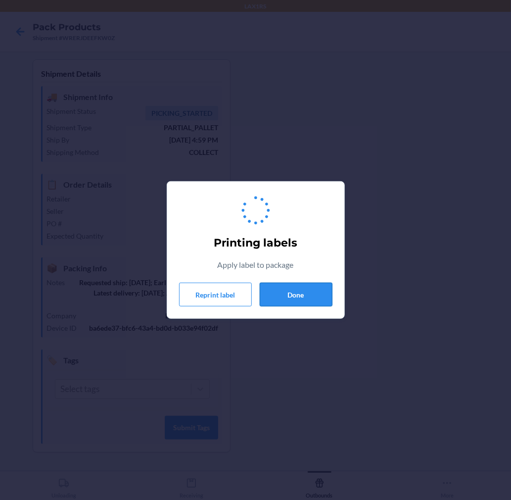
click at [300, 293] on button "Done" at bounding box center [296, 295] width 73 height 24
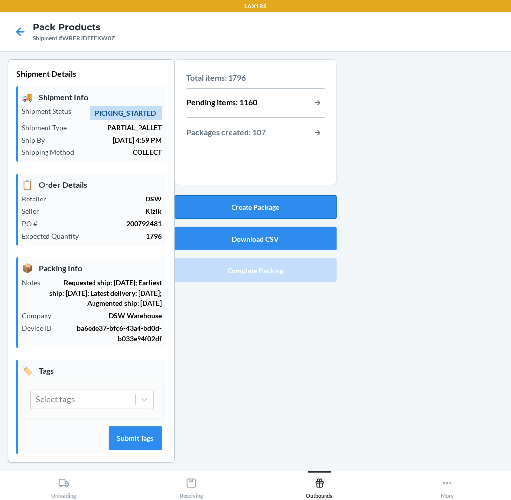
click at [287, 199] on button "Create Package" at bounding box center [256, 207] width 162 height 24
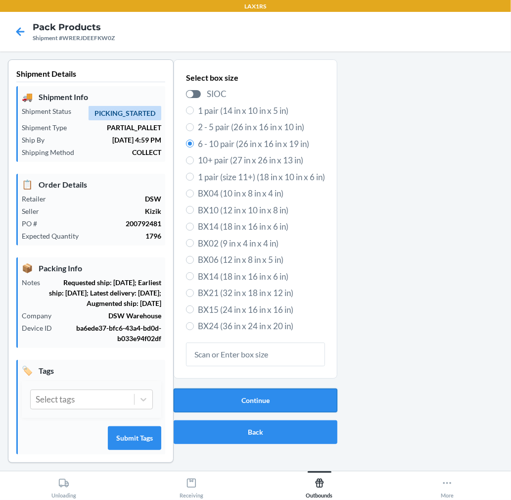
click at [273, 399] on button "Continue" at bounding box center [256, 400] width 164 height 24
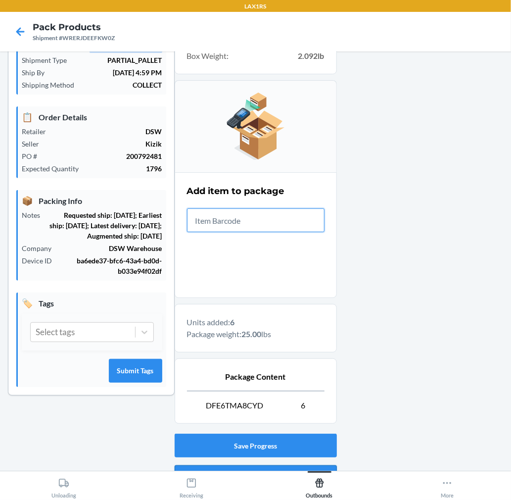
scroll to position [121, 0]
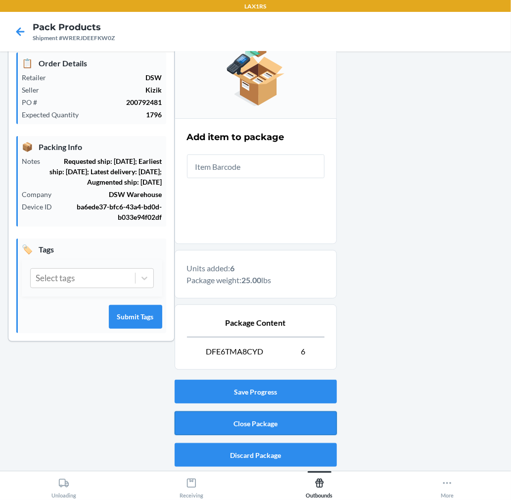
click at [315, 431] on button "Close Package" at bounding box center [256, 423] width 162 height 24
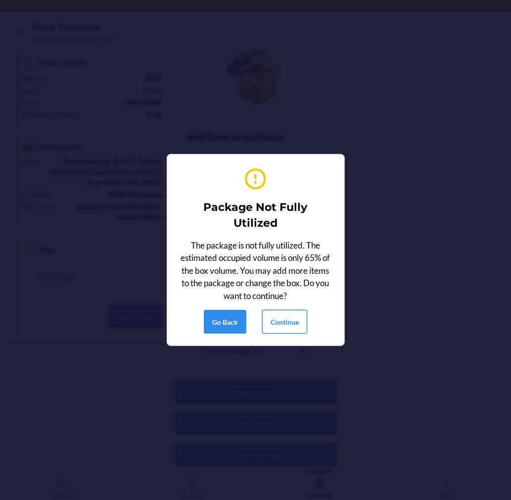
click at [286, 313] on button "Continue" at bounding box center [284, 322] width 45 height 24
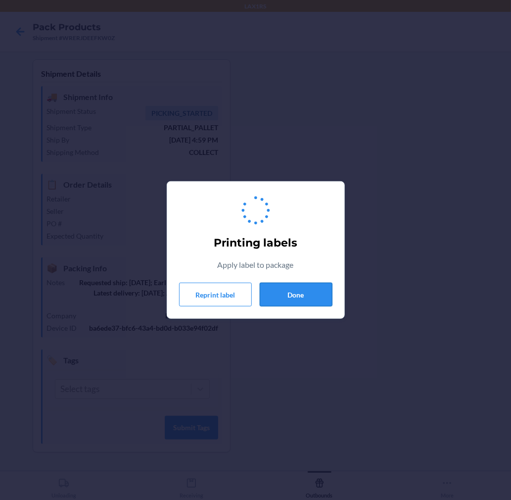
click at [298, 286] on button "Done" at bounding box center [296, 295] width 73 height 24
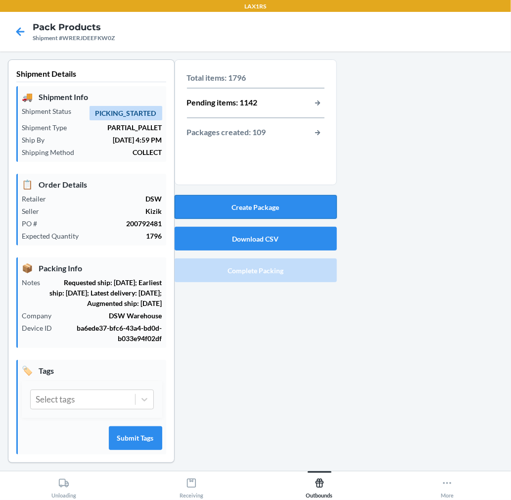
click at [298, 214] on button "Create Package" at bounding box center [256, 207] width 162 height 24
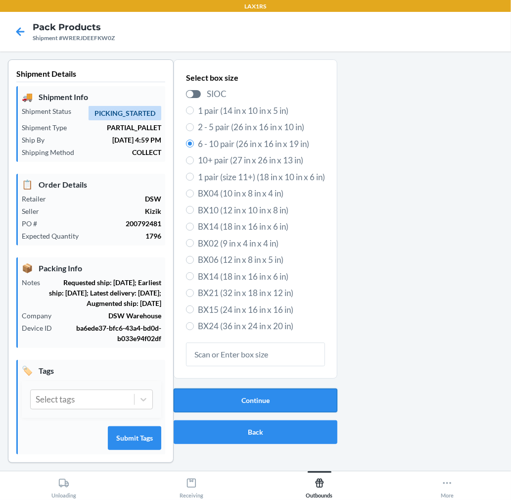
click at [292, 394] on button "Continue" at bounding box center [256, 400] width 164 height 24
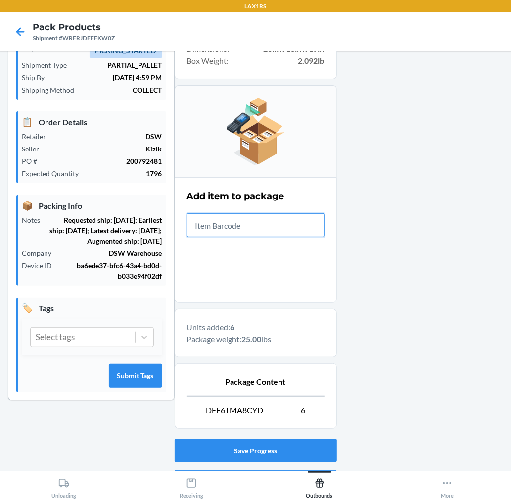
scroll to position [121, 0]
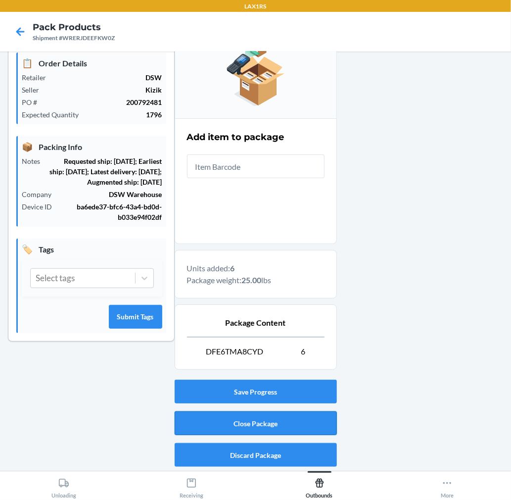
click at [313, 418] on button "Close Package" at bounding box center [256, 423] width 162 height 24
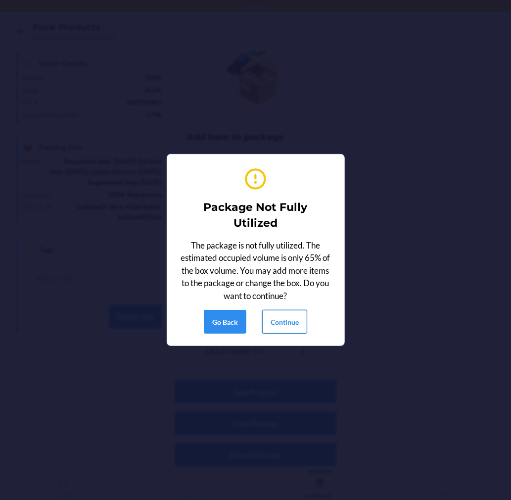
click at [279, 321] on button "Continue" at bounding box center [284, 322] width 45 height 24
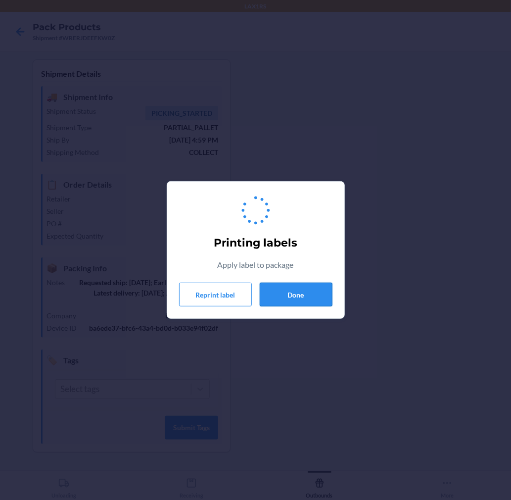
click at [289, 303] on button "Done" at bounding box center [296, 295] width 73 height 24
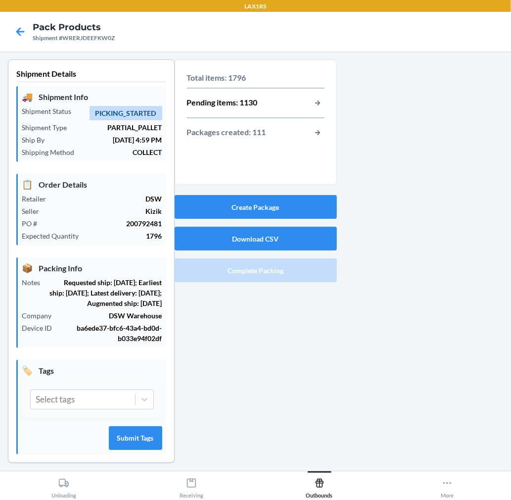
click at [306, 219] on div "Create Package Download CSV Complete Packing" at bounding box center [256, 238] width 162 height 95
click at [307, 208] on button "Create Package" at bounding box center [256, 207] width 162 height 24
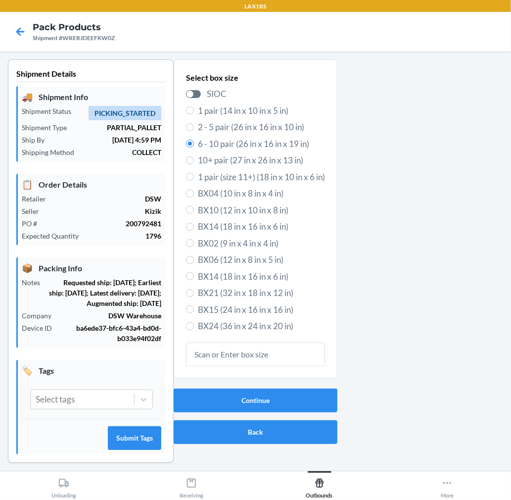
click at [225, 385] on div "Continue Back" at bounding box center [256, 416] width 164 height 63
click at [225, 388] on button "Continue" at bounding box center [256, 400] width 164 height 24
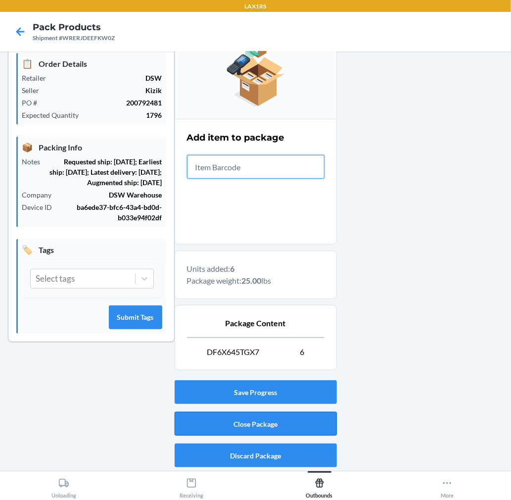
scroll to position [121, 0]
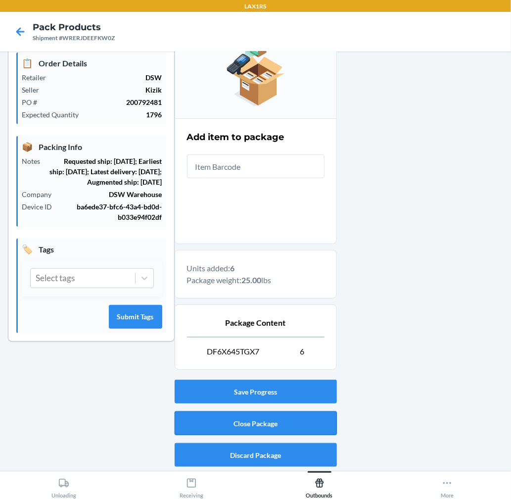
click at [271, 428] on button "Close Package" at bounding box center [256, 423] width 162 height 24
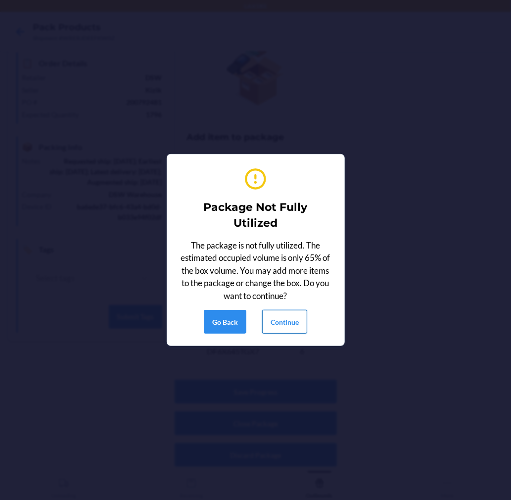
click at [291, 326] on button "Continue" at bounding box center [284, 322] width 45 height 24
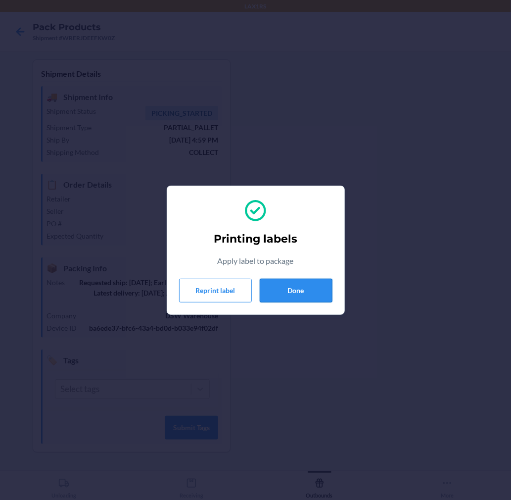
click at [319, 289] on button "Done" at bounding box center [296, 291] width 73 height 24
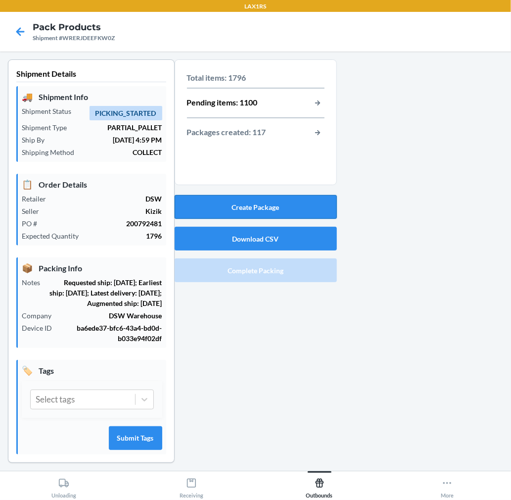
click at [246, 202] on button "Create Package" at bounding box center [256, 207] width 162 height 24
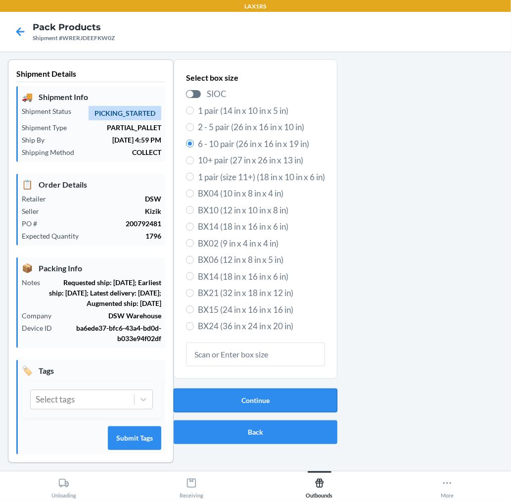
click at [211, 404] on button "Continue" at bounding box center [256, 400] width 164 height 24
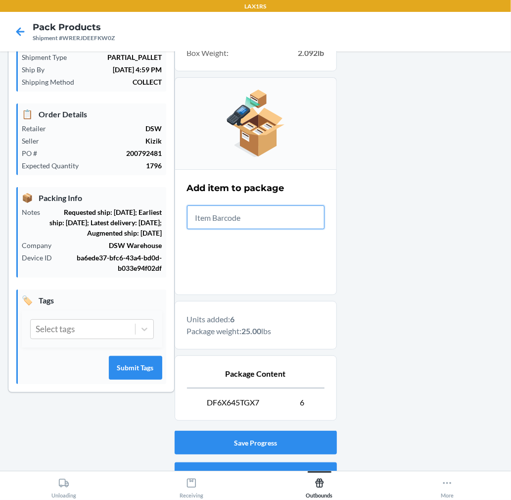
scroll to position [121, 0]
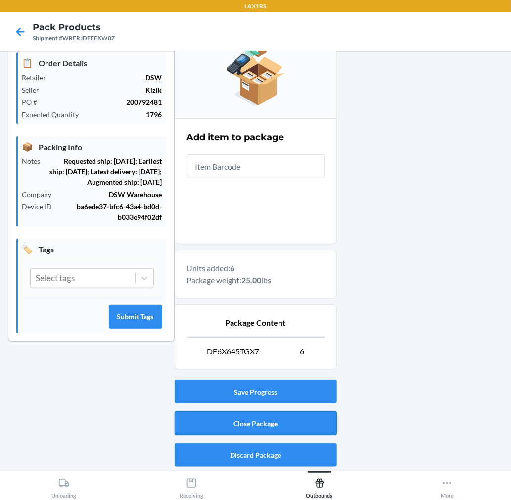
click at [304, 422] on button "Close Package" at bounding box center [256, 423] width 162 height 24
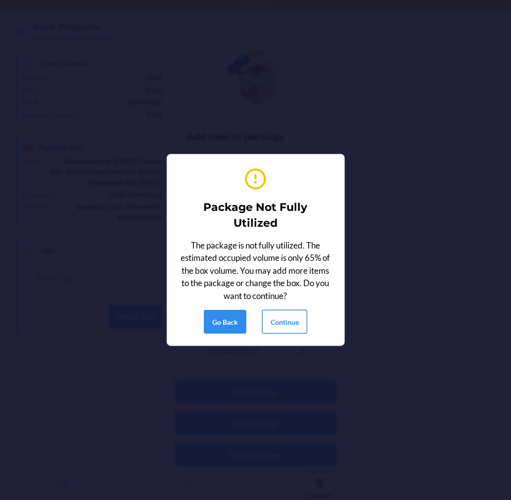
click at [291, 329] on button "Continue" at bounding box center [284, 322] width 45 height 24
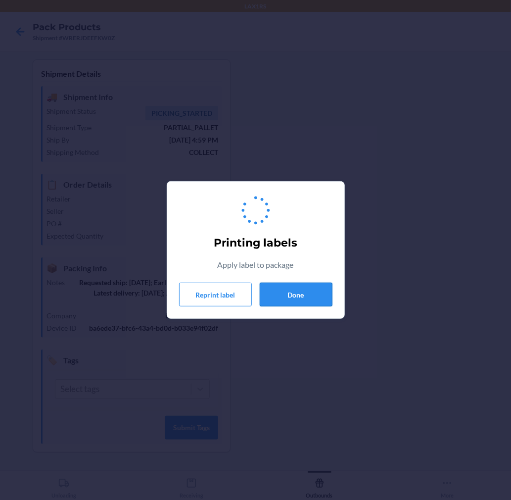
click at [301, 292] on button "Done" at bounding box center [296, 295] width 73 height 24
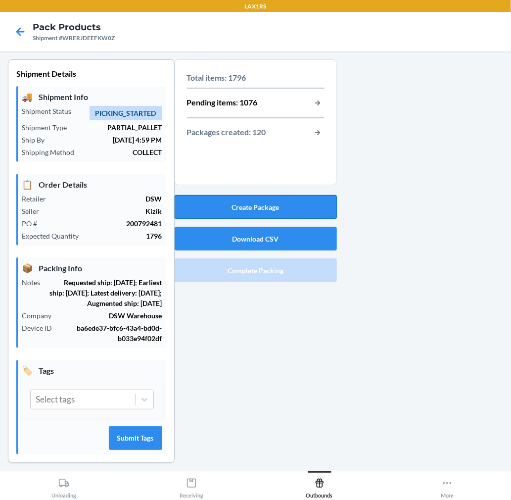
click at [242, 204] on button "Create Package" at bounding box center [256, 207] width 162 height 24
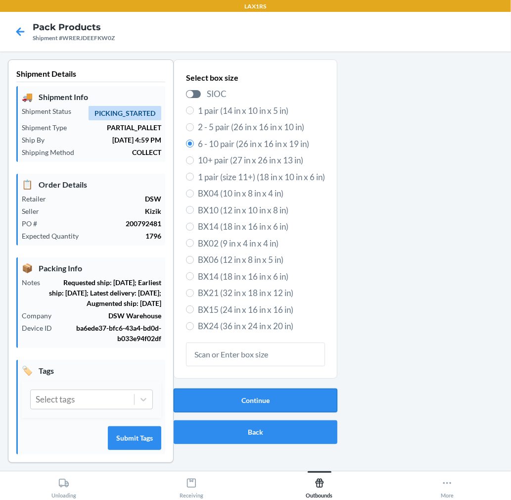
click at [303, 388] on button "Continue" at bounding box center [256, 400] width 164 height 24
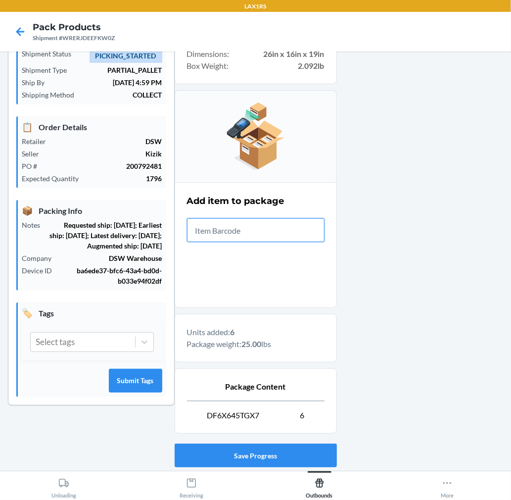
scroll to position [121, 0]
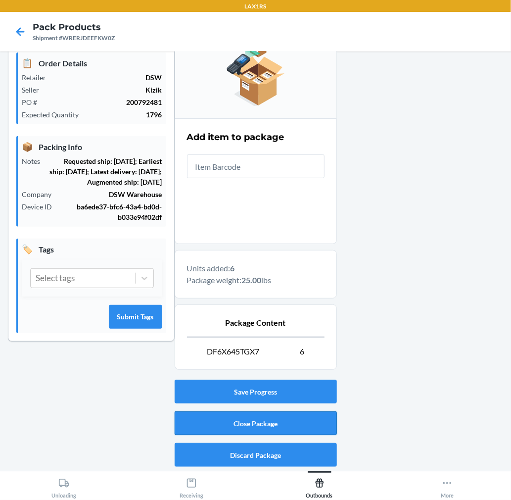
click at [300, 417] on button "Close Package" at bounding box center [256, 423] width 162 height 24
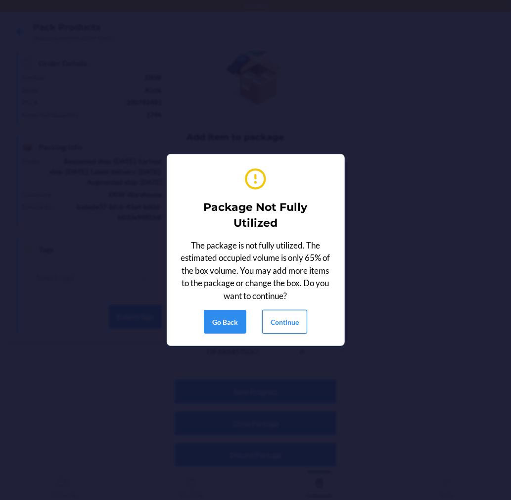
click at [281, 319] on button "Continue" at bounding box center [284, 322] width 45 height 24
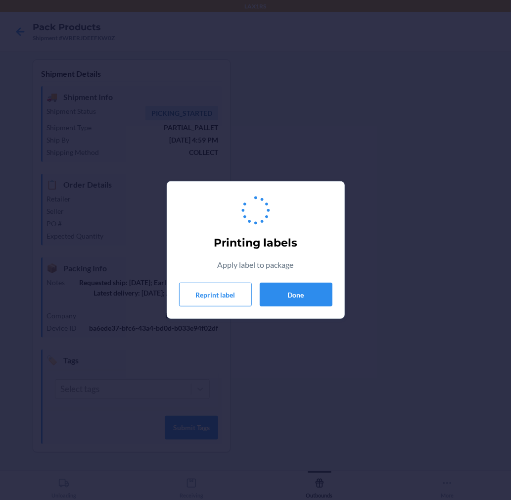
click at [284, 307] on div "Printing labels Apply label to package Reprint label Done" at bounding box center [255, 250] width 153 height 121
click at [290, 292] on button "Done" at bounding box center [296, 295] width 73 height 24
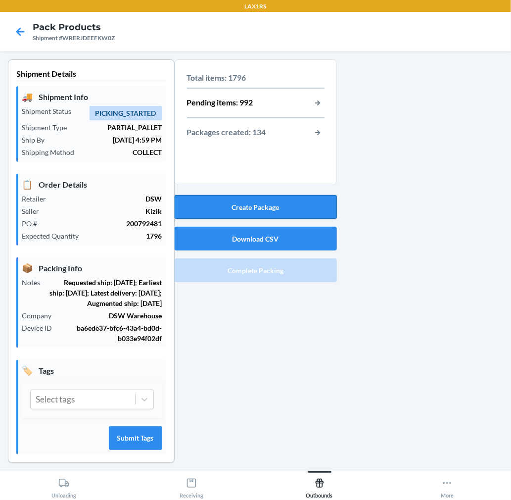
click at [259, 202] on button "Create Package" at bounding box center [256, 207] width 162 height 24
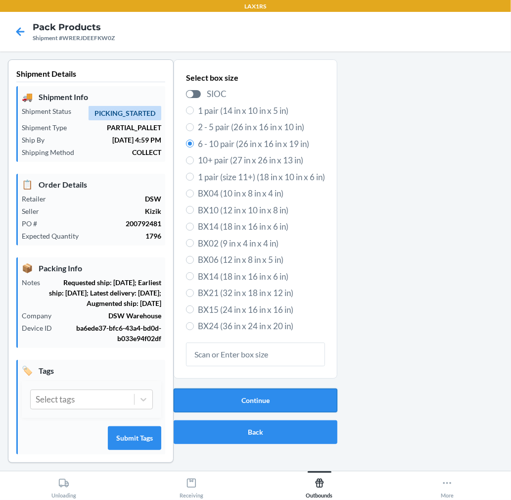
click at [253, 408] on button "Continue" at bounding box center [256, 400] width 164 height 24
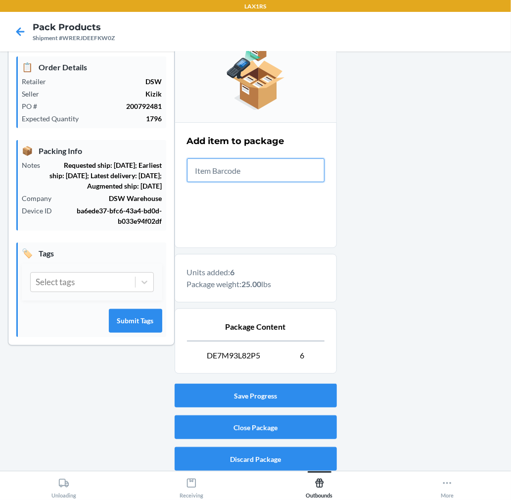
scroll to position [121, 0]
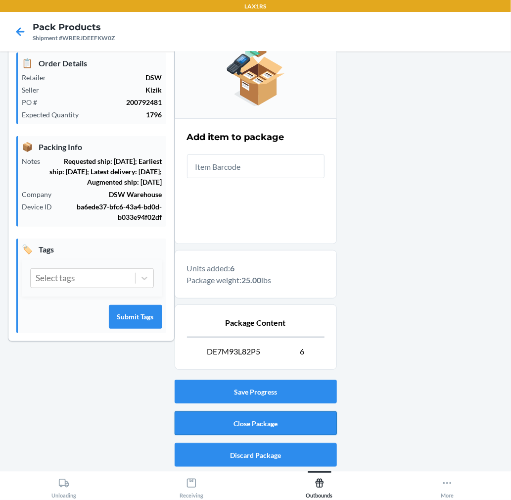
click at [310, 412] on button "Close Package" at bounding box center [256, 423] width 162 height 24
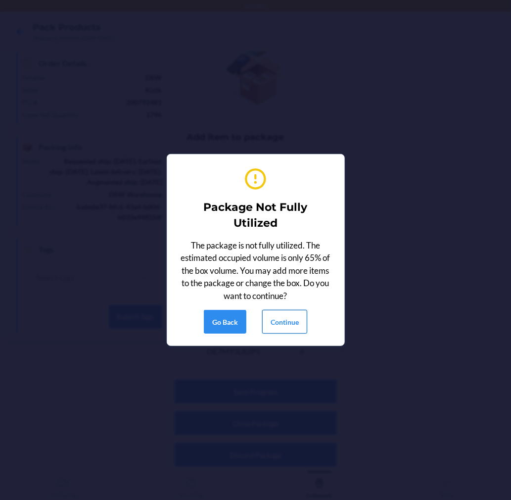
click at [295, 325] on button "Continue" at bounding box center [284, 322] width 45 height 24
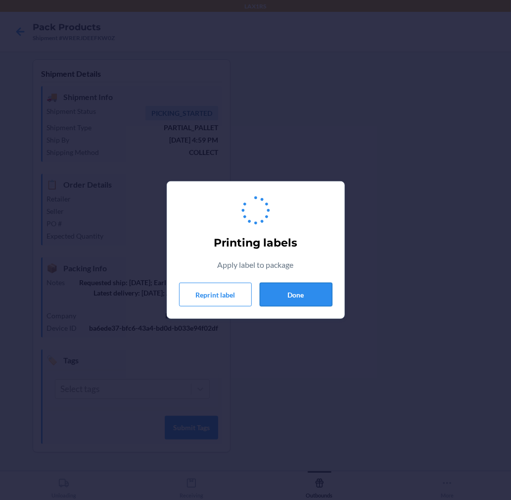
click at [302, 300] on button "Done" at bounding box center [296, 295] width 73 height 24
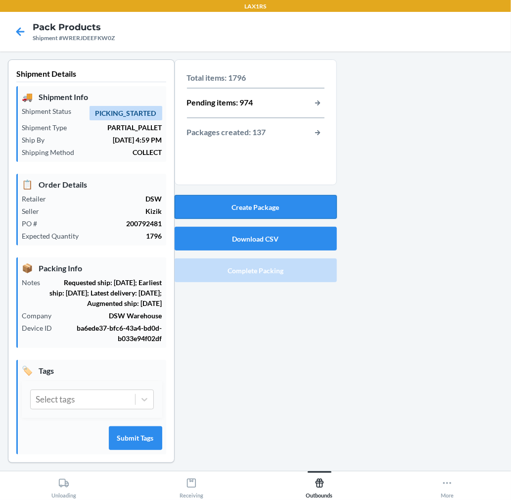
click at [292, 208] on button "Create Package" at bounding box center [256, 207] width 162 height 24
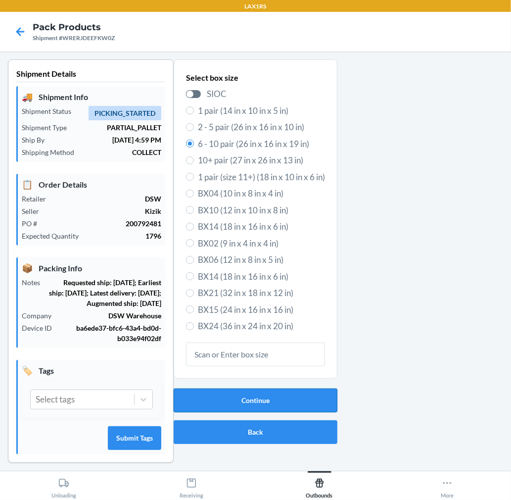
click at [268, 402] on button "Continue" at bounding box center [256, 400] width 164 height 24
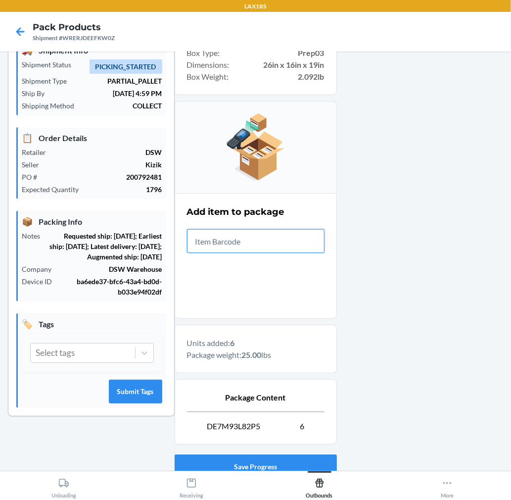
scroll to position [121, 0]
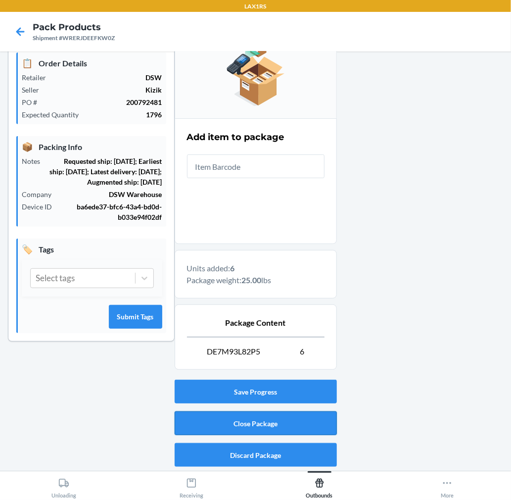
click at [277, 413] on button "Close Package" at bounding box center [256, 423] width 162 height 24
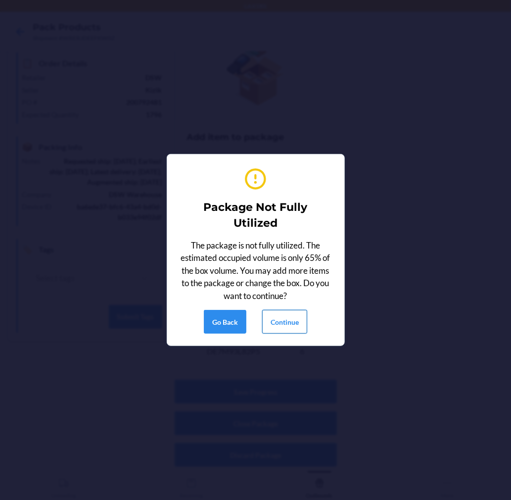
click at [290, 319] on button "Continue" at bounding box center [284, 322] width 45 height 24
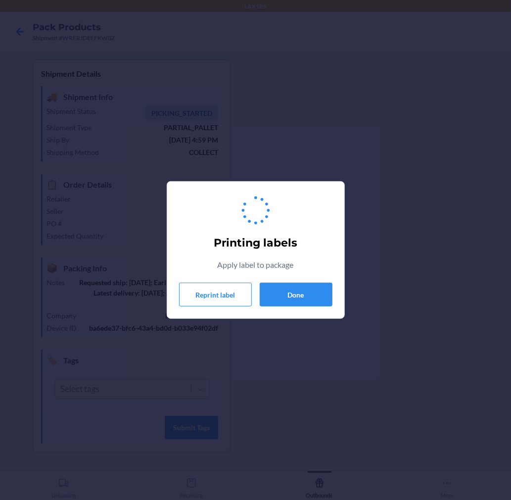
click at [315, 266] on div "Printing labels Apply label to package Reprint label Done" at bounding box center [255, 250] width 153 height 121
click at [304, 285] on button "Done" at bounding box center [296, 295] width 73 height 24
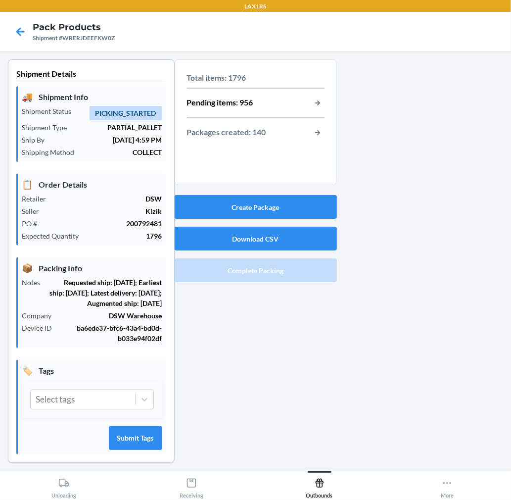
click at [270, 184] on section "Total items: 1796 Pending items: 956 Packages created: 140" at bounding box center [256, 122] width 162 height 126
click at [270, 197] on button "Create Package" at bounding box center [256, 207] width 162 height 24
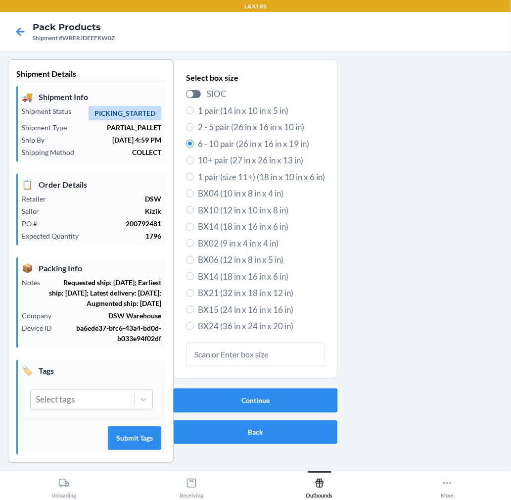
click at [215, 394] on button "Continue" at bounding box center [256, 400] width 164 height 24
